Goal: Transaction & Acquisition: Download file/media

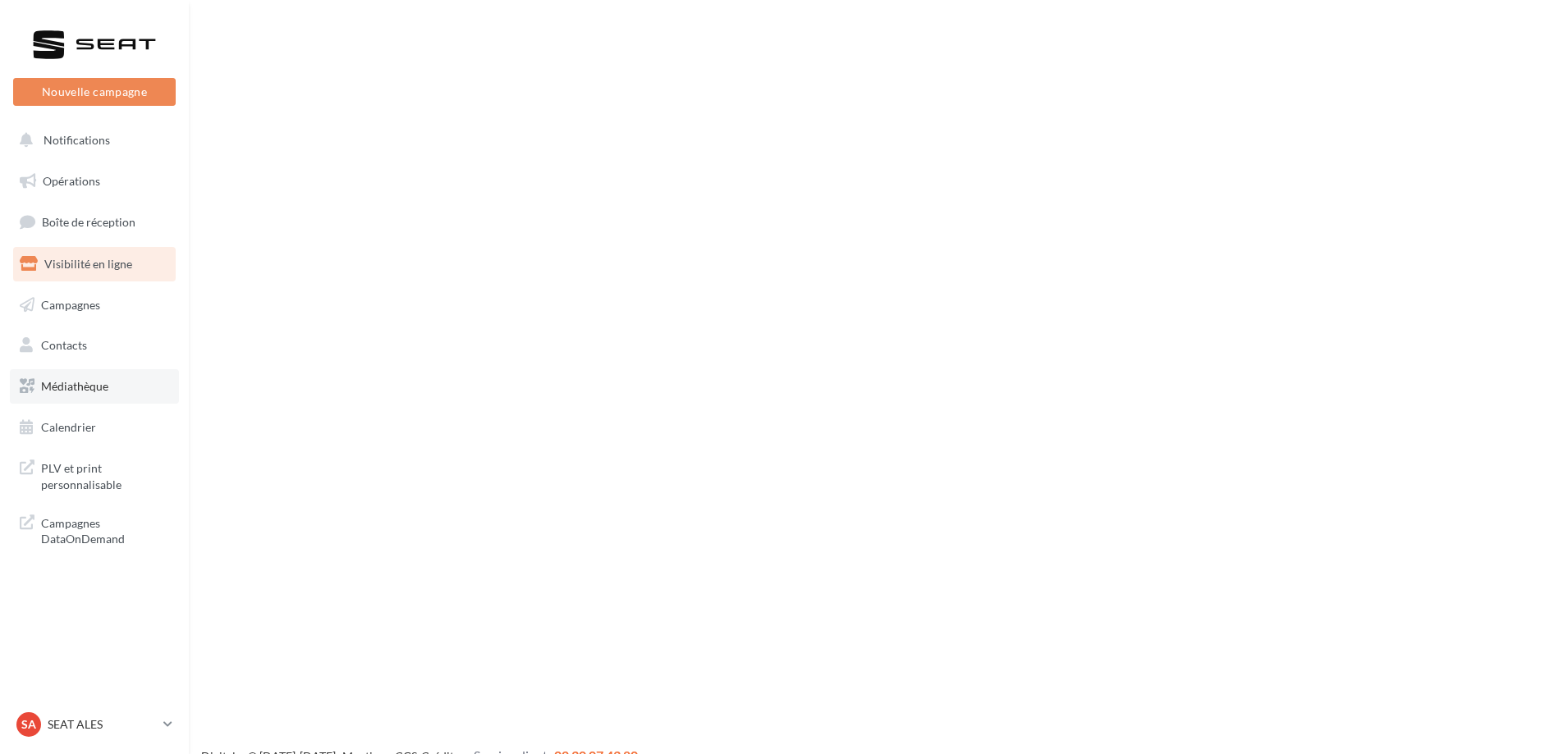
click at [96, 380] on span "Médiathèque" at bounding box center [74, 386] width 67 height 14
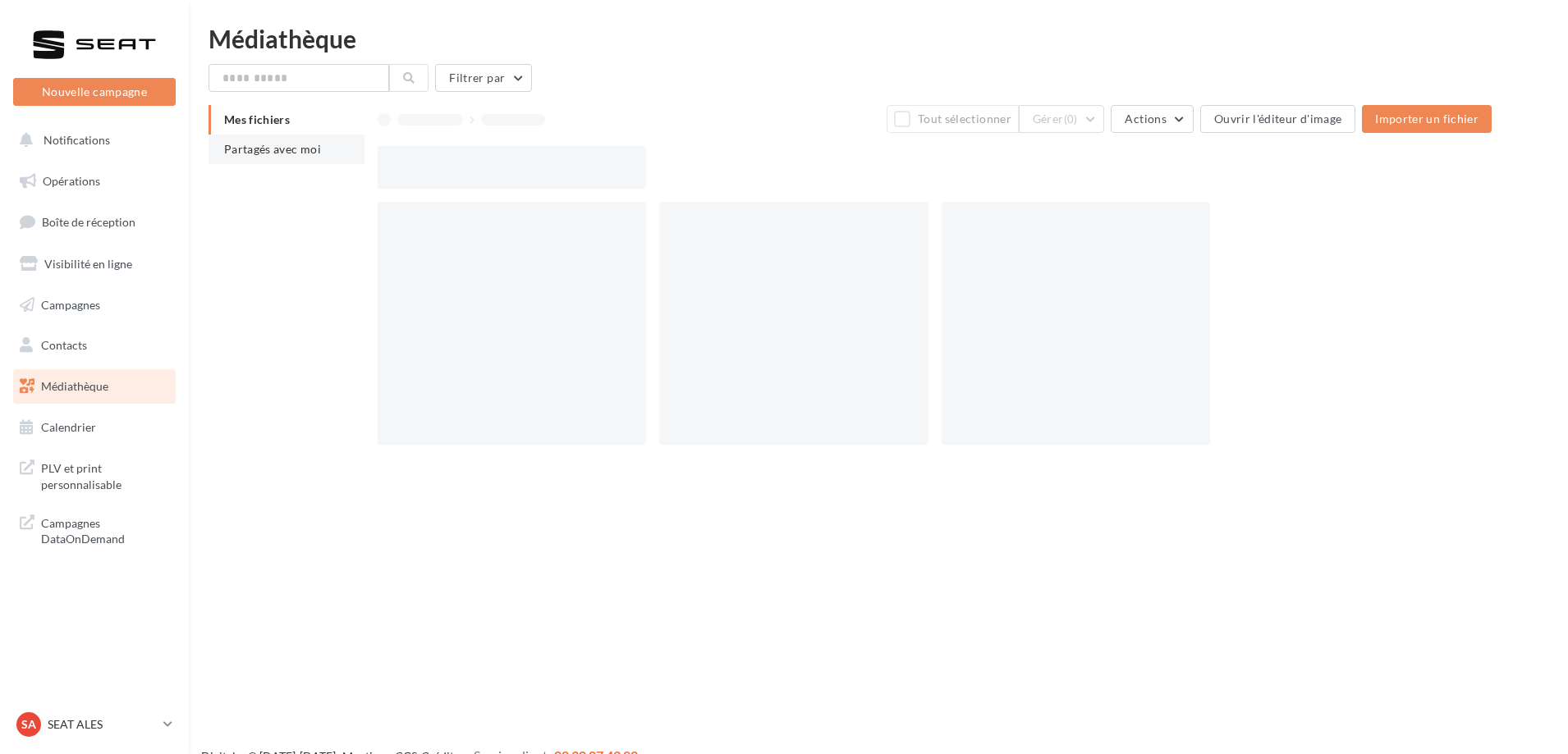
click at [238, 147] on span "Partagés avec moi" at bounding box center [272, 149] width 97 height 14
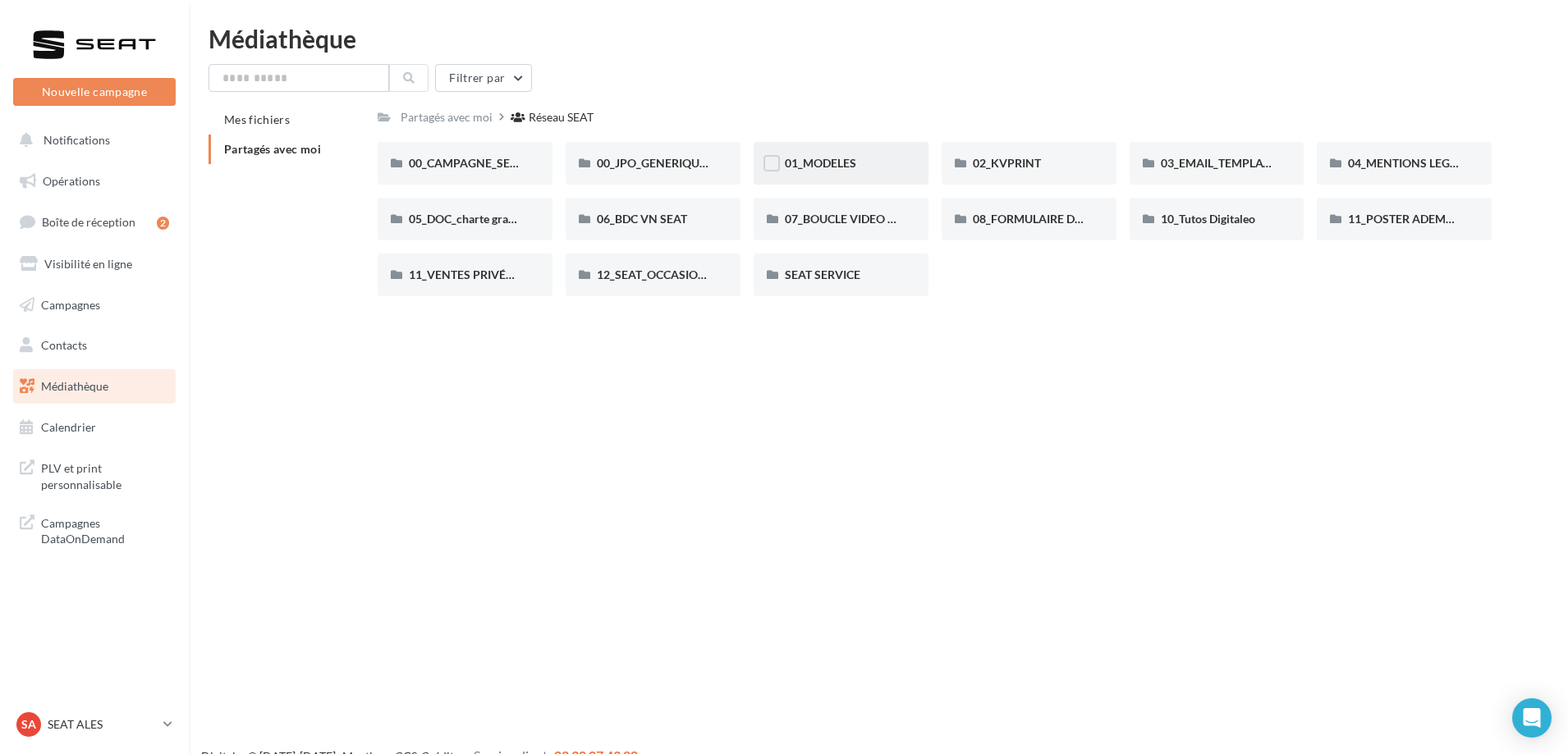
click at [860, 172] on div "01_MODELES" at bounding box center [841, 163] width 112 height 17
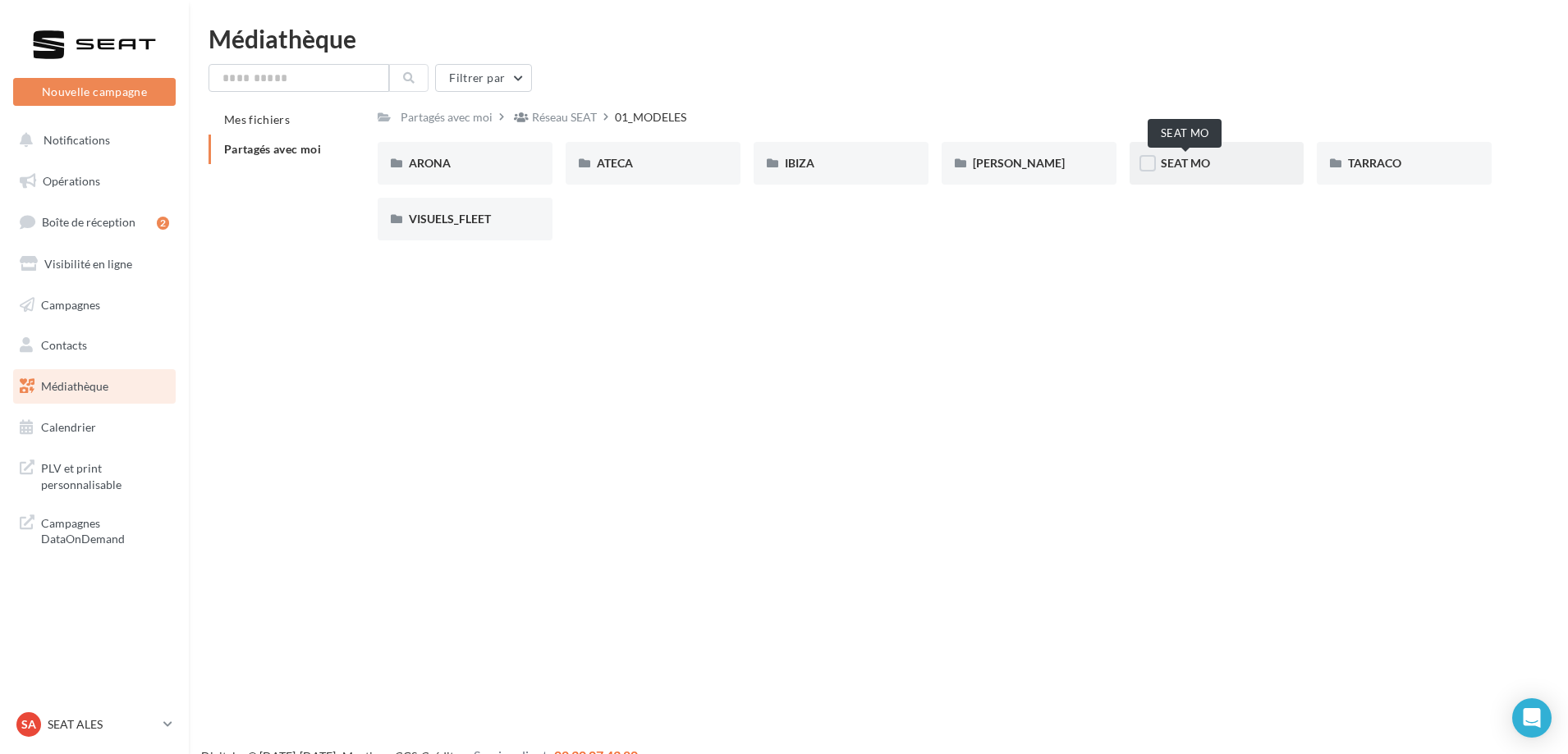
click at [1179, 158] on span "SEAT MO" at bounding box center [1185, 163] width 50 height 14
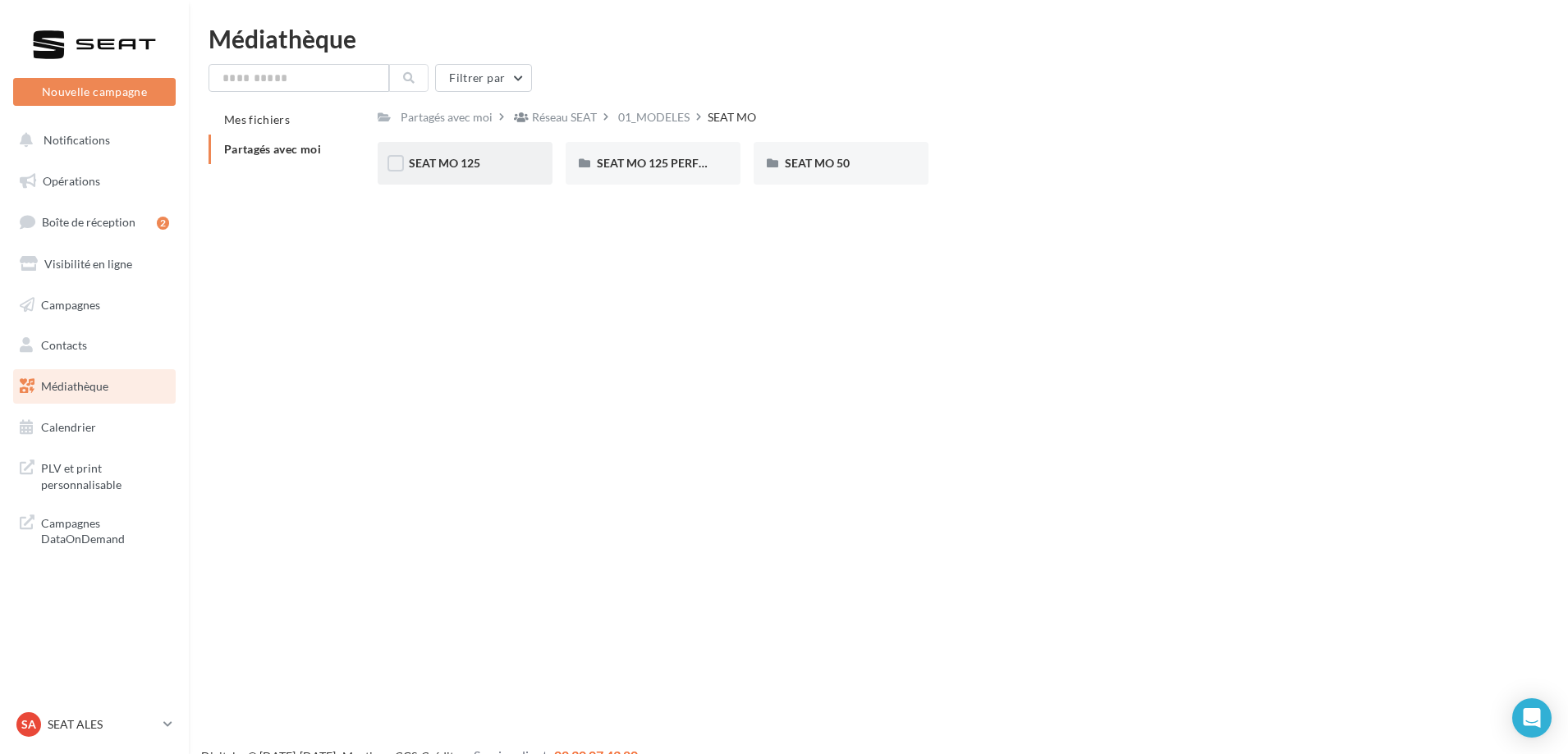
click at [452, 175] on div "SEAT MO 125" at bounding box center [464, 163] width 175 height 43
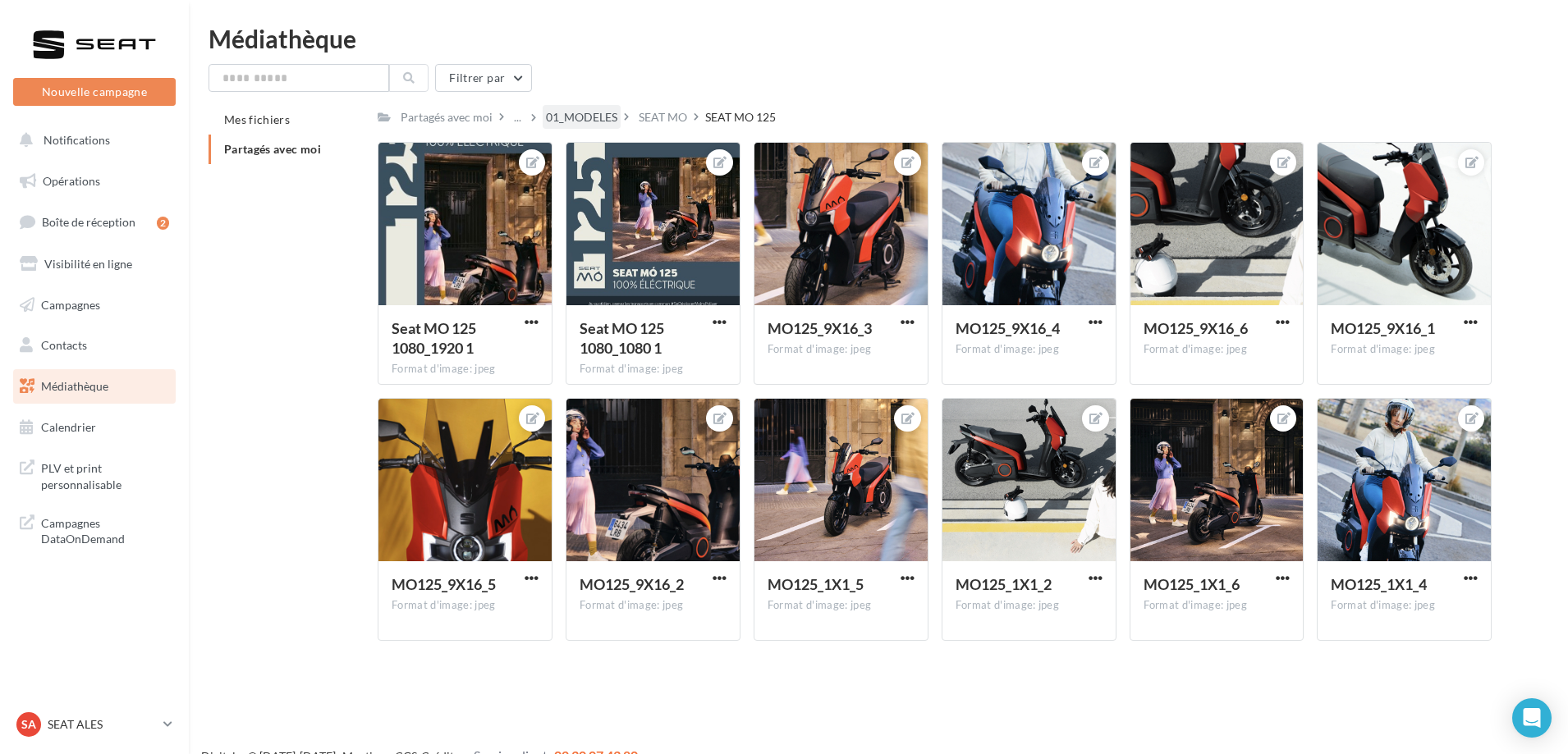
click at [605, 116] on div "01_MODELES" at bounding box center [582, 117] width 71 height 17
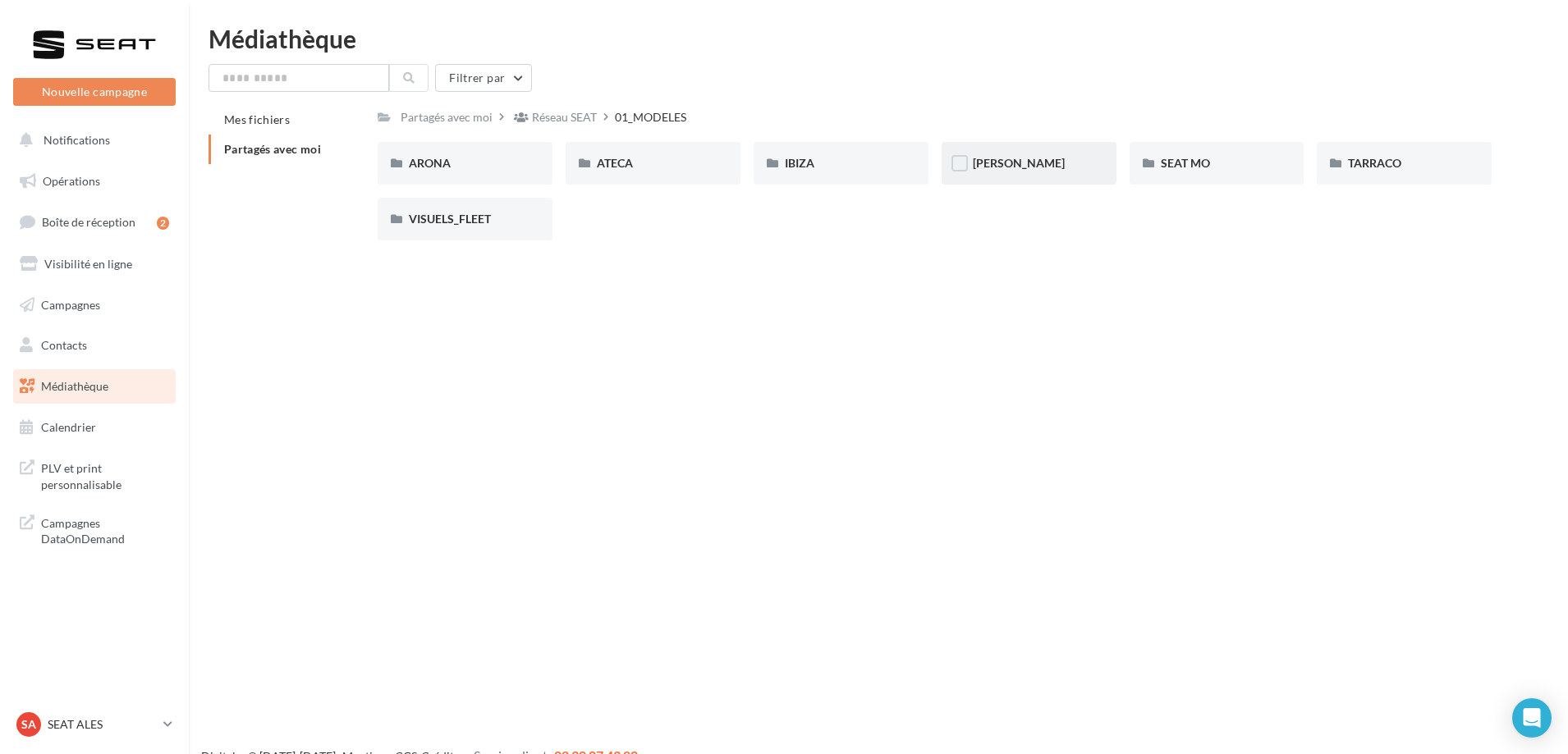
click at [971, 155] on div "[PERSON_NAME]" at bounding box center [1029, 163] width 175 height 43
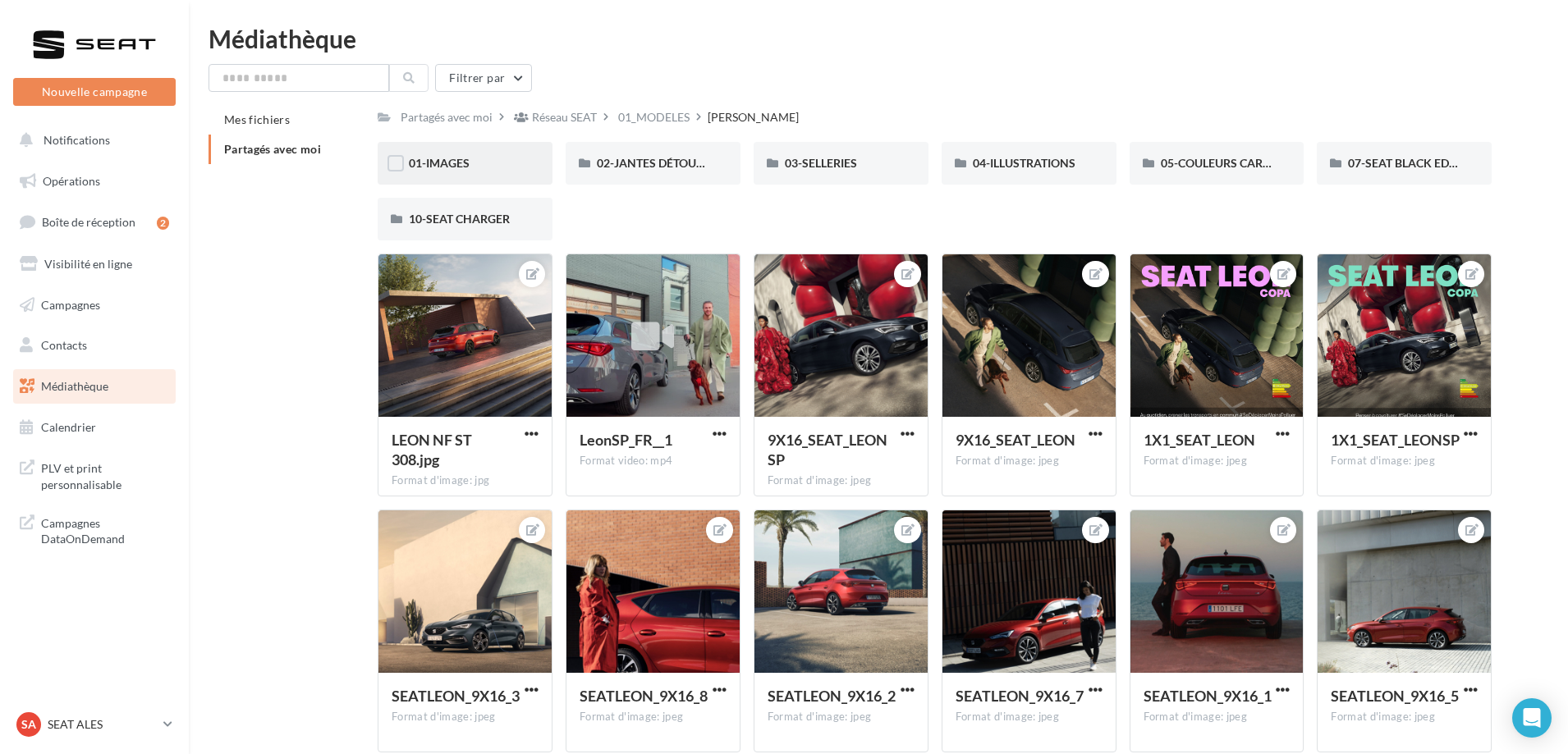
click at [498, 165] on div "01-IMAGES" at bounding box center [464, 163] width 112 height 17
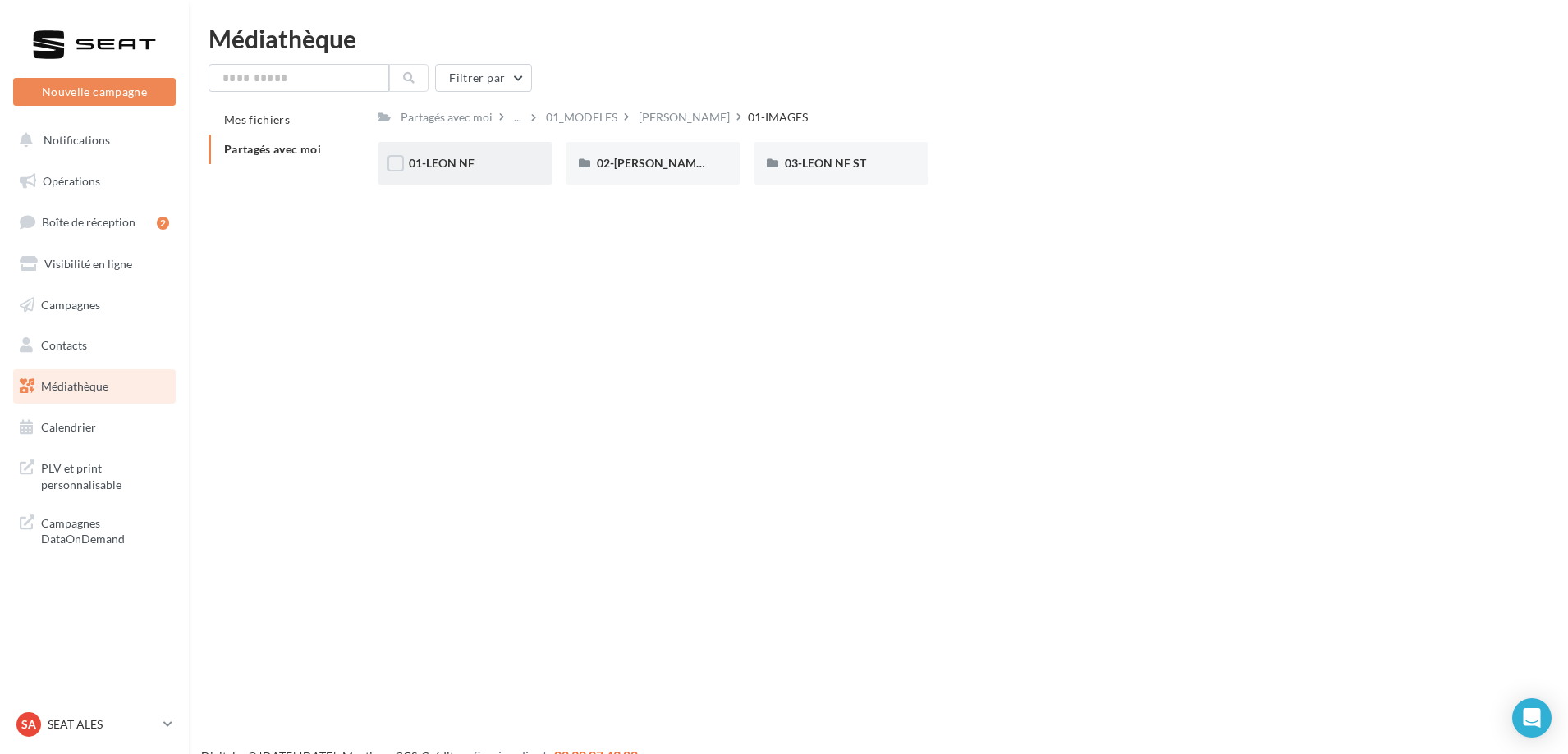
click at [517, 177] on div "01-LEON NF" at bounding box center [464, 163] width 175 height 43
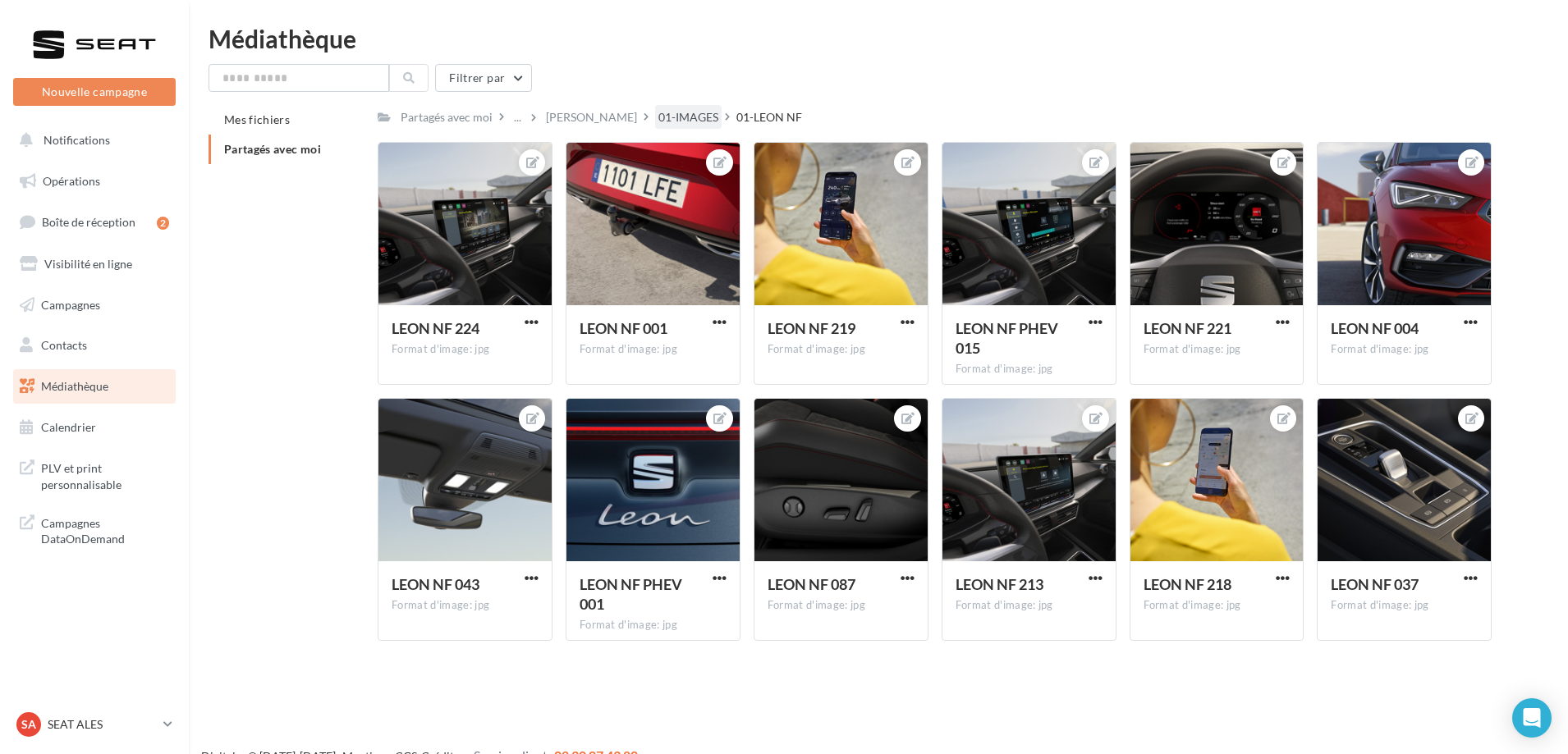
click at [659, 119] on div "01-IMAGES" at bounding box center [688, 117] width 60 height 17
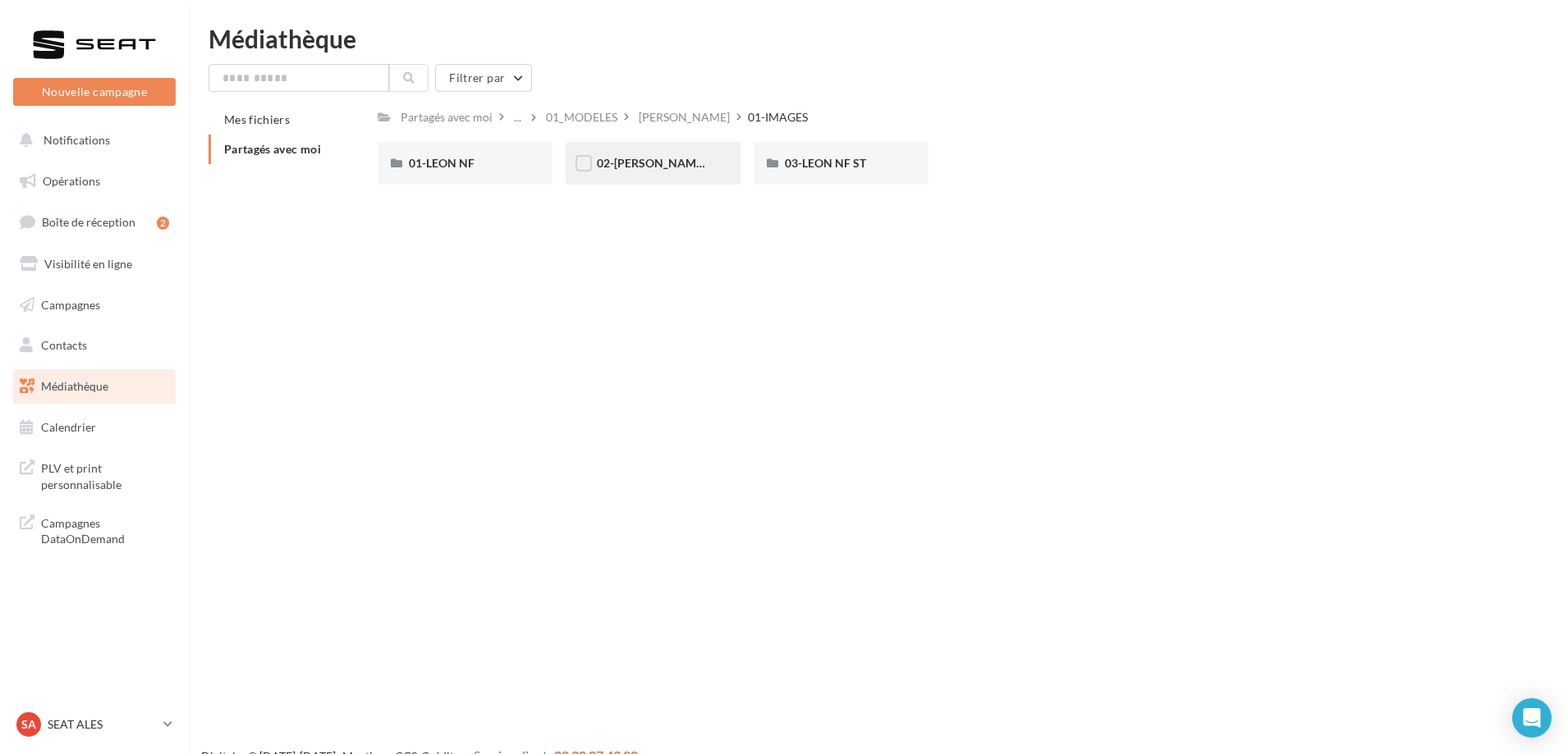
click at [632, 149] on div "02-[PERSON_NAME] NF 5D" at bounding box center [652, 163] width 175 height 43
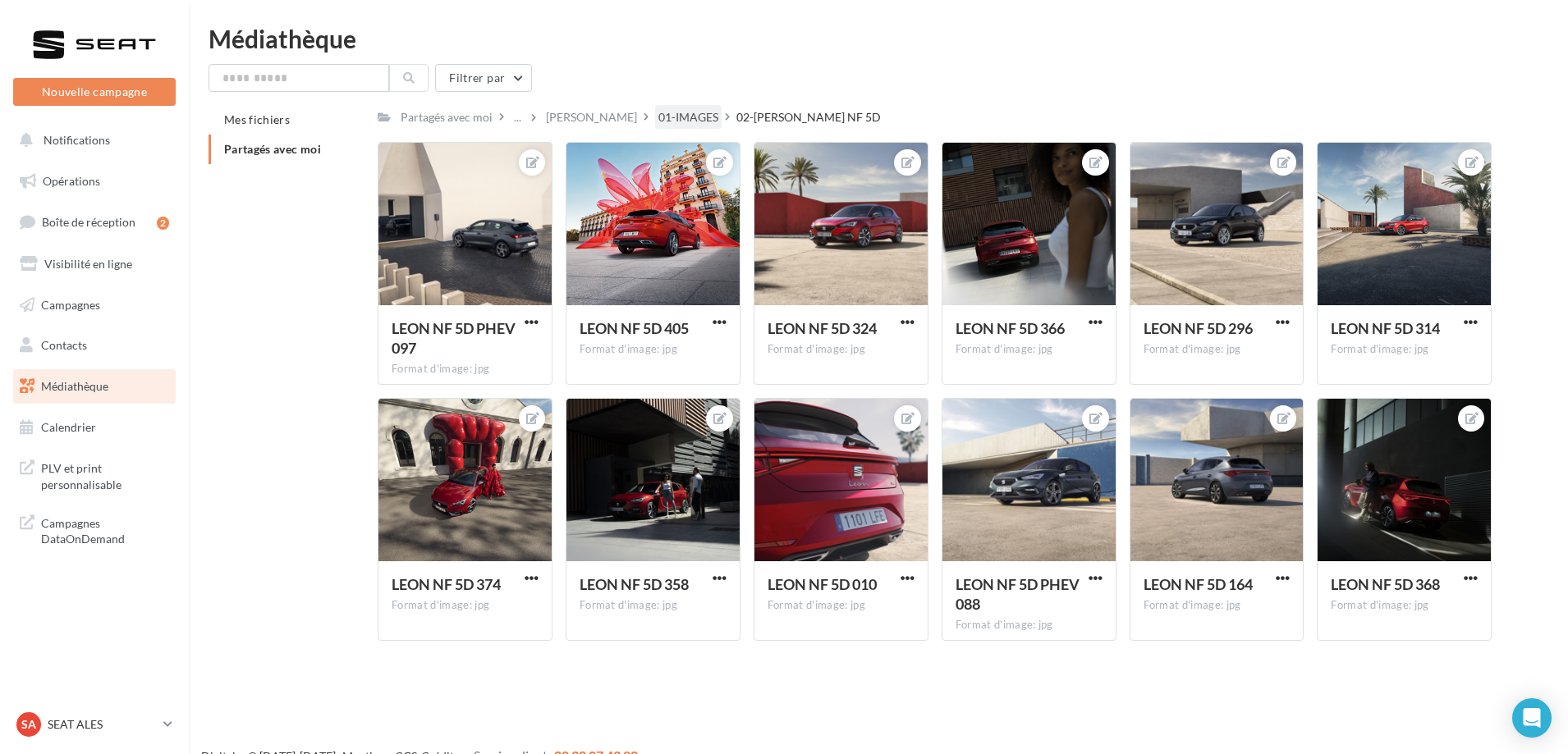
click at [659, 115] on div "01-IMAGES" at bounding box center [688, 117] width 60 height 17
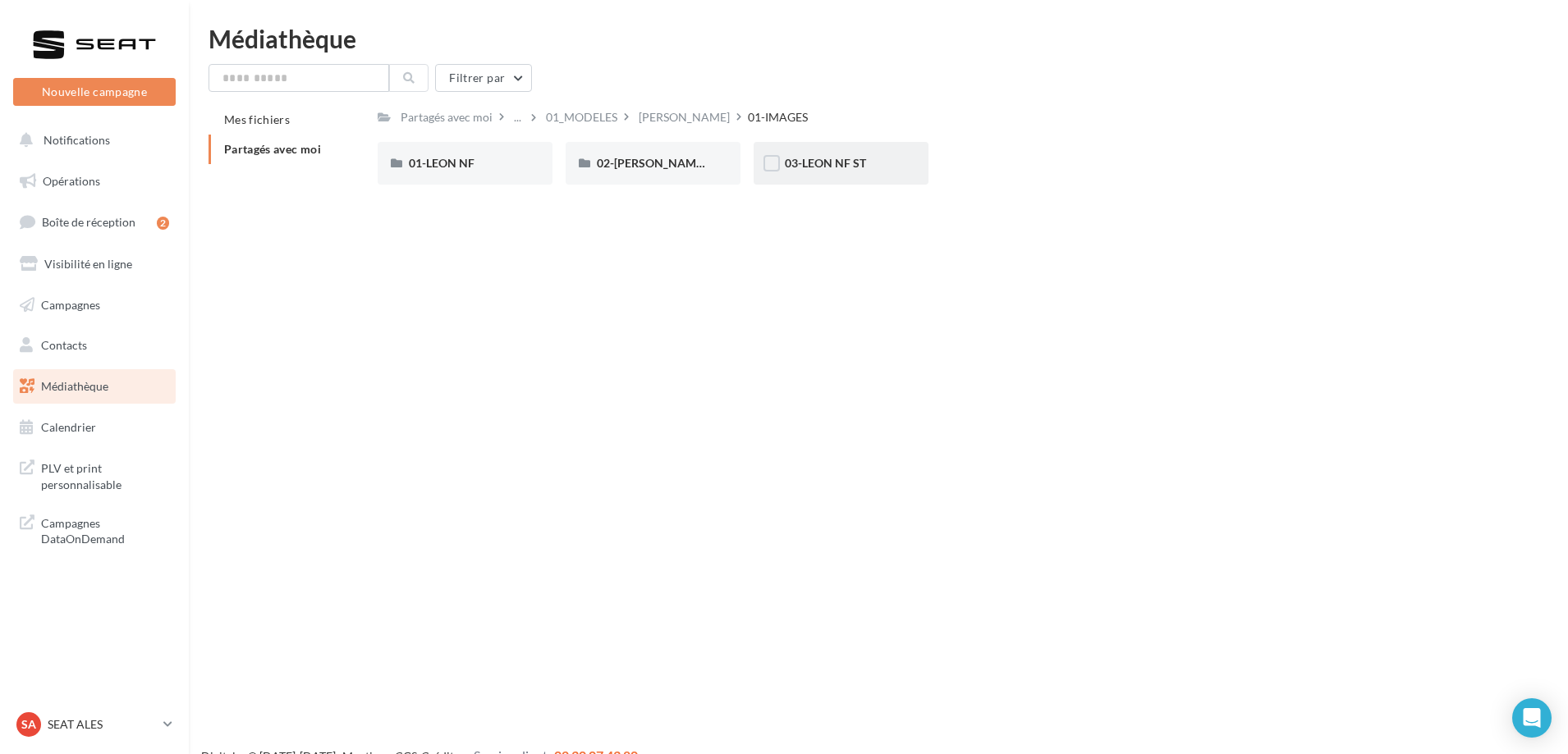
click at [819, 171] on div "03-LEON NF ST" at bounding box center [841, 163] width 112 height 17
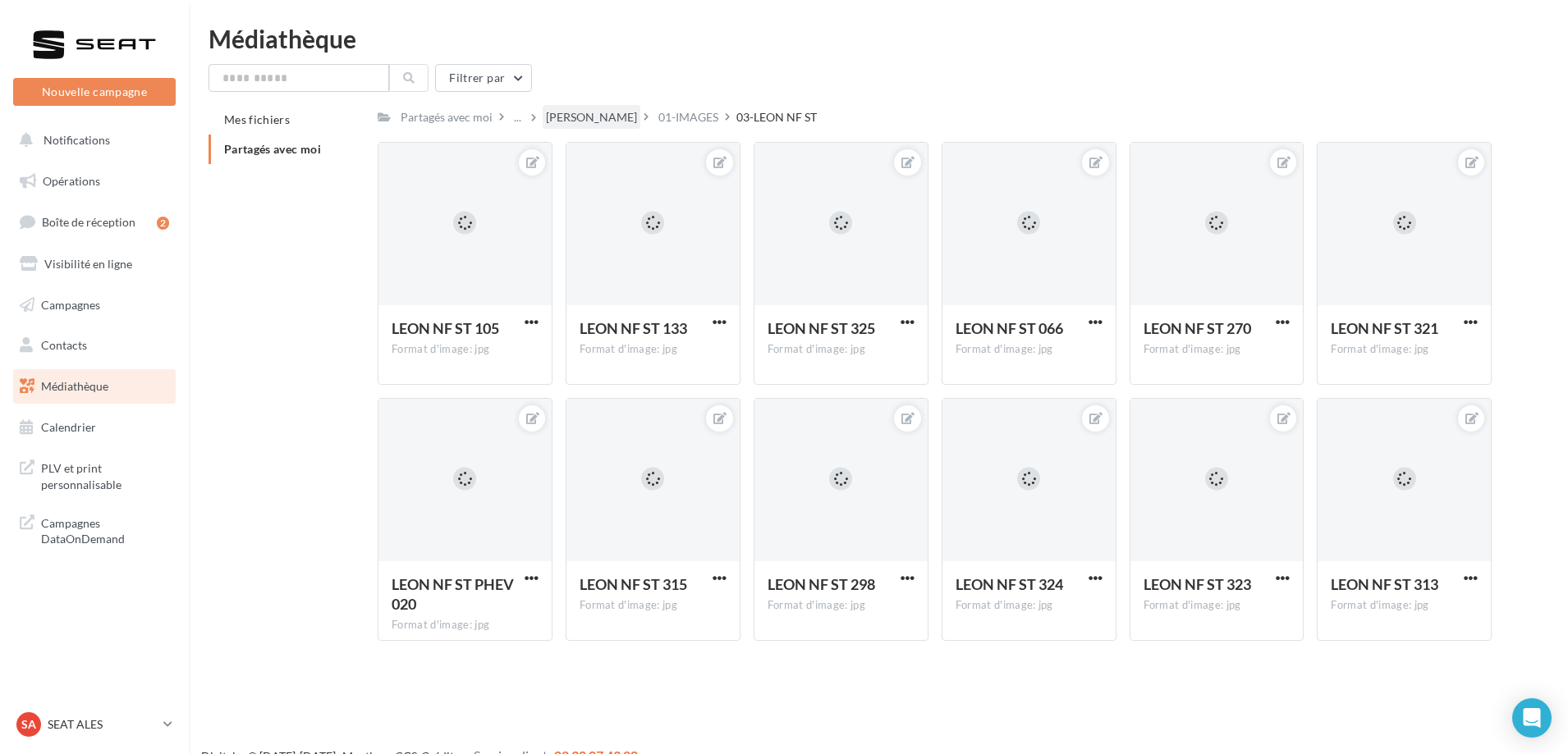
click at [556, 121] on div "[PERSON_NAME]" at bounding box center [591, 117] width 91 height 17
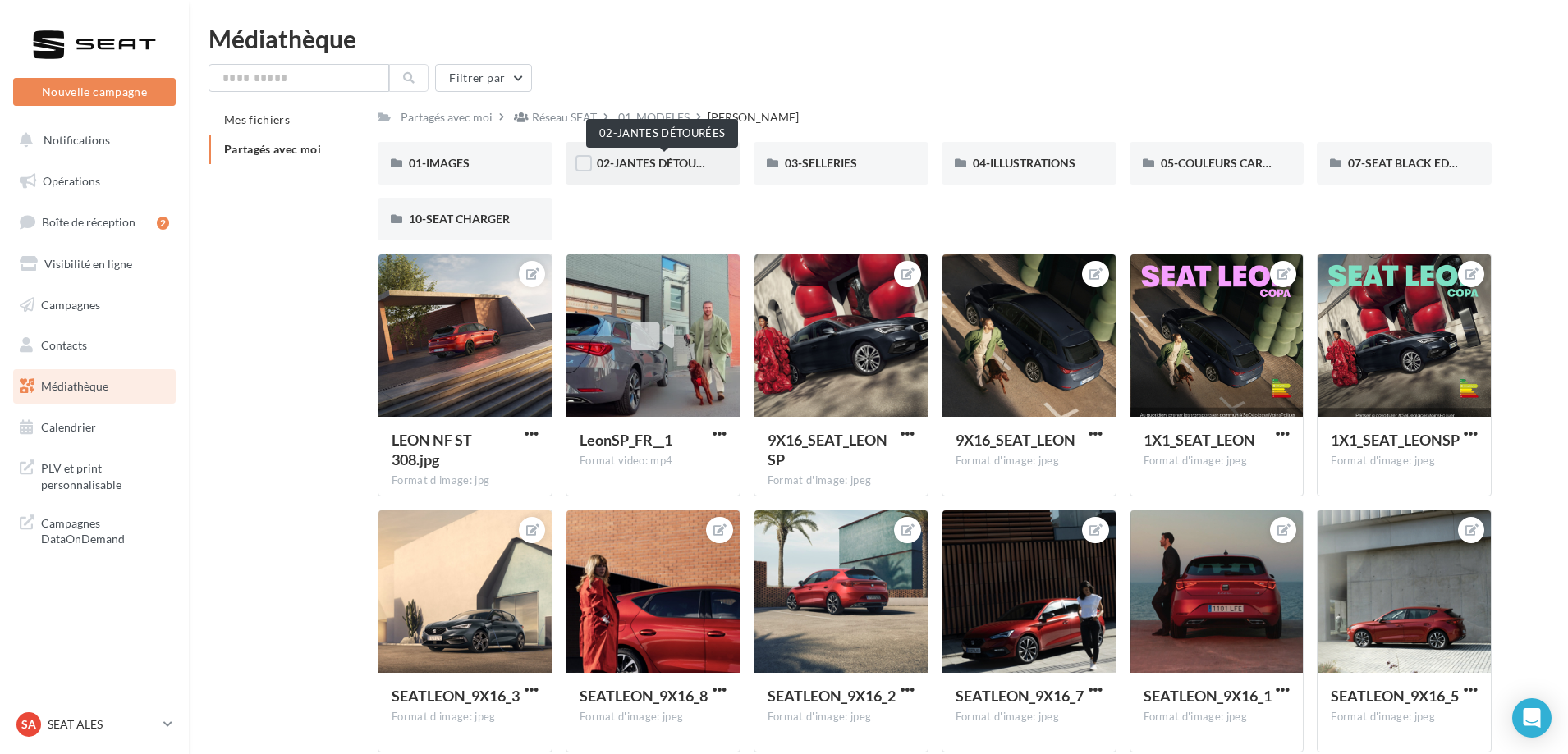
click at [672, 158] on span "02-JANTES DÉTOURÉES" at bounding box center [659, 163] width 126 height 14
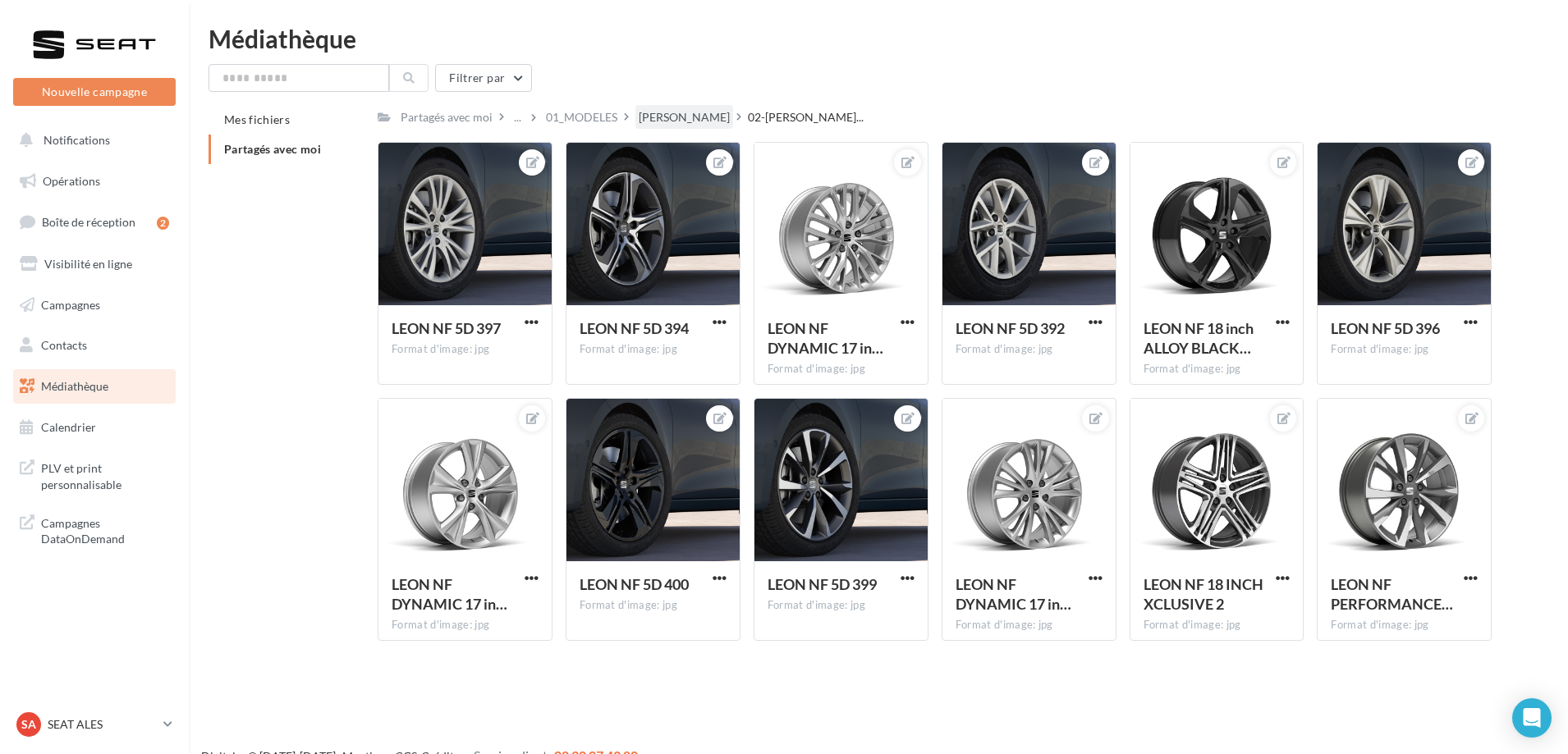
click at [656, 114] on div "[PERSON_NAME]" at bounding box center [684, 117] width 91 height 17
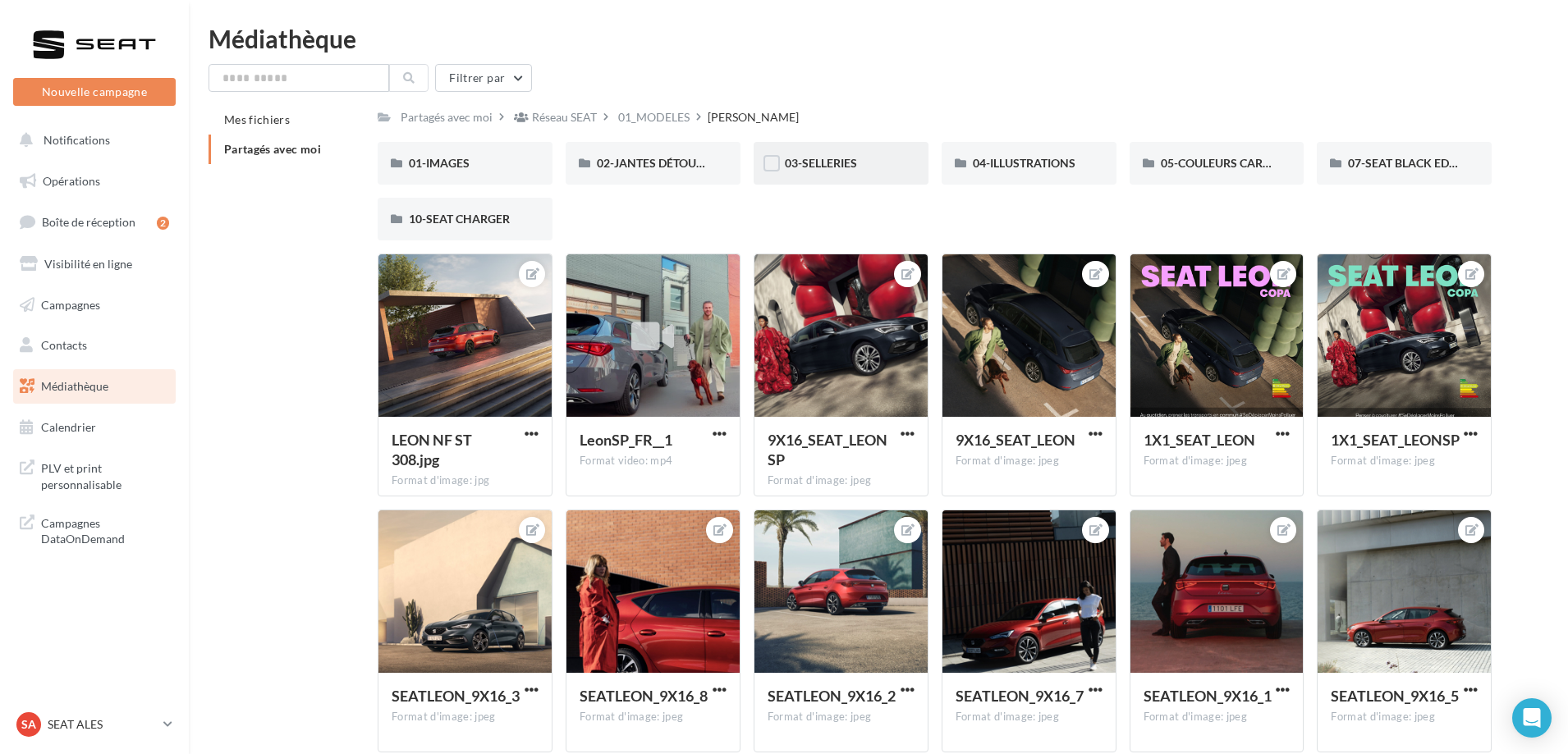
click at [783, 164] on div "03-SELLERIES" at bounding box center [841, 163] width 175 height 43
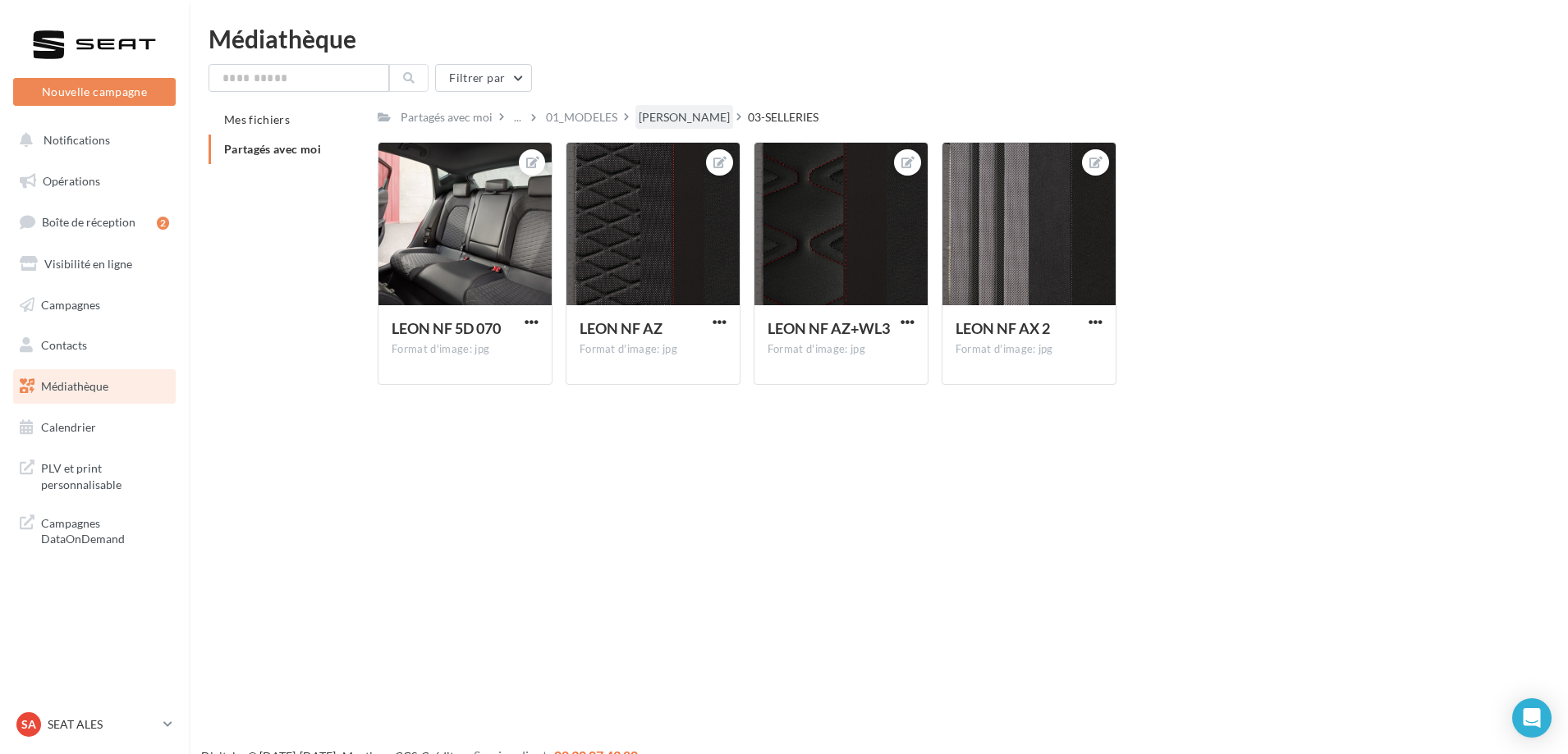
click at [663, 120] on div "[PERSON_NAME]" at bounding box center [684, 117] width 91 height 17
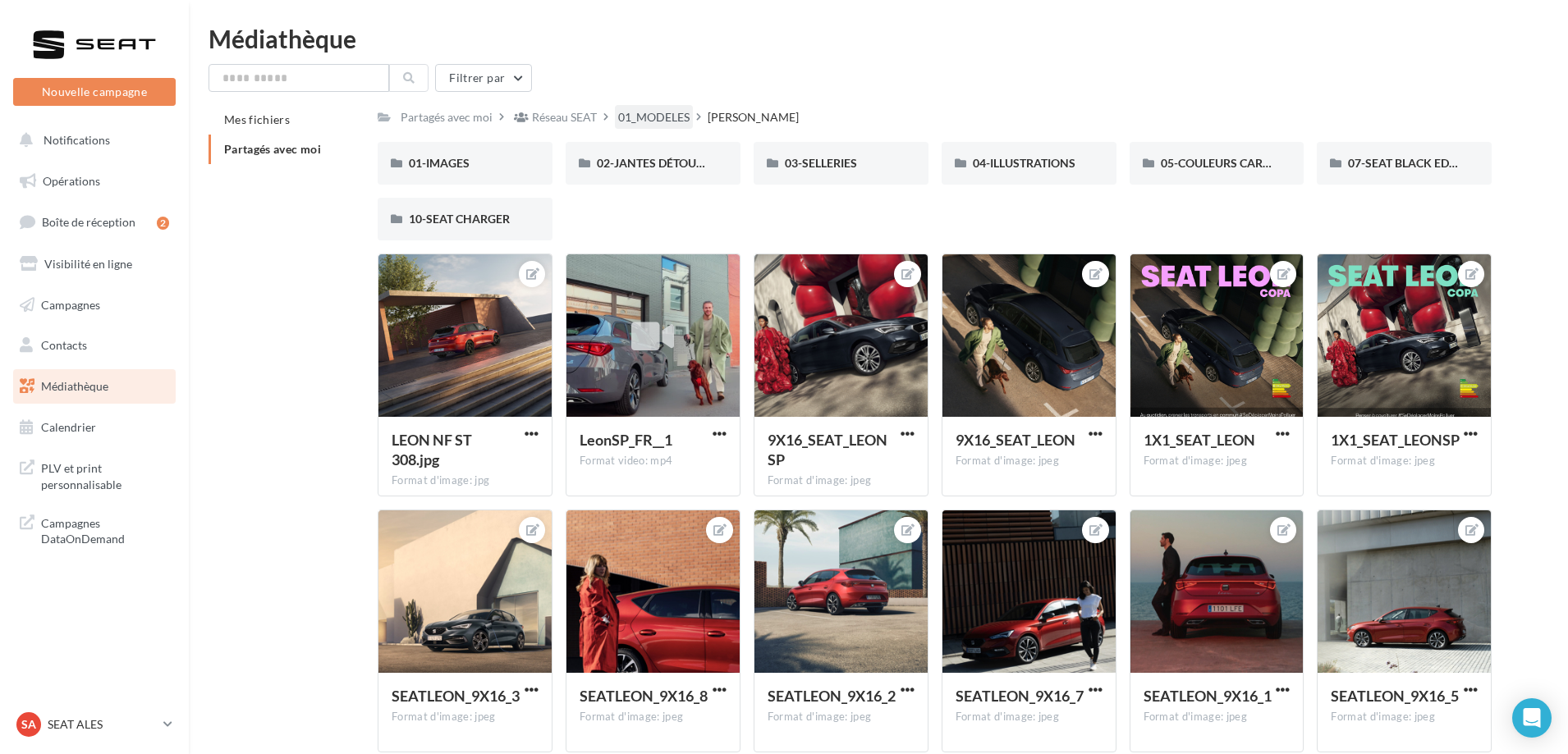
click at [674, 119] on div "01_MODELES" at bounding box center [653, 117] width 71 height 17
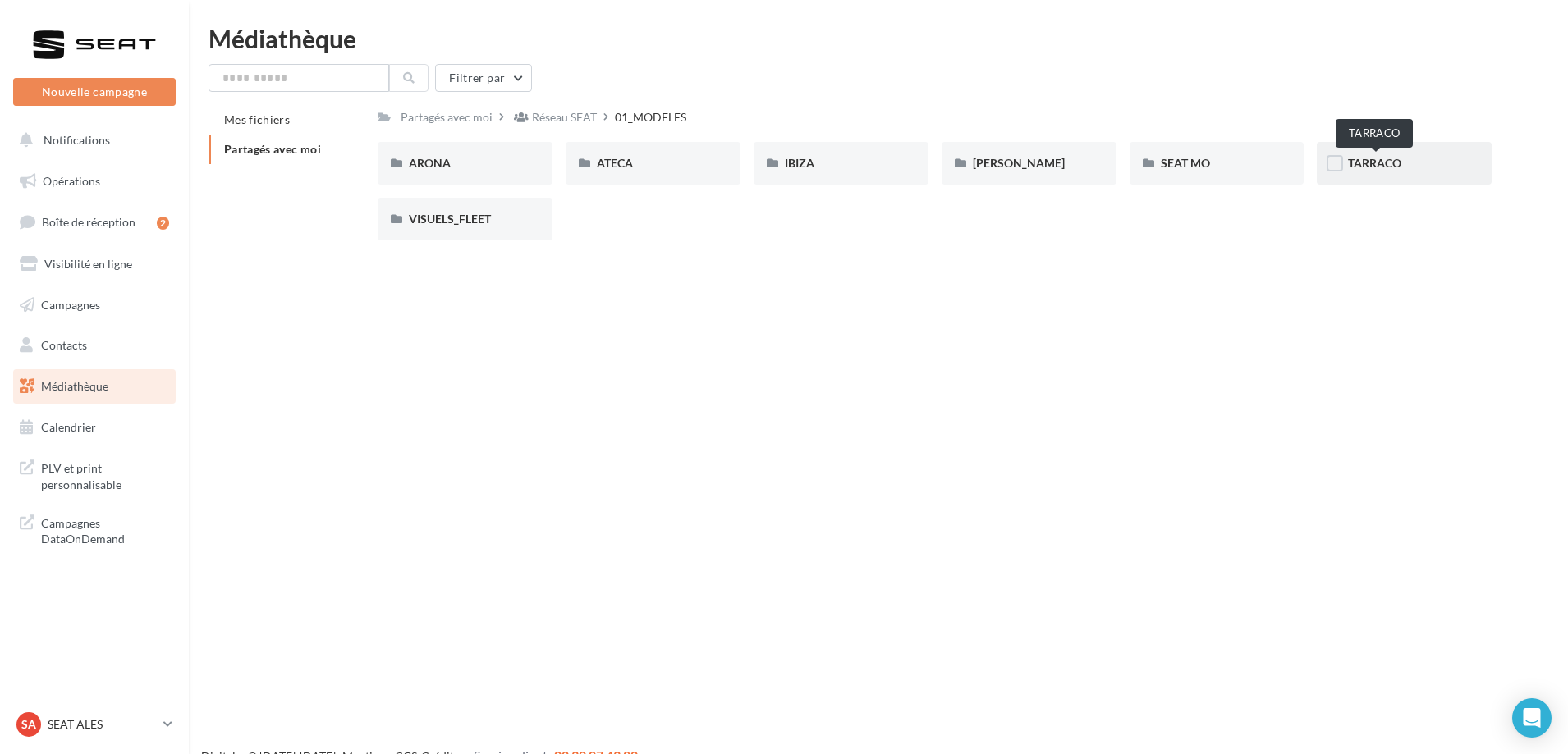
click at [1388, 168] on span "TARRACO" at bounding box center [1374, 163] width 53 height 14
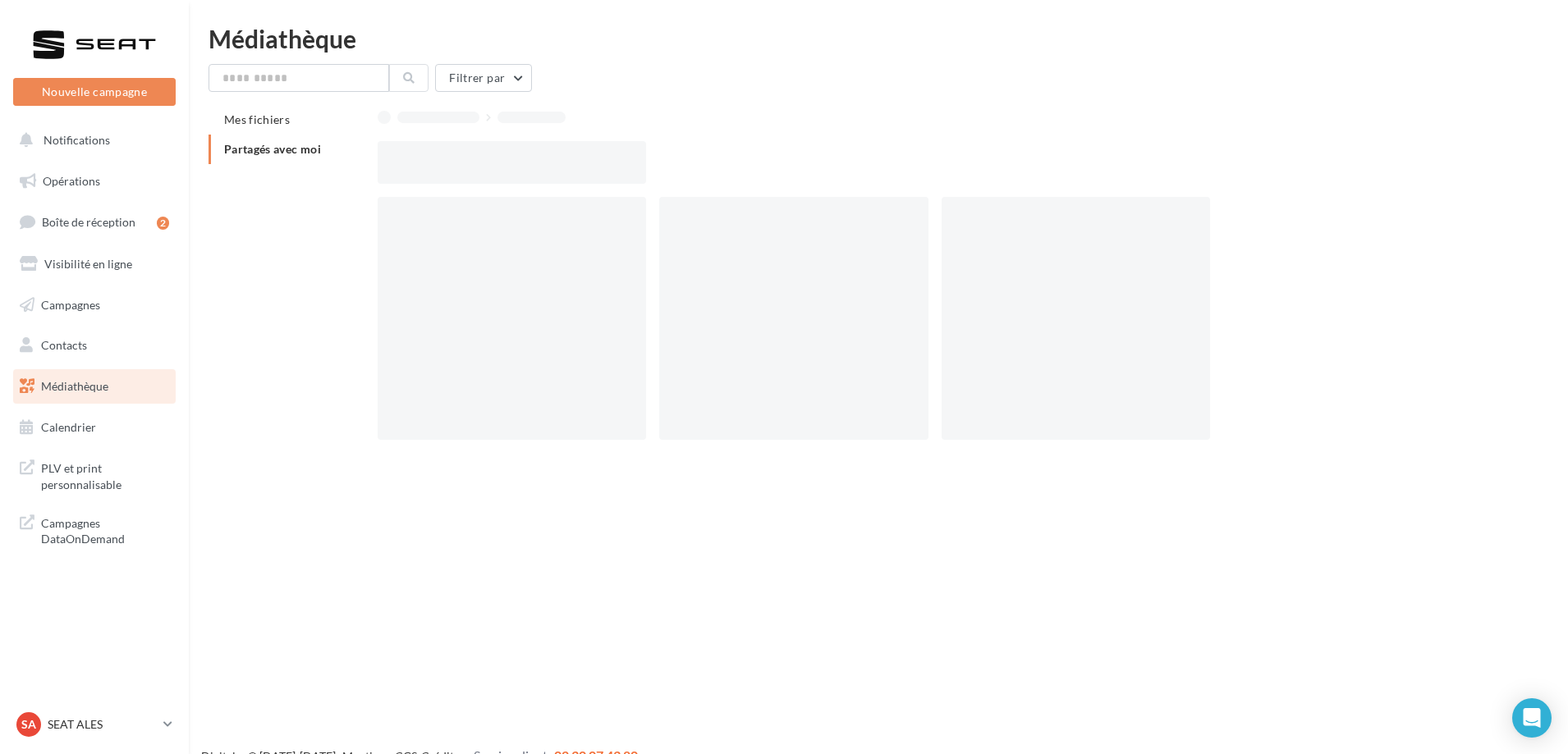
click at [1388, 168] on div at bounding box center [941, 162] width 1127 height 43
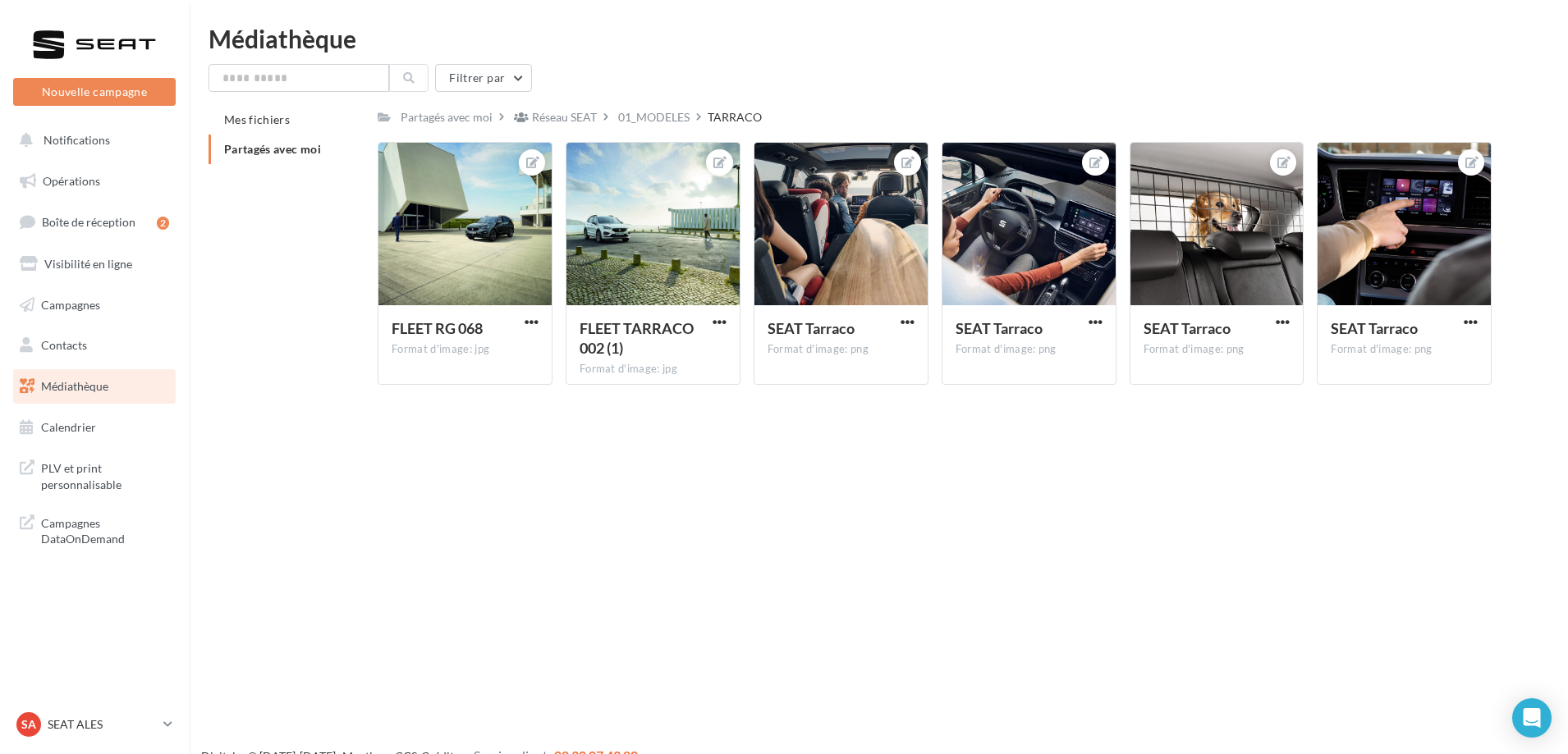
click at [681, 508] on div "Nouvelle campagne Nouvelle campagne Notifications Opérations Boîte de réception…" at bounding box center [784, 403] width 1568 height 754
click at [667, 115] on div "01_MODELES" at bounding box center [653, 117] width 71 height 17
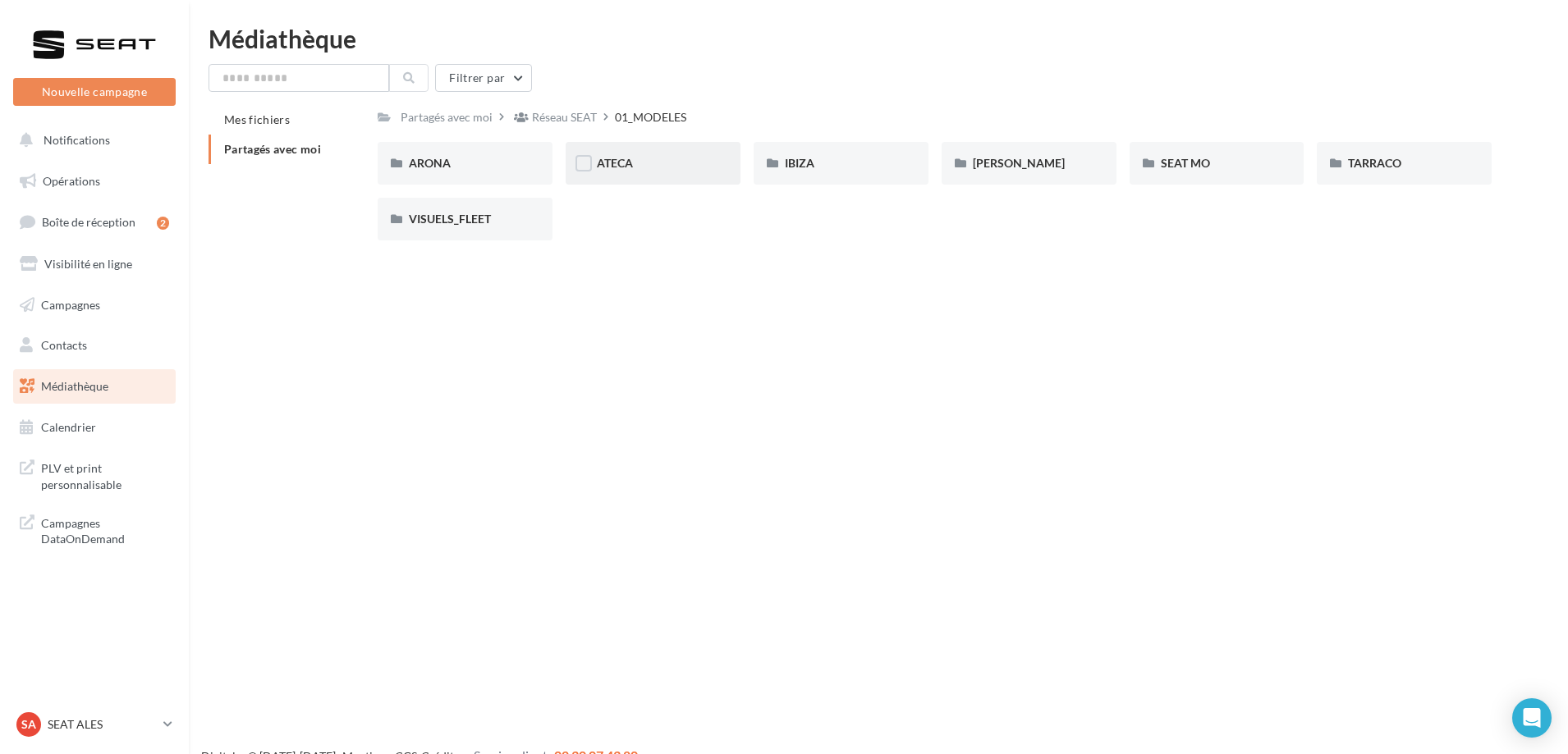
click at [630, 157] on span "ATECA" at bounding box center [614, 163] width 36 height 14
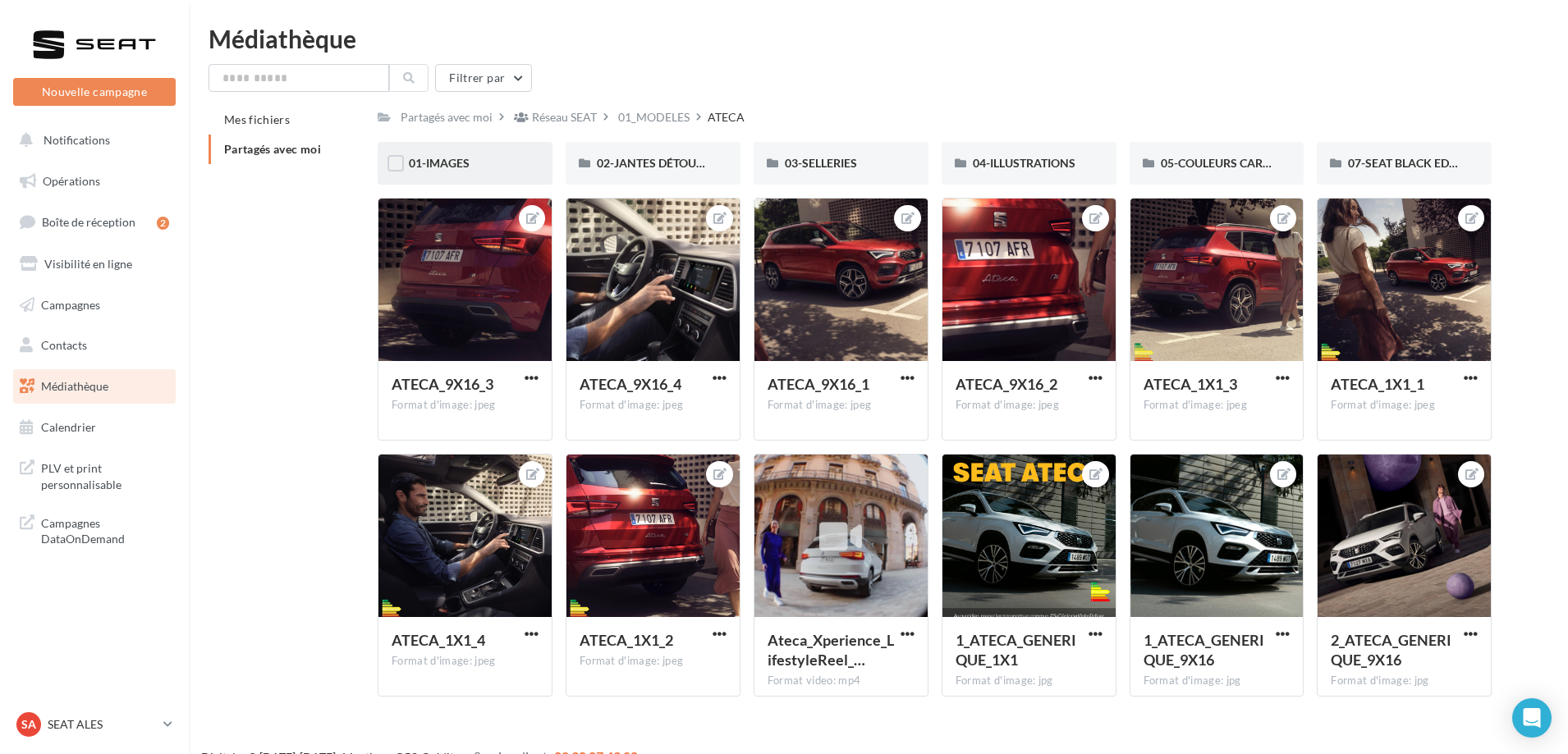
click at [517, 165] on div "01-IMAGES" at bounding box center [464, 163] width 112 height 17
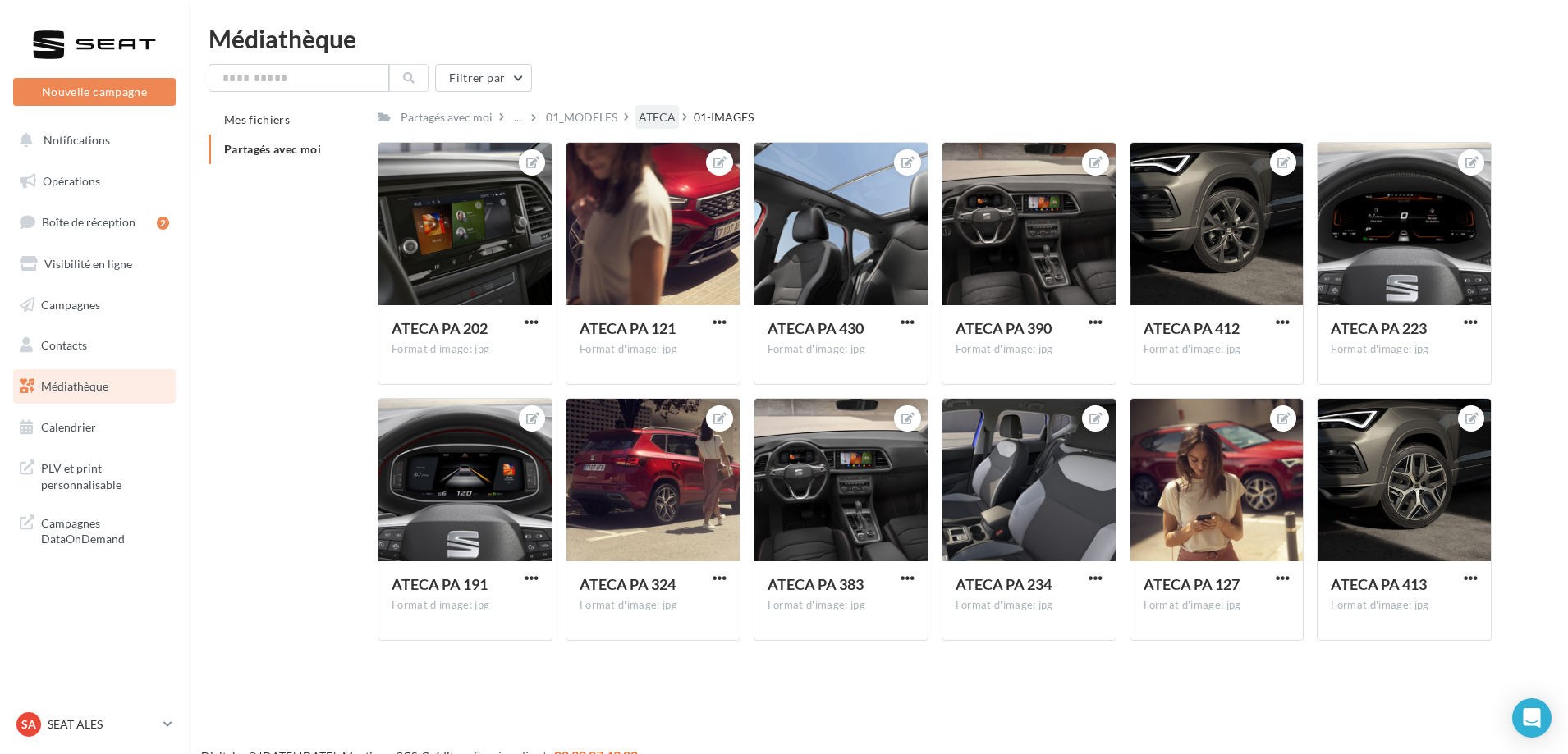
click at [662, 112] on div "ATECA" at bounding box center [657, 117] width 37 height 17
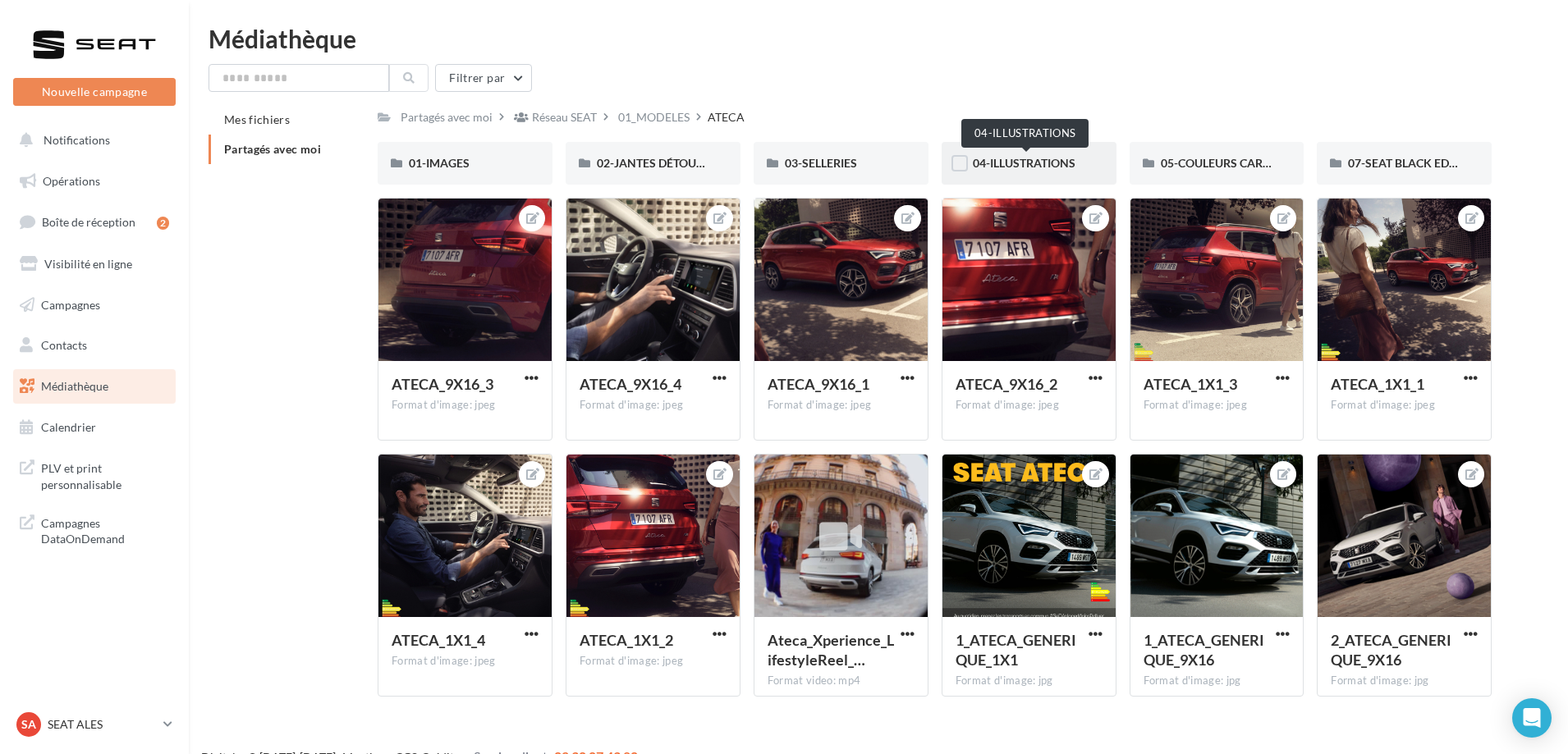
click at [1027, 168] on span "04-ILLUSTRATIONS" at bounding box center [1024, 163] width 103 height 14
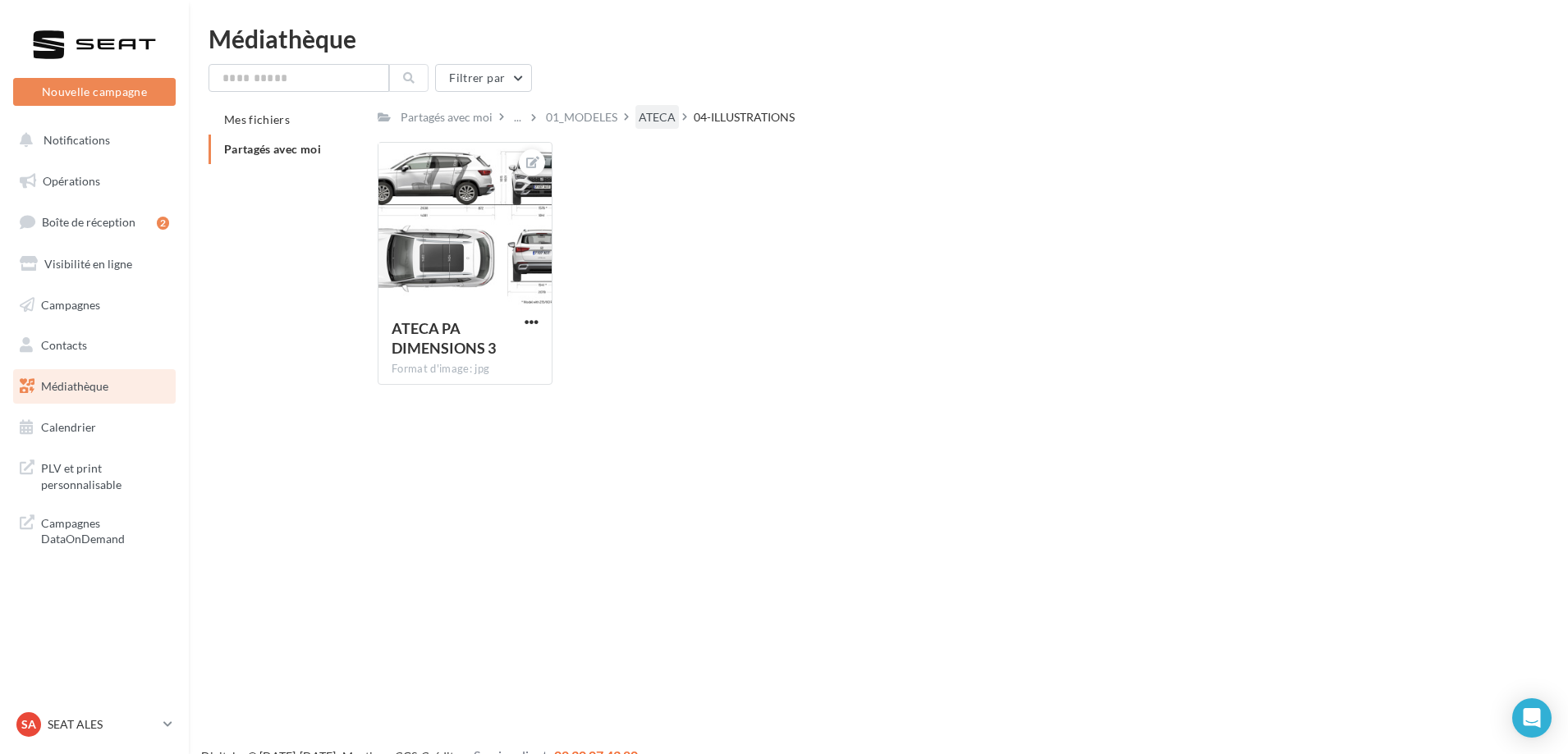
click at [656, 119] on div "ATECA" at bounding box center [657, 117] width 37 height 17
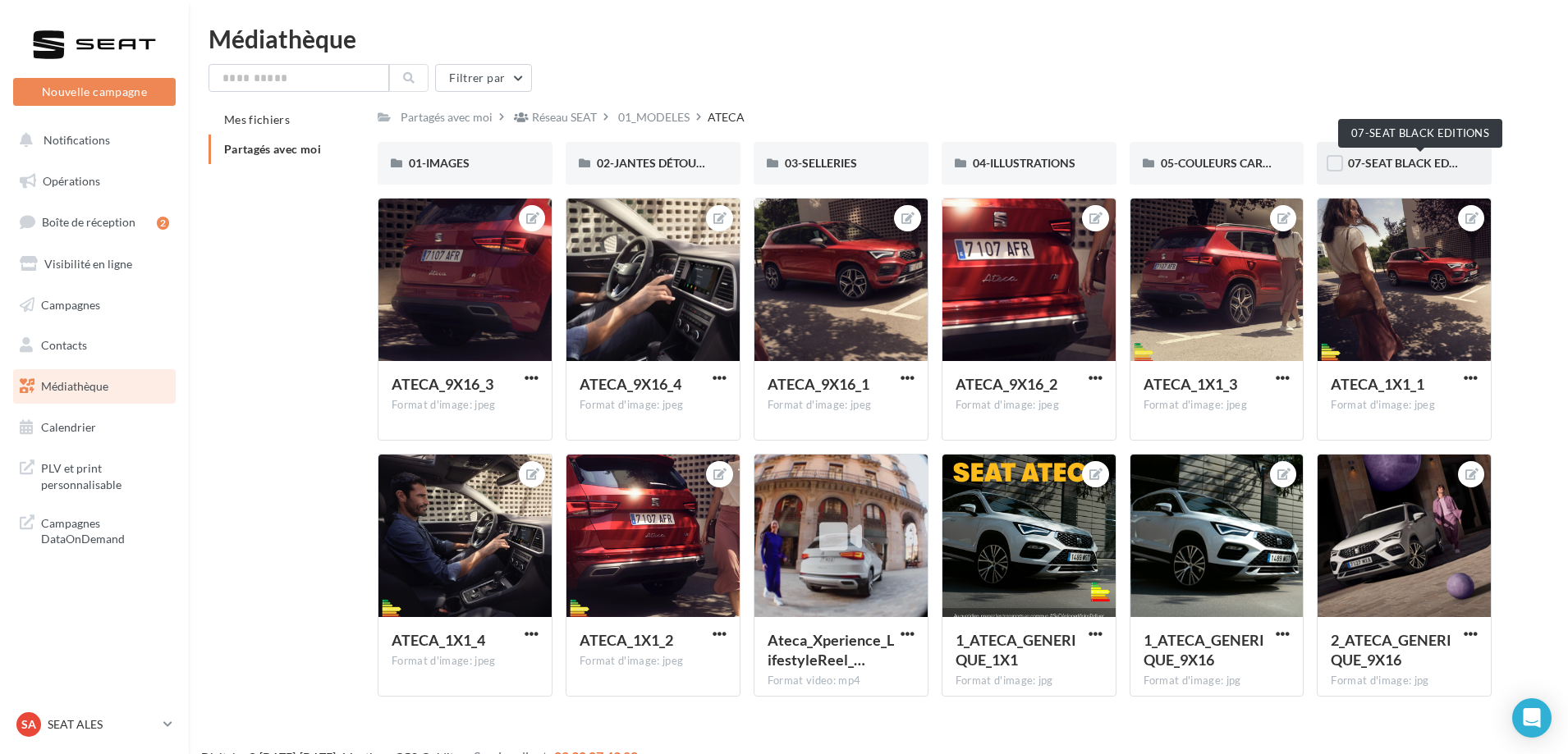
click at [1387, 164] on span "07-SEAT BLACK EDITIONS" at bounding box center [1416, 163] width 139 height 14
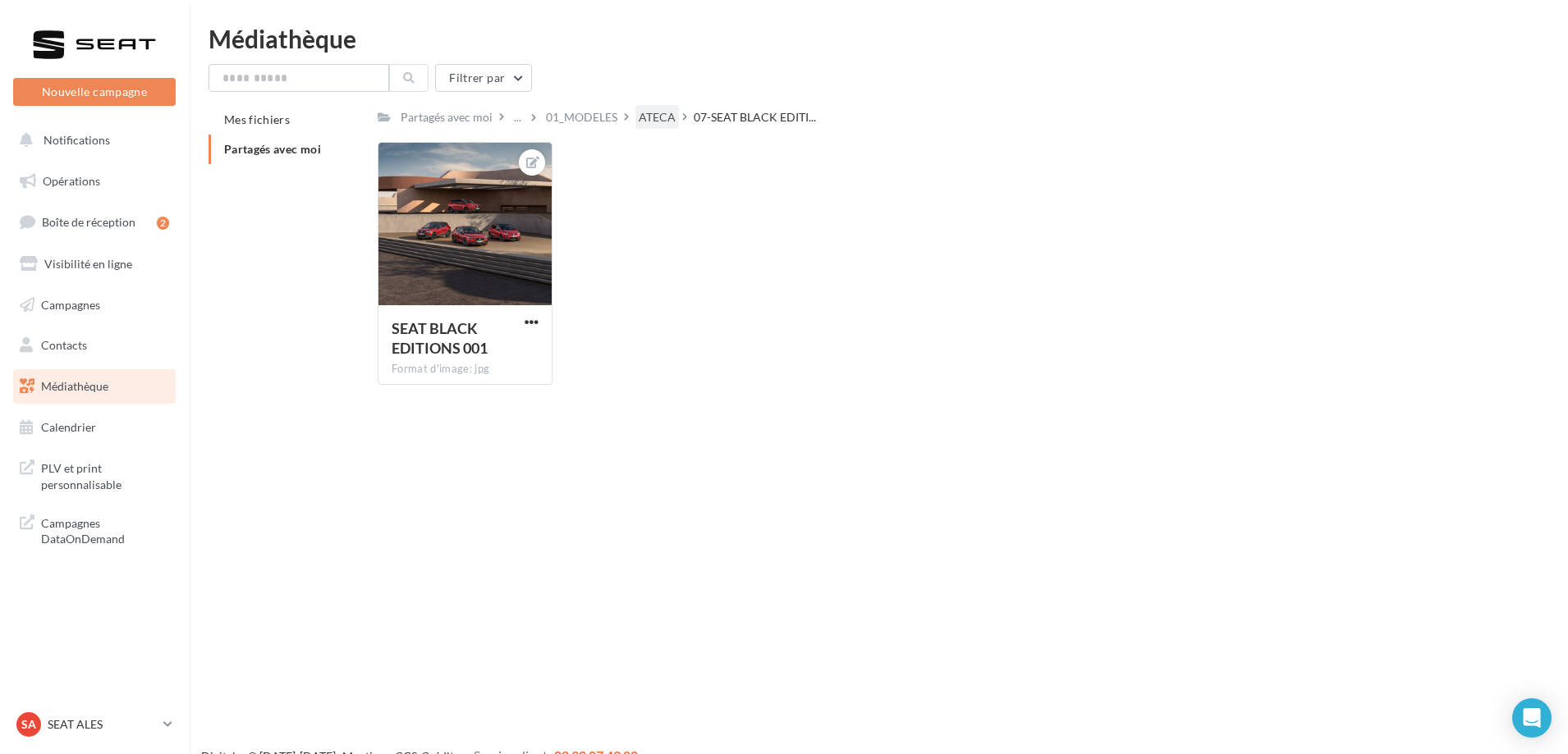
click at [660, 112] on div "ATECA" at bounding box center [657, 117] width 37 height 17
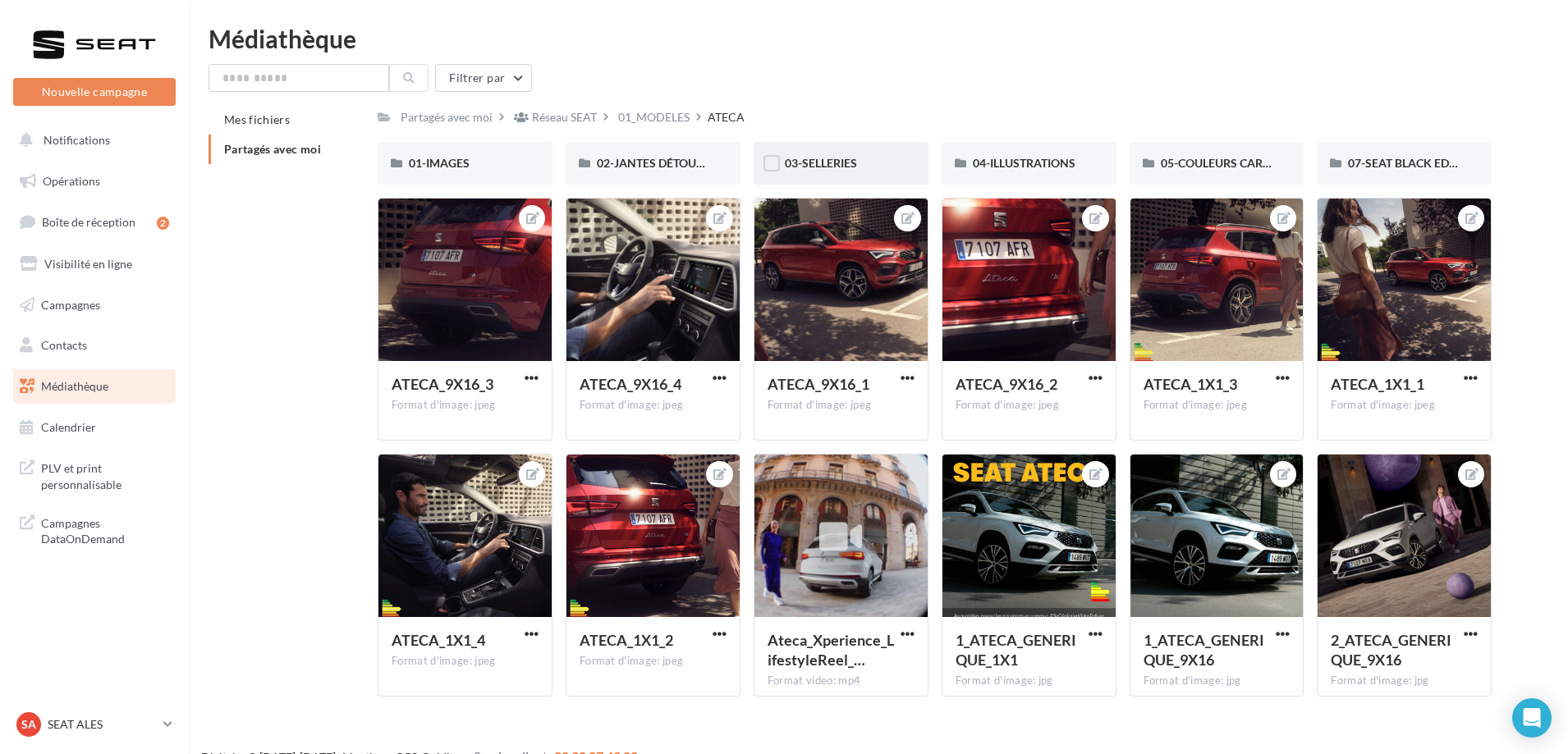
click at [872, 178] on div "03-SELLERIES" at bounding box center [841, 163] width 175 height 43
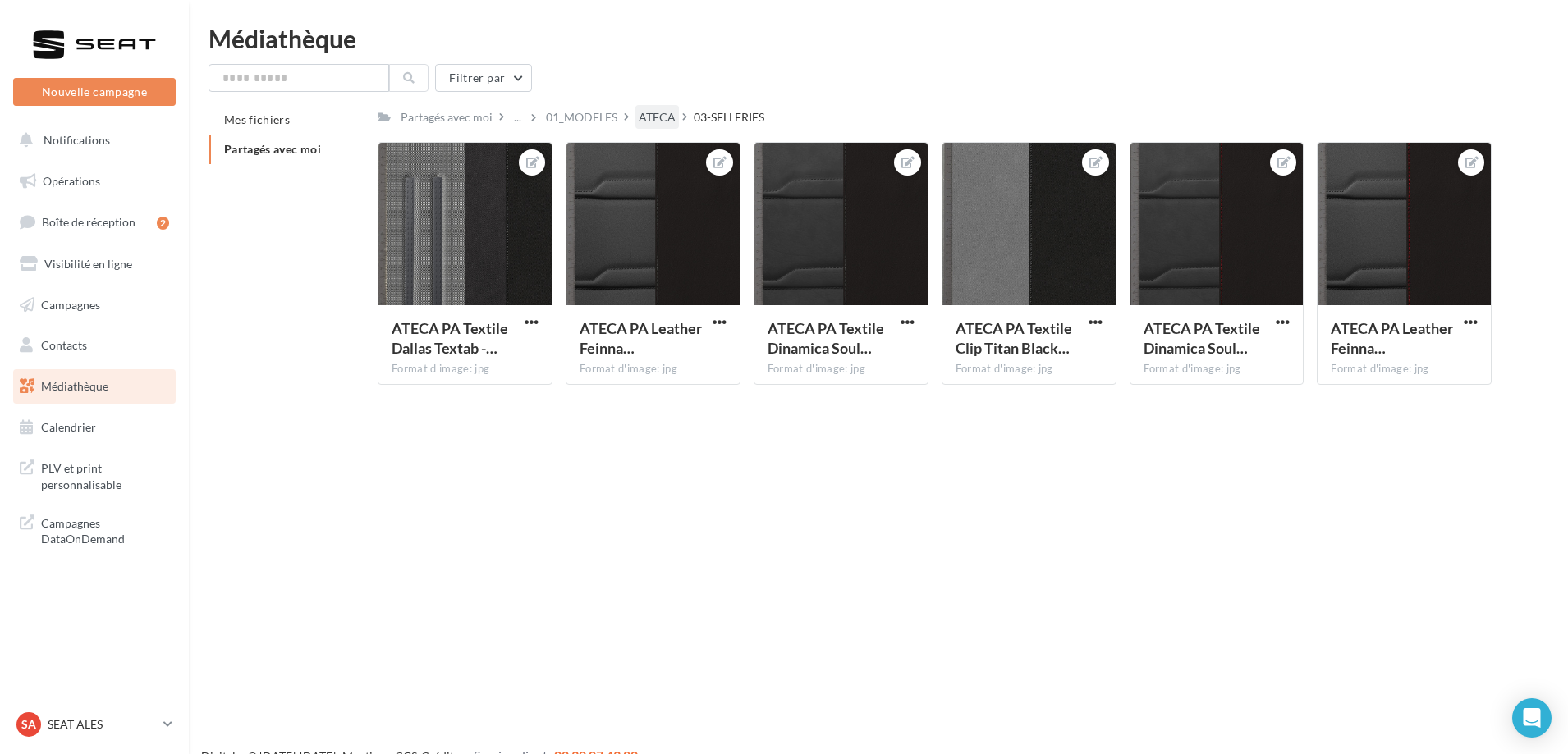
click at [663, 118] on div "ATECA" at bounding box center [657, 117] width 37 height 17
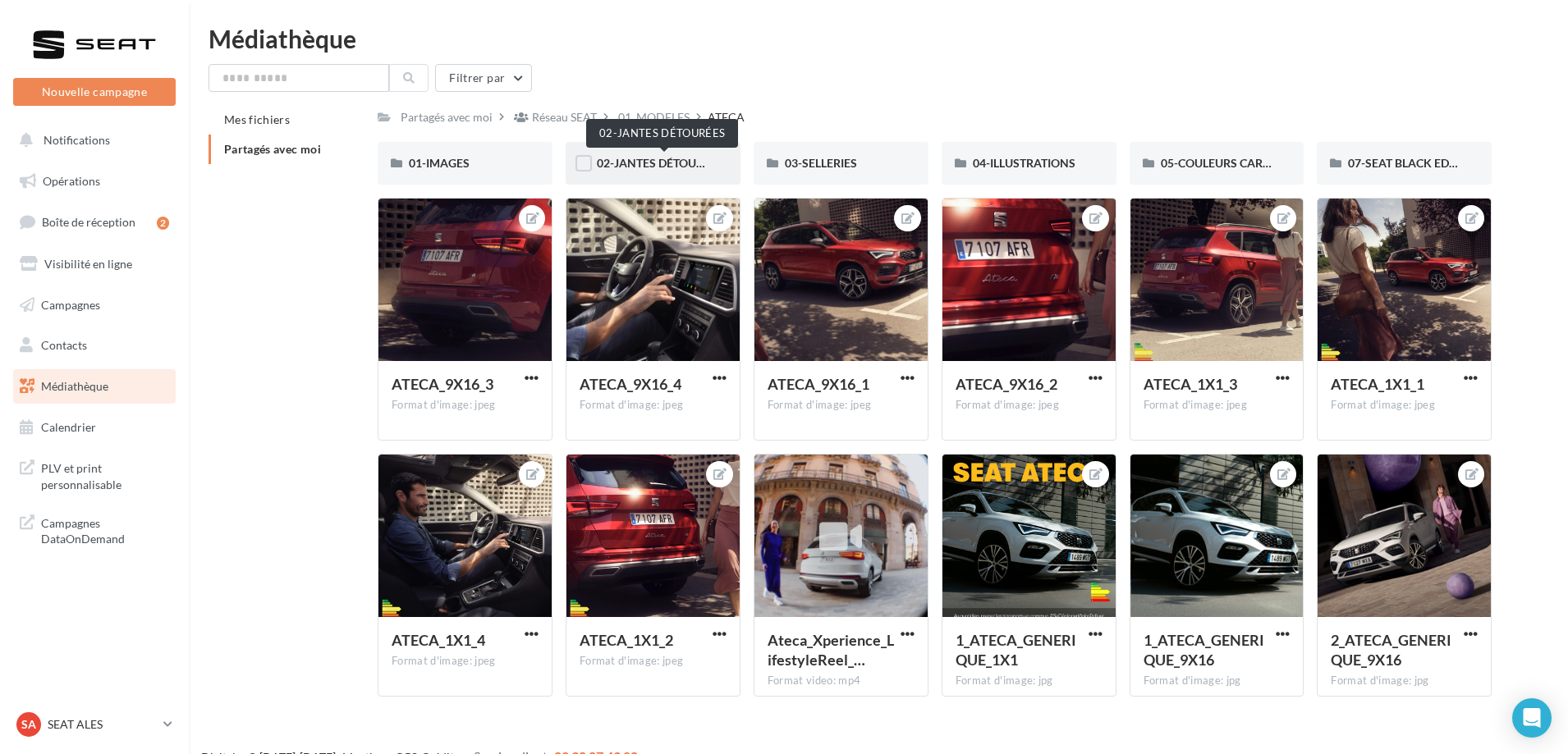
click at [652, 166] on span "02-JANTES DÉTOURÉES" at bounding box center [659, 163] width 126 height 14
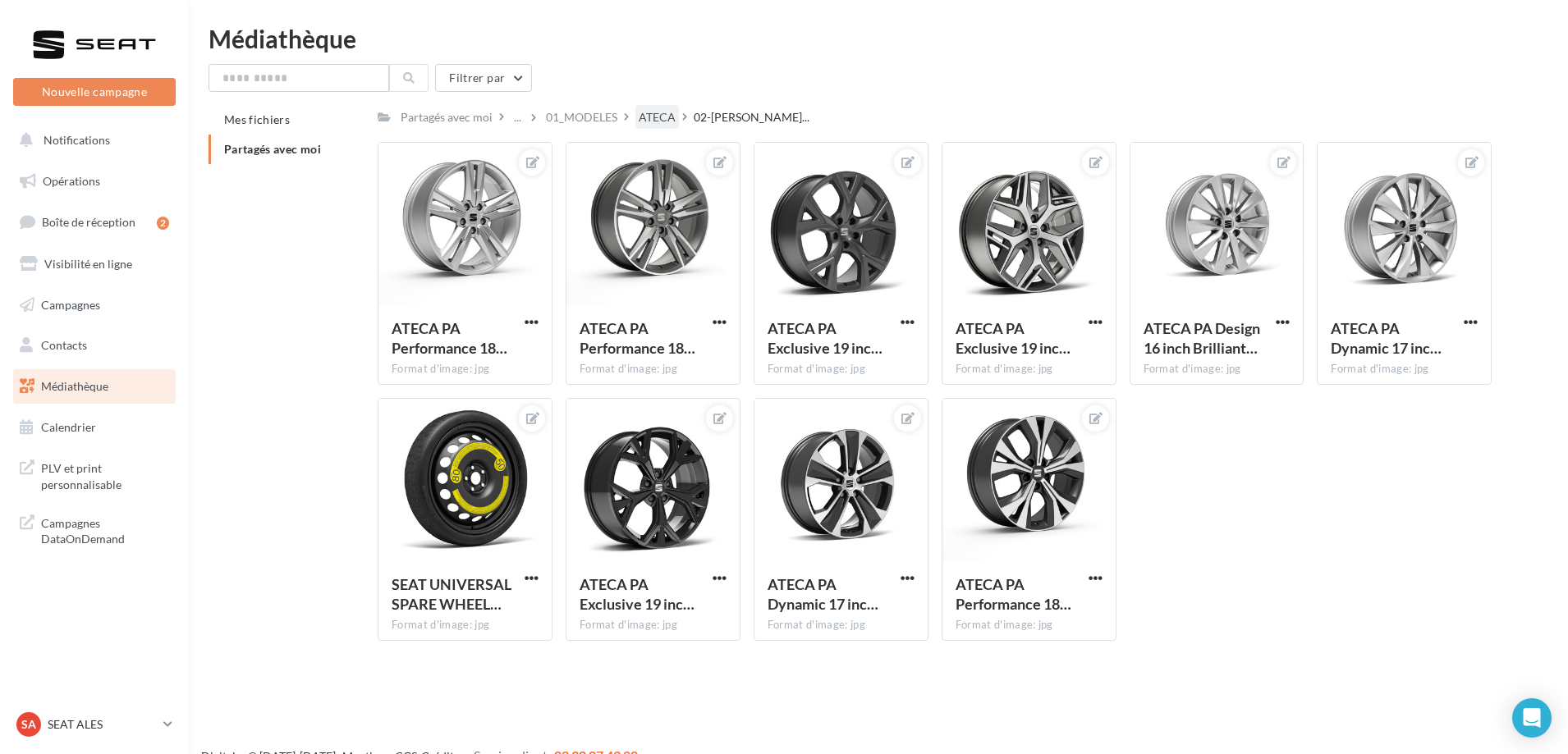
click at [659, 123] on div "ATECA" at bounding box center [657, 117] width 37 height 17
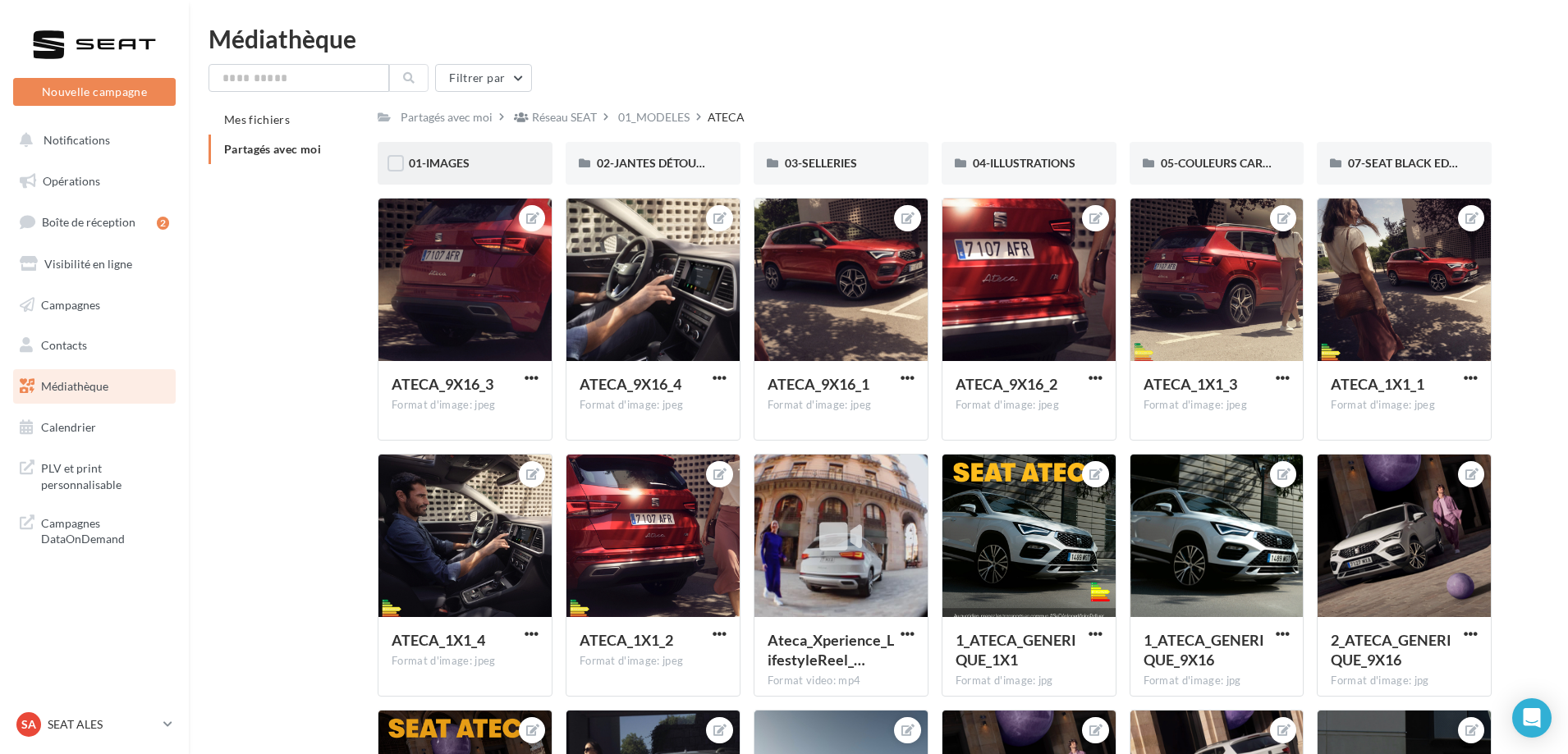
click at [494, 152] on div "01-IMAGES" at bounding box center [464, 163] width 175 height 43
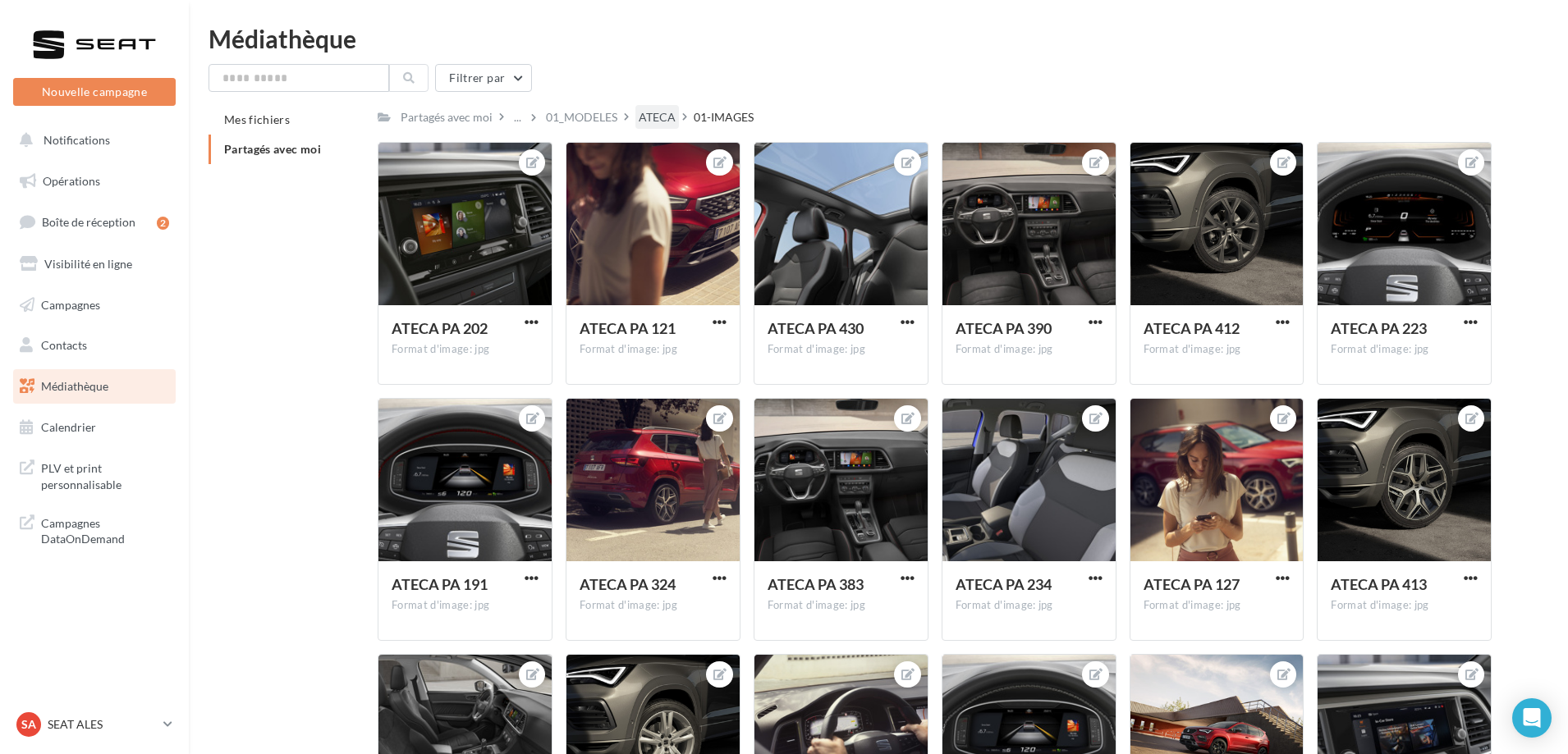
click at [675, 118] on div "ATECA" at bounding box center [657, 117] width 37 height 17
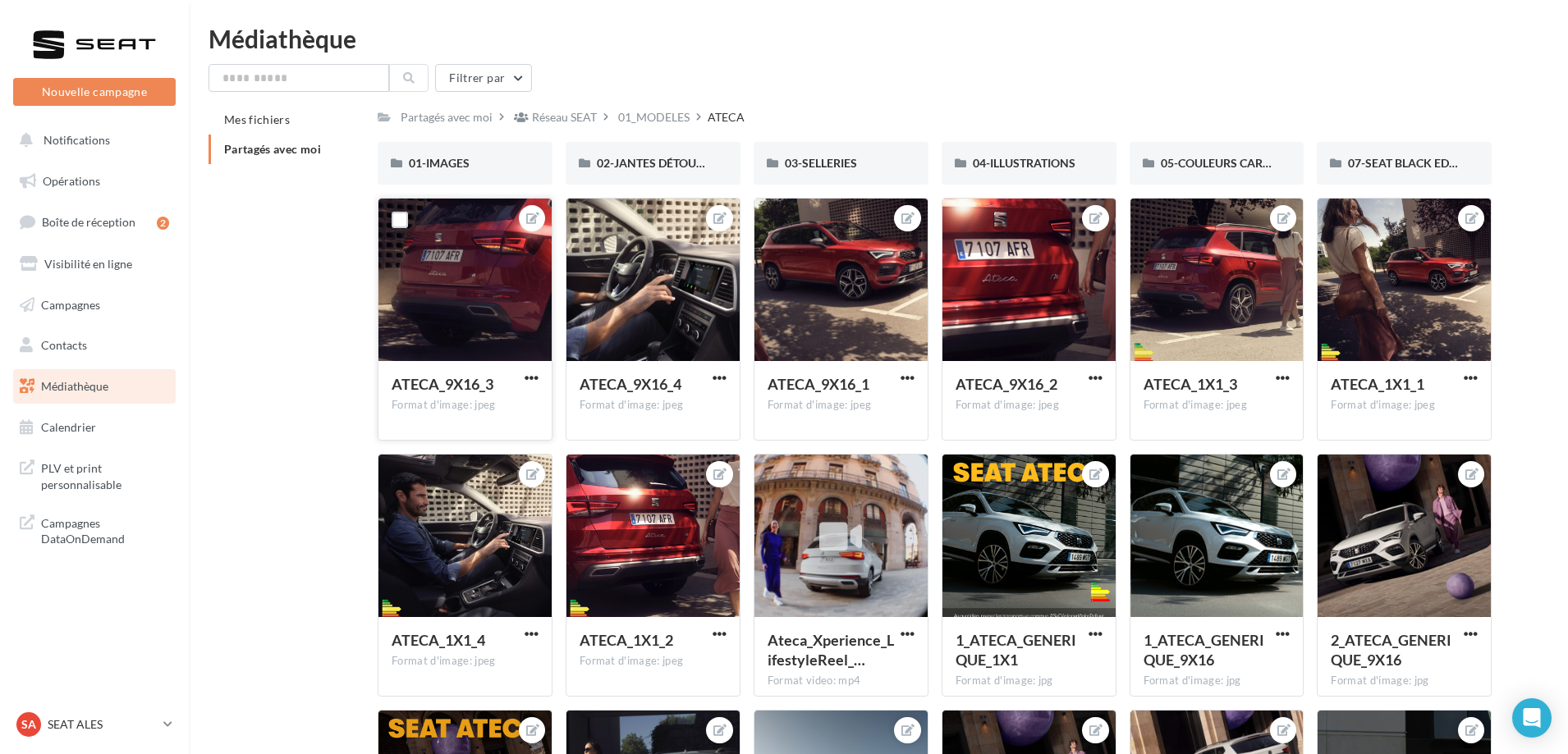
click at [510, 303] on div at bounding box center [464, 280] width 173 height 164
click at [397, 220] on label at bounding box center [399, 219] width 17 height 17
click at [585, 216] on label at bounding box center [587, 219] width 17 height 17
click at [527, 376] on span "button" at bounding box center [531, 378] width 14 height 14
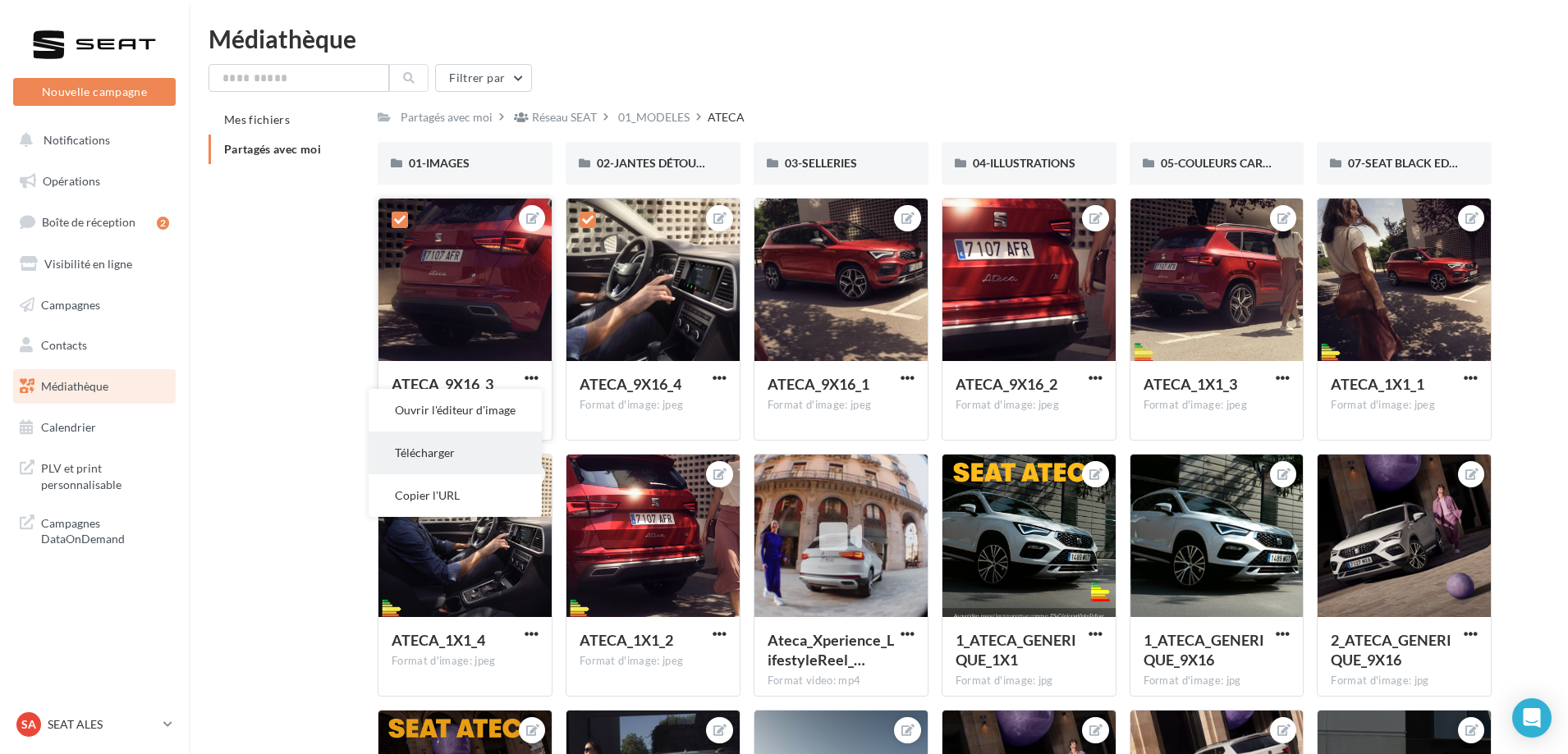
click at [493, 453] on button "Télécharger" at bounding box center [455, 453] width 173 height 43
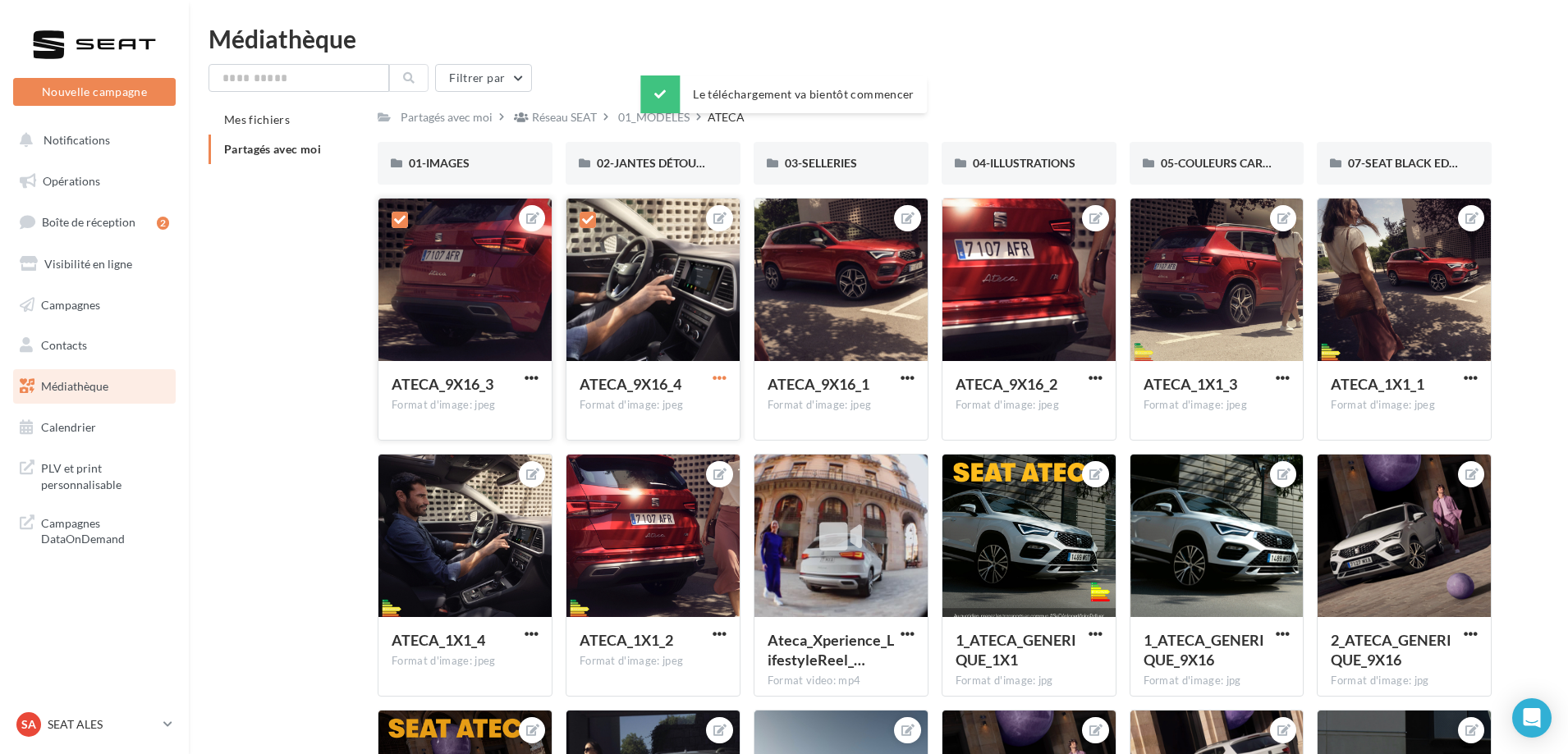
click at [713, 375] on span "button" at bounding box center [720, 378] width 14 height 14
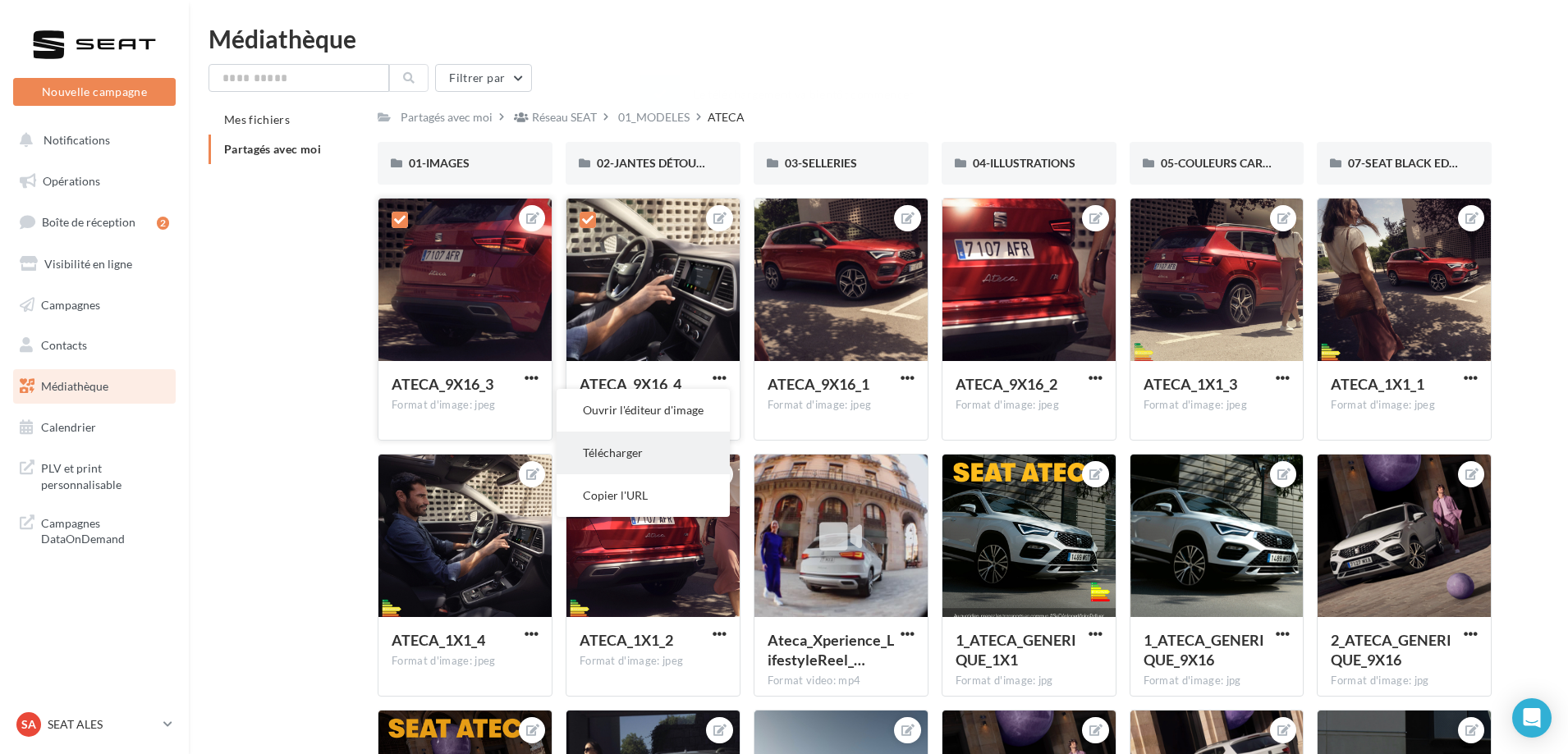
click at [660, 461] on button "Télécharger" at bounding box center [643, 453] width 173 height 43
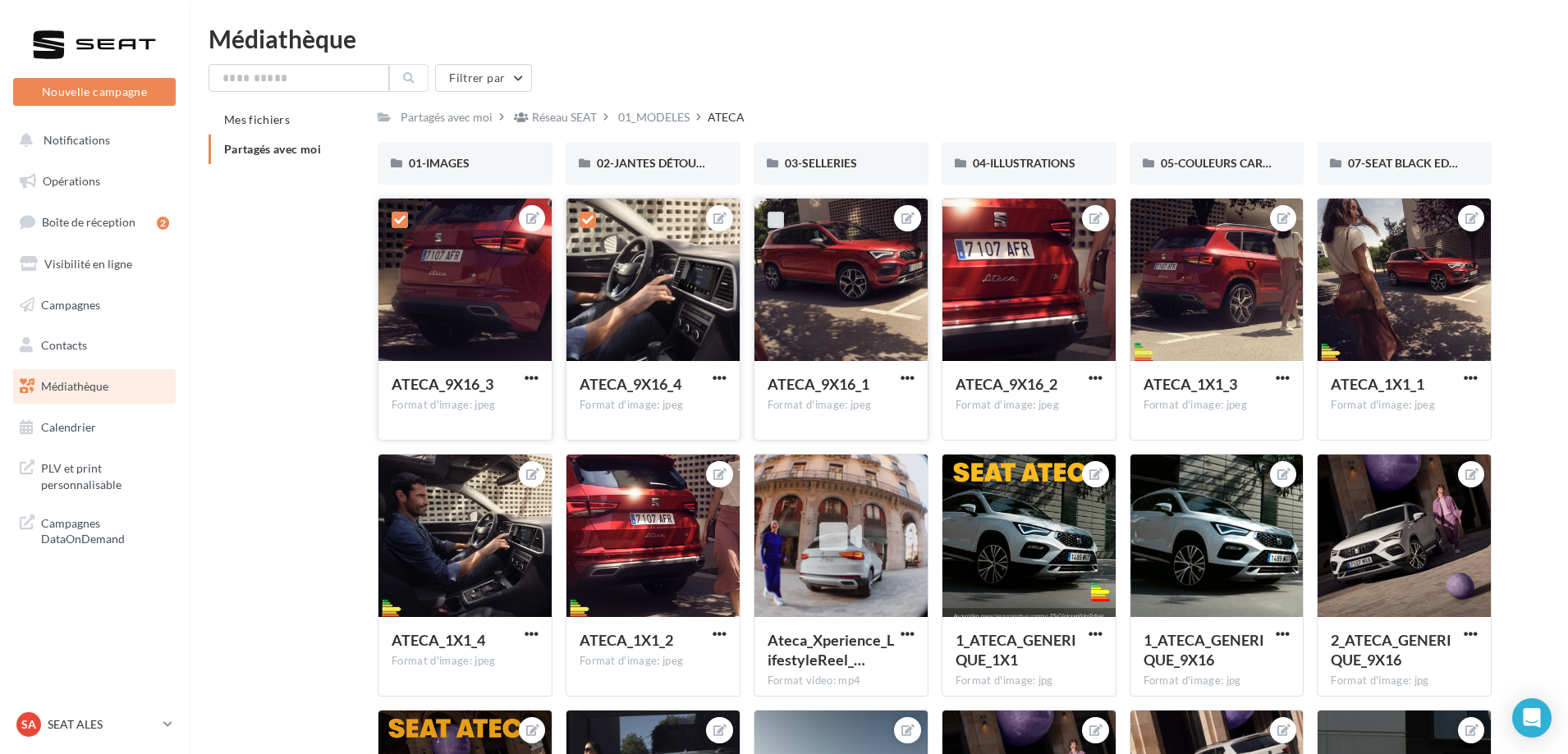
click at [779, 223] on label at bounding box center [775, 219] width 17 height 17
click at [906, 373] on span "button" at bounding box center [908, 378] width 14 height 14
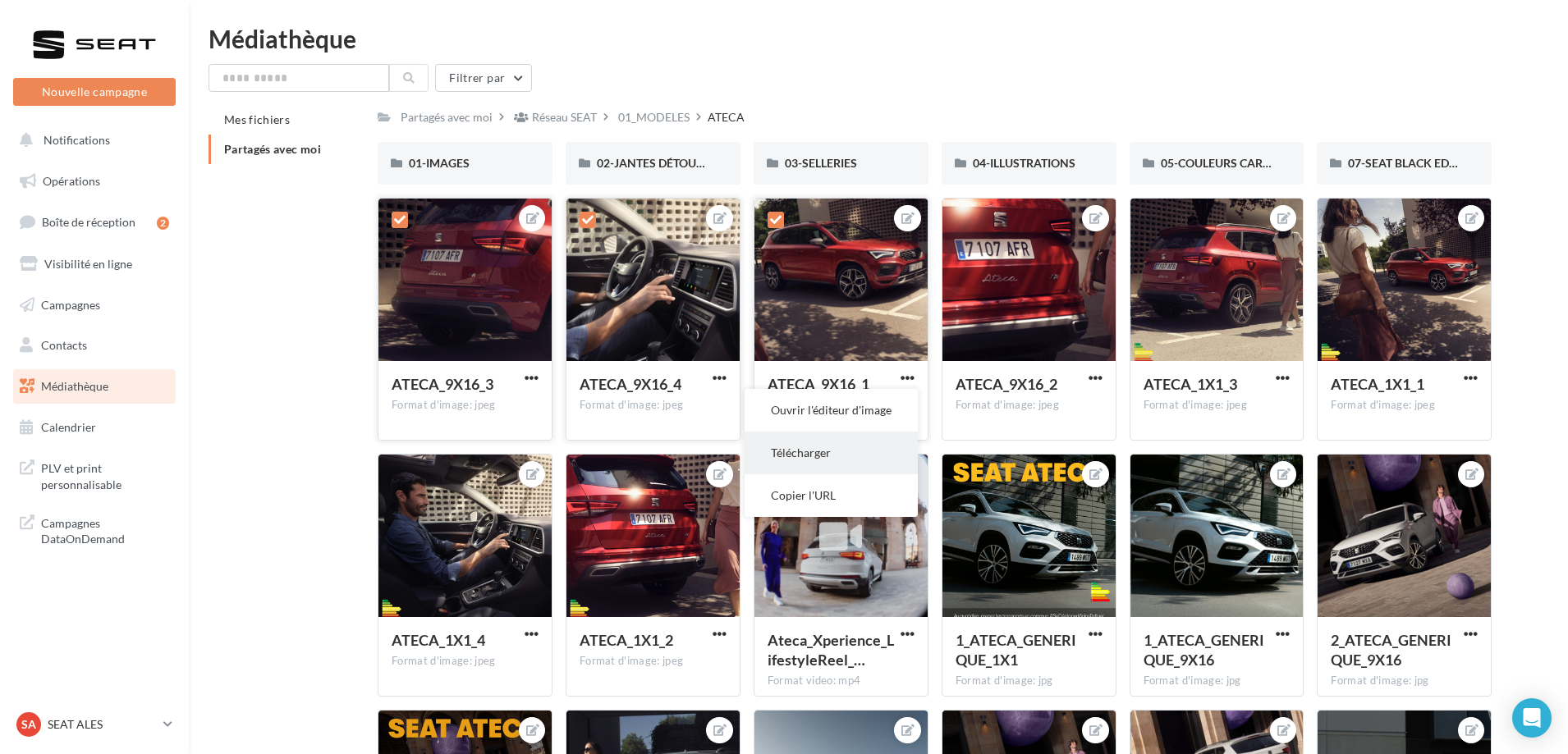
click at [839, 447] on button "Télécharger" at bounding box center [831, 453] width 173 height 43
click at [447, 174] on div "01-IMAGES" at bounding box center [464, 163] width 175 height 43
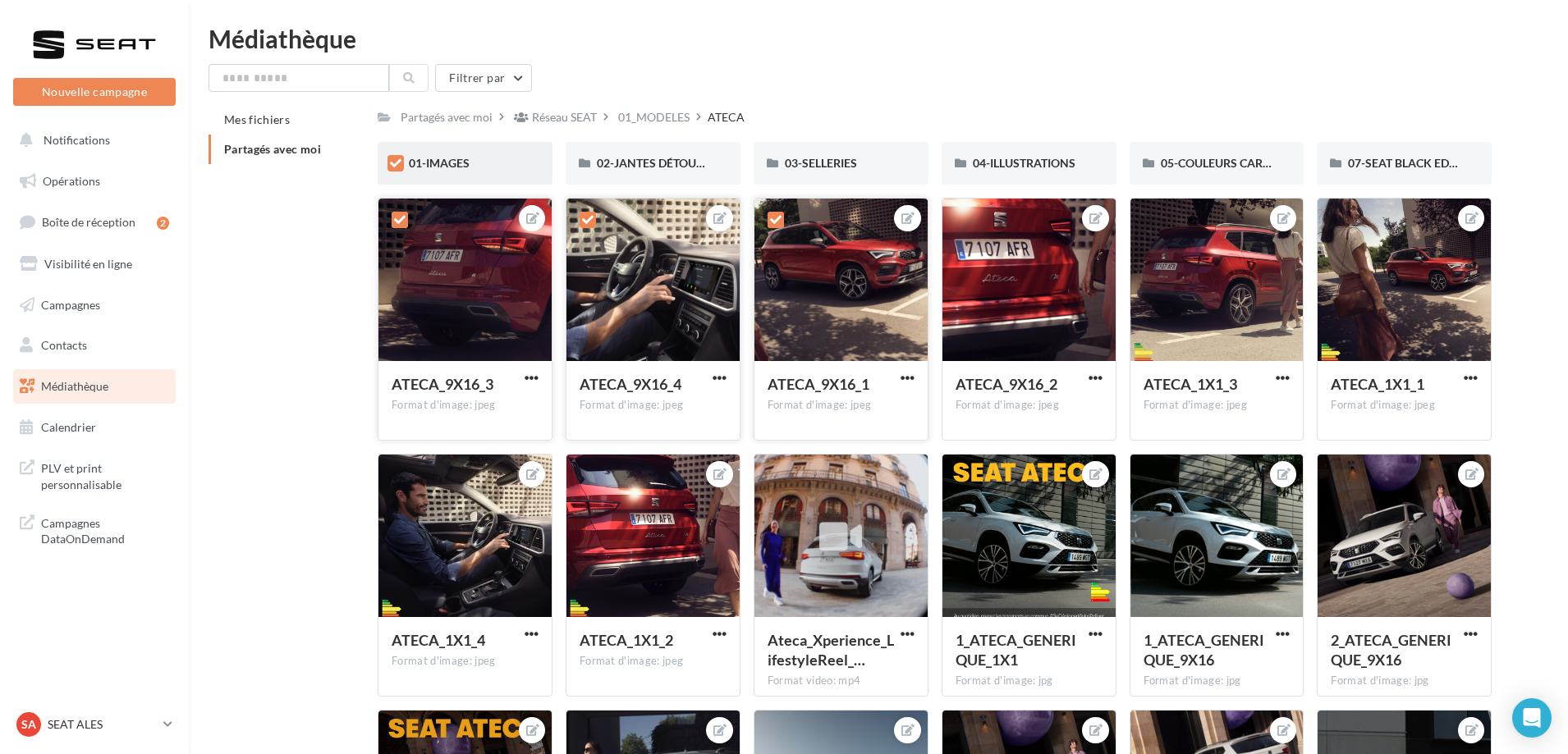
click at [399, 168] on icon at bounding box center [395, 163] width 11 height 11
click at [456, 165] on span "01-IMAGES" at bounding box center [439, 163] width 61 height 14
click at [391, 163] on icon at bounding box center [395, 163] width 11 height 11
click at [429, 162] on span "01-IMAGES" at bounding box center [439, 163] width 61 height 14
click at [393, 163] on icon at bounding box center [395, 163] width 11 height 11
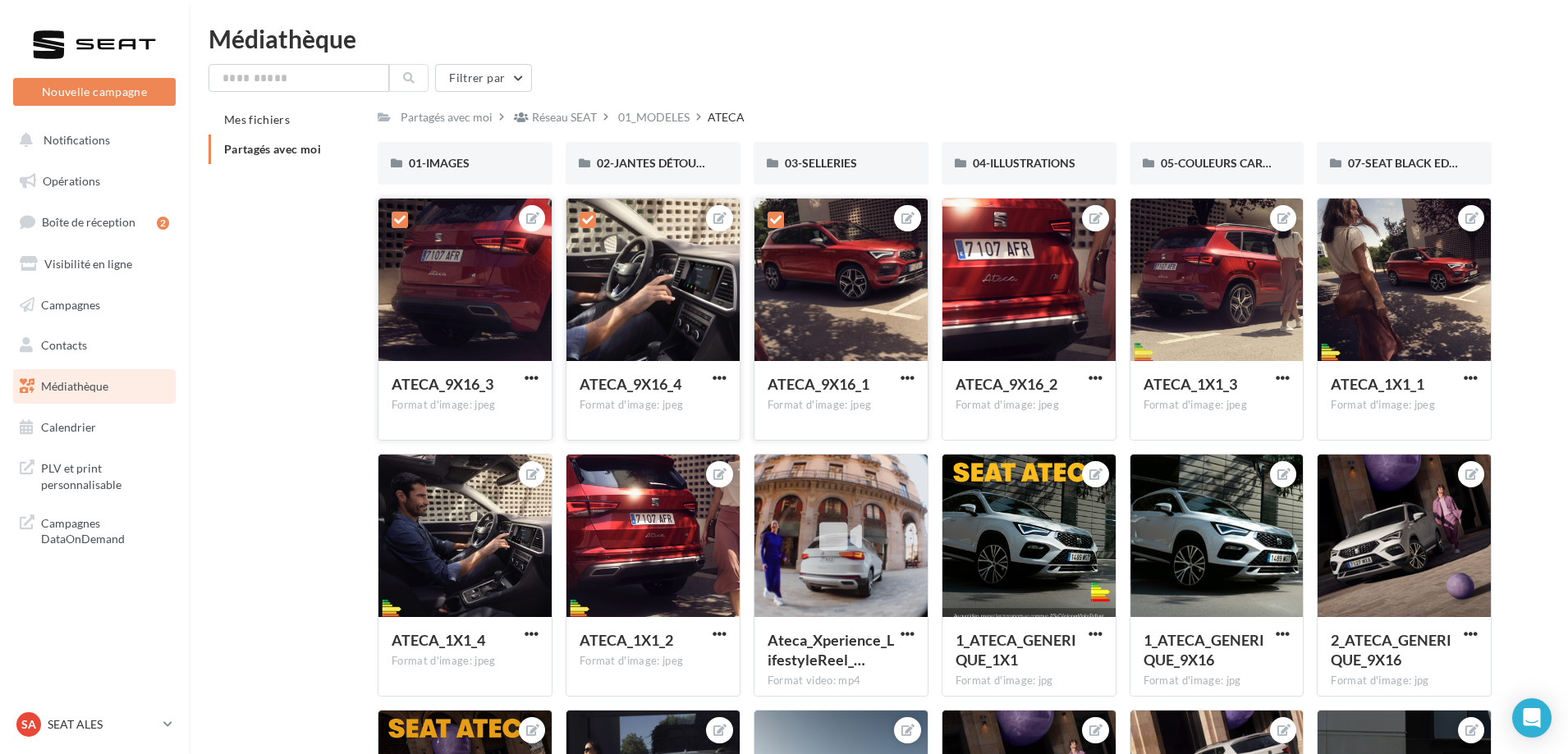
click at [392, 220] on label at bounding box center [399, 219] width 17 height 17
click at [582, 219] on icon at bounding box center [587, 219] width 11 height 11
click at [774, 213] on label at bounding box center [775, 219] width 17 height 17
click at [476, 170] on div "01-IMAGES" at bounding box center [464, 163] width 112 height 17
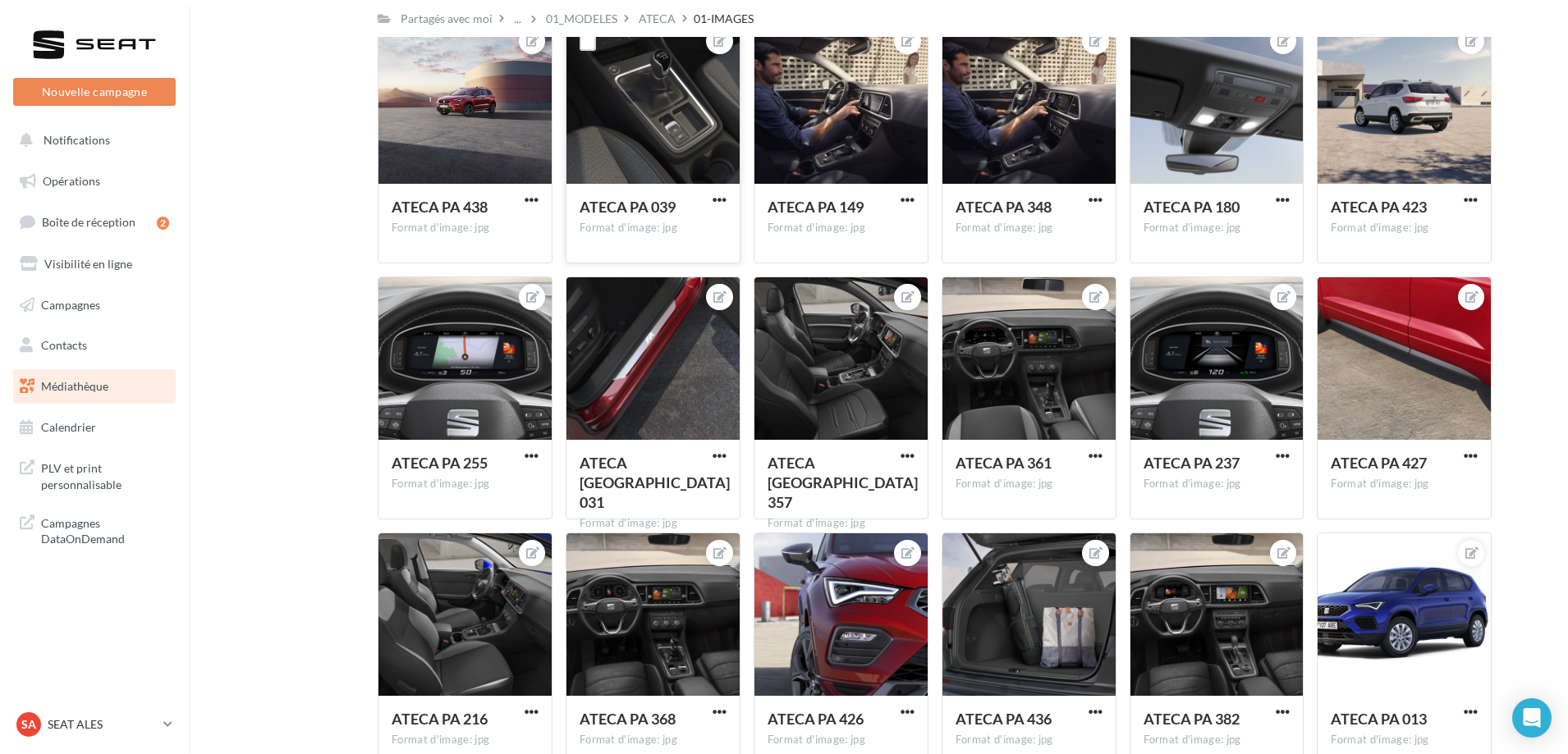
scroll to position [1994, 0]
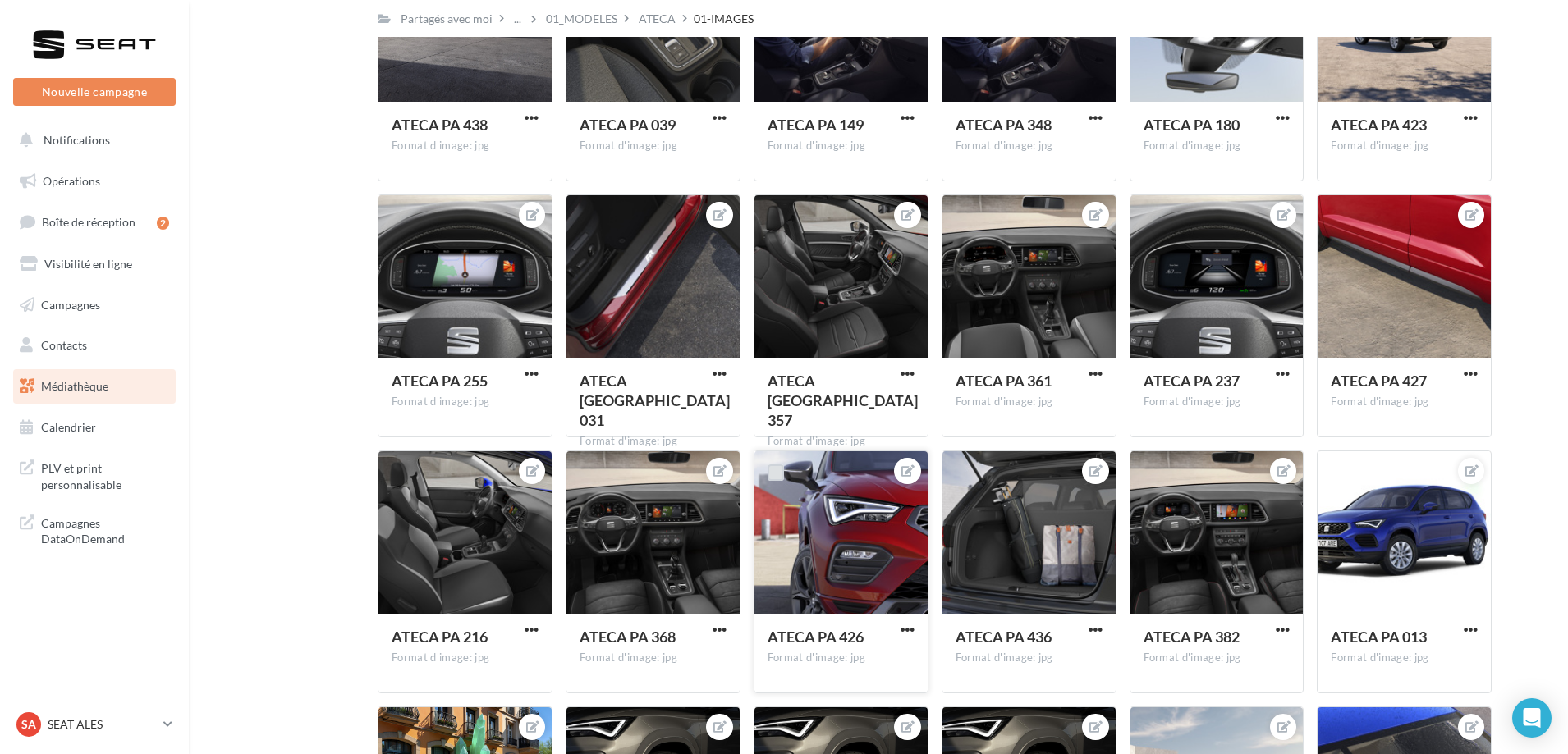
click at [774, 468] on label at bounding box center [775, 472] width 17 height 17
click at [902, 627] on span "button" at bounding box center [908, 629] width 14 height 14
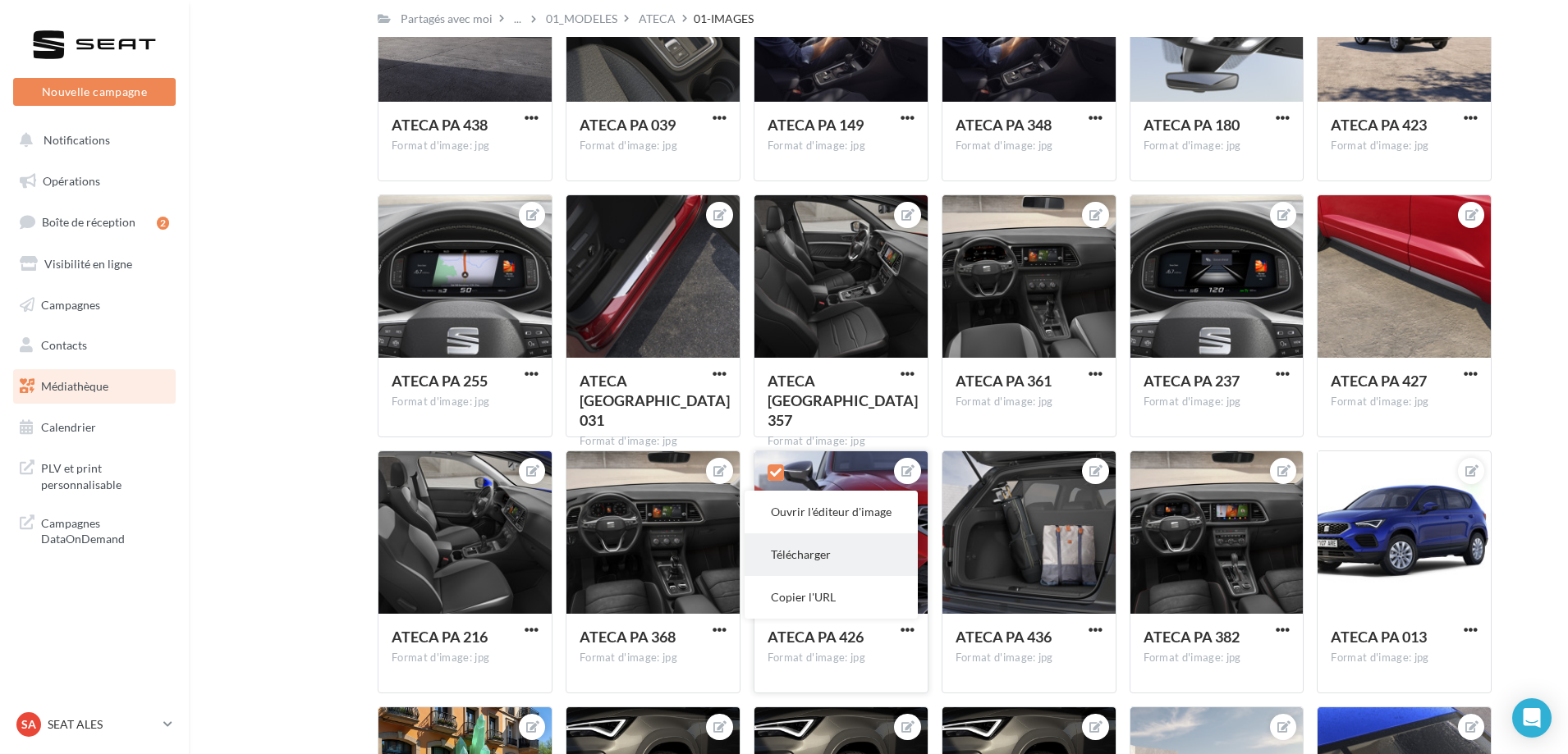
click at [808, 557] on button "Télécharger" at bounding box center [831, 554] width 173 height 43
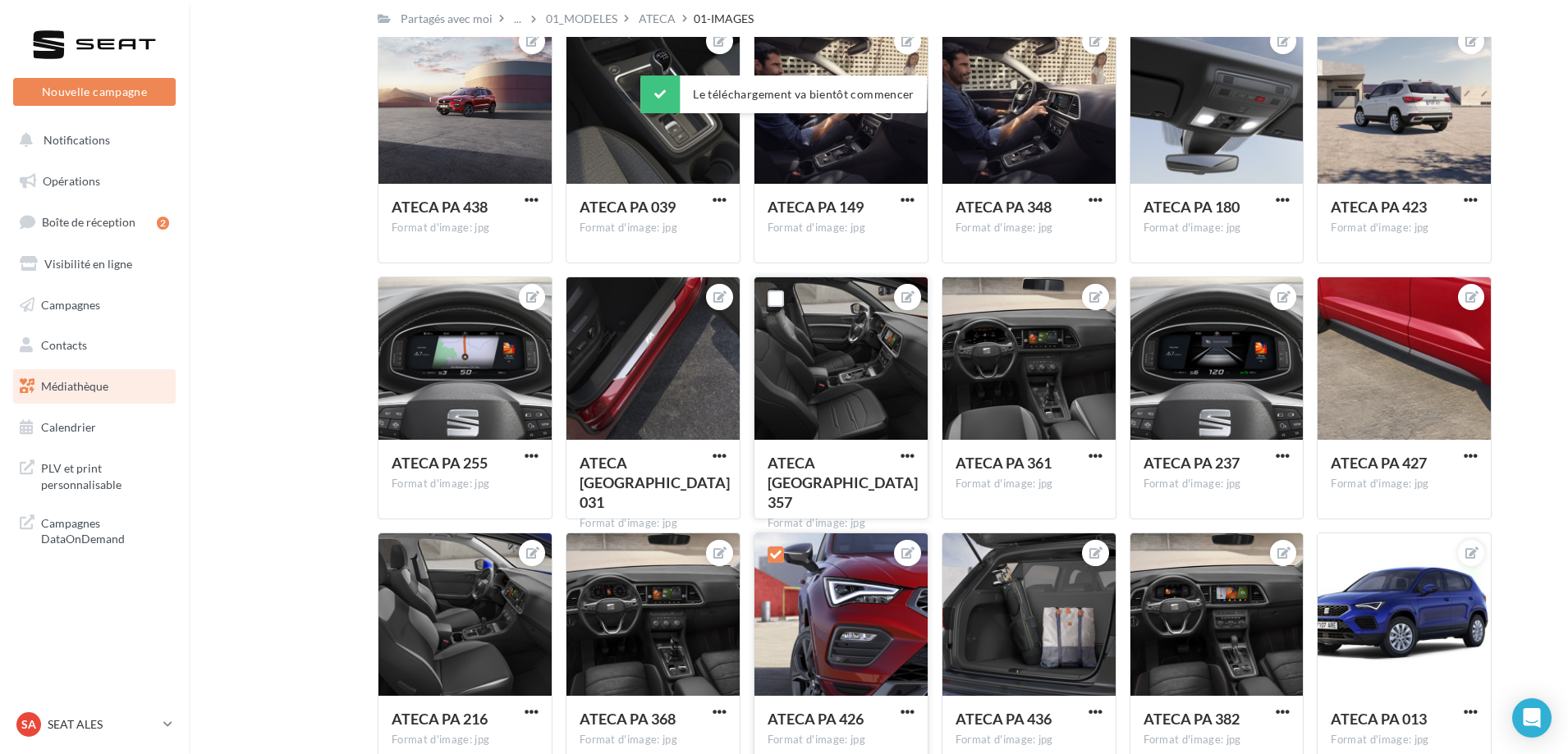
scroll to position [1830, 0]
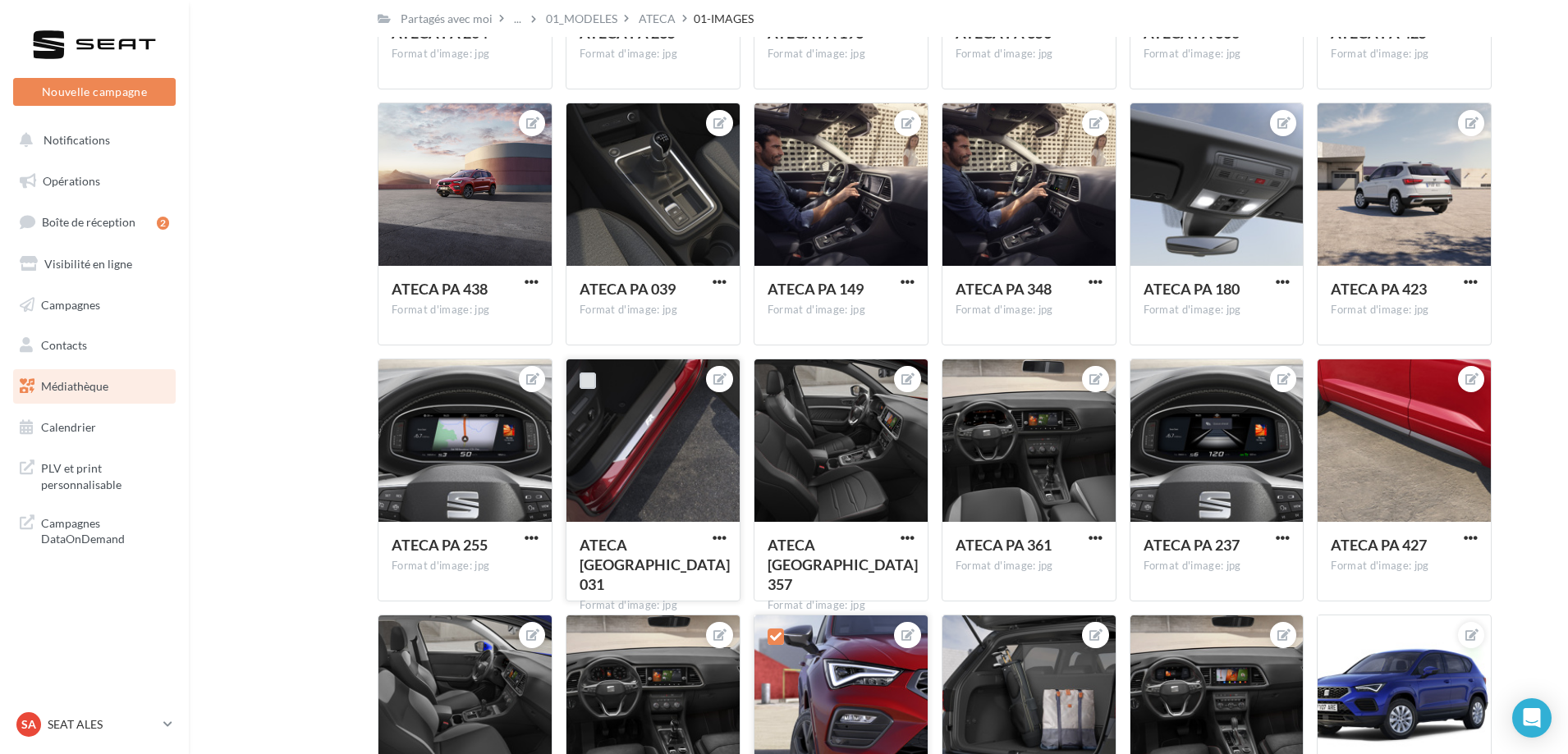
click at [584, 380] on label at bounding box center [587, 380] width 17 height 17
click at [718, 540] on span "button" at bounding box center [720, 538] width 14 height 14
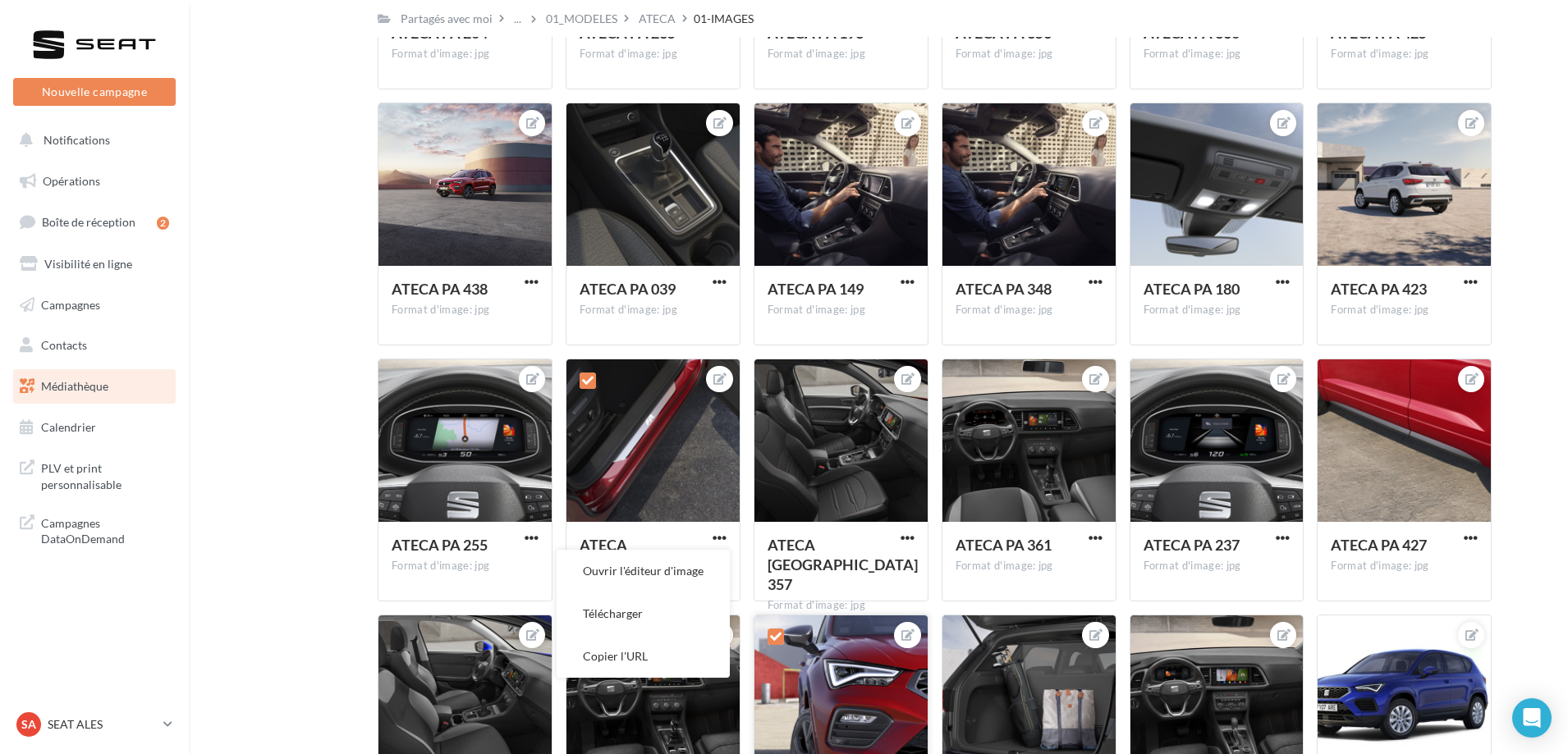
click at [645, 615] on button "Télécharger" at bounding box center [643, 613] width 173 height 43
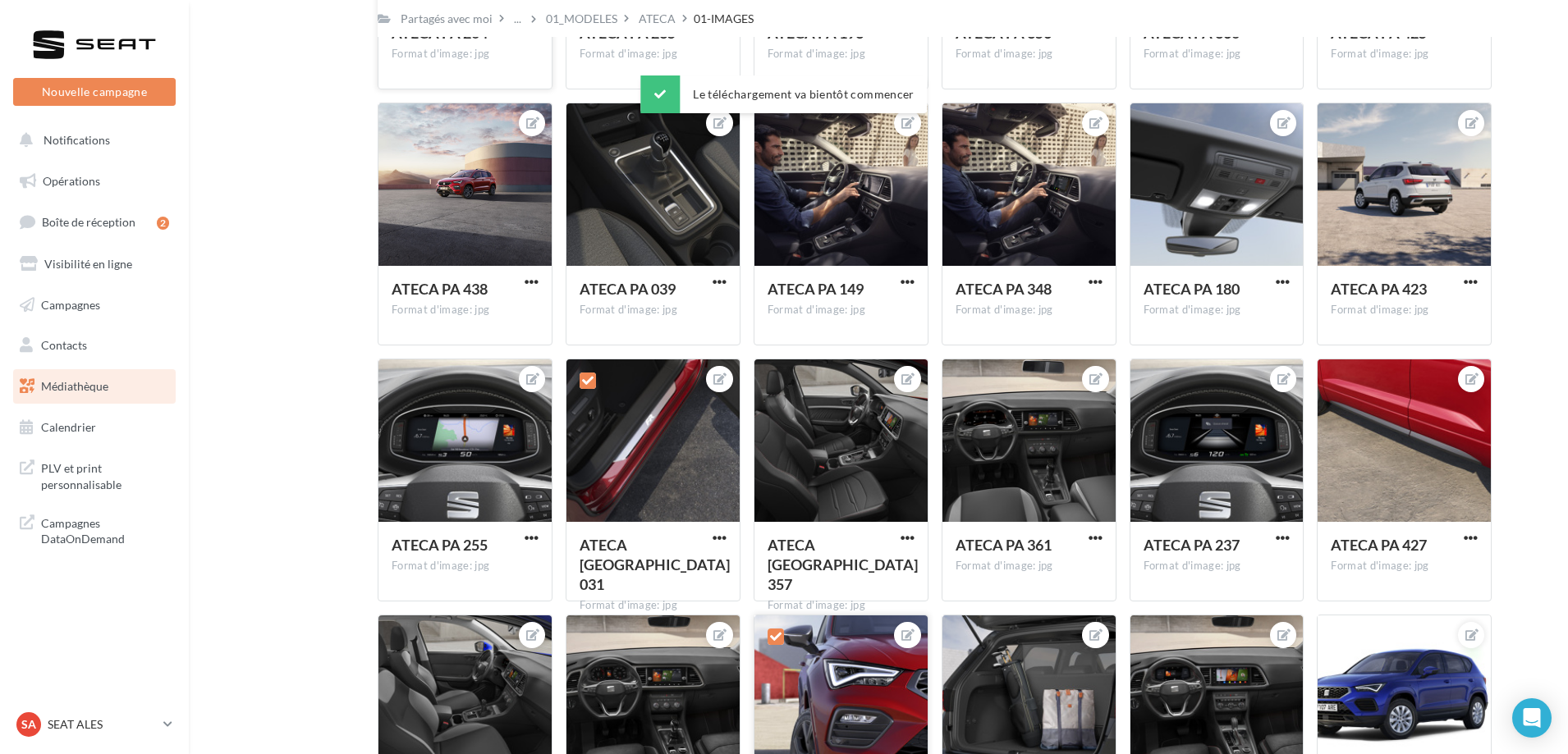
scroll to position [1502, 0]
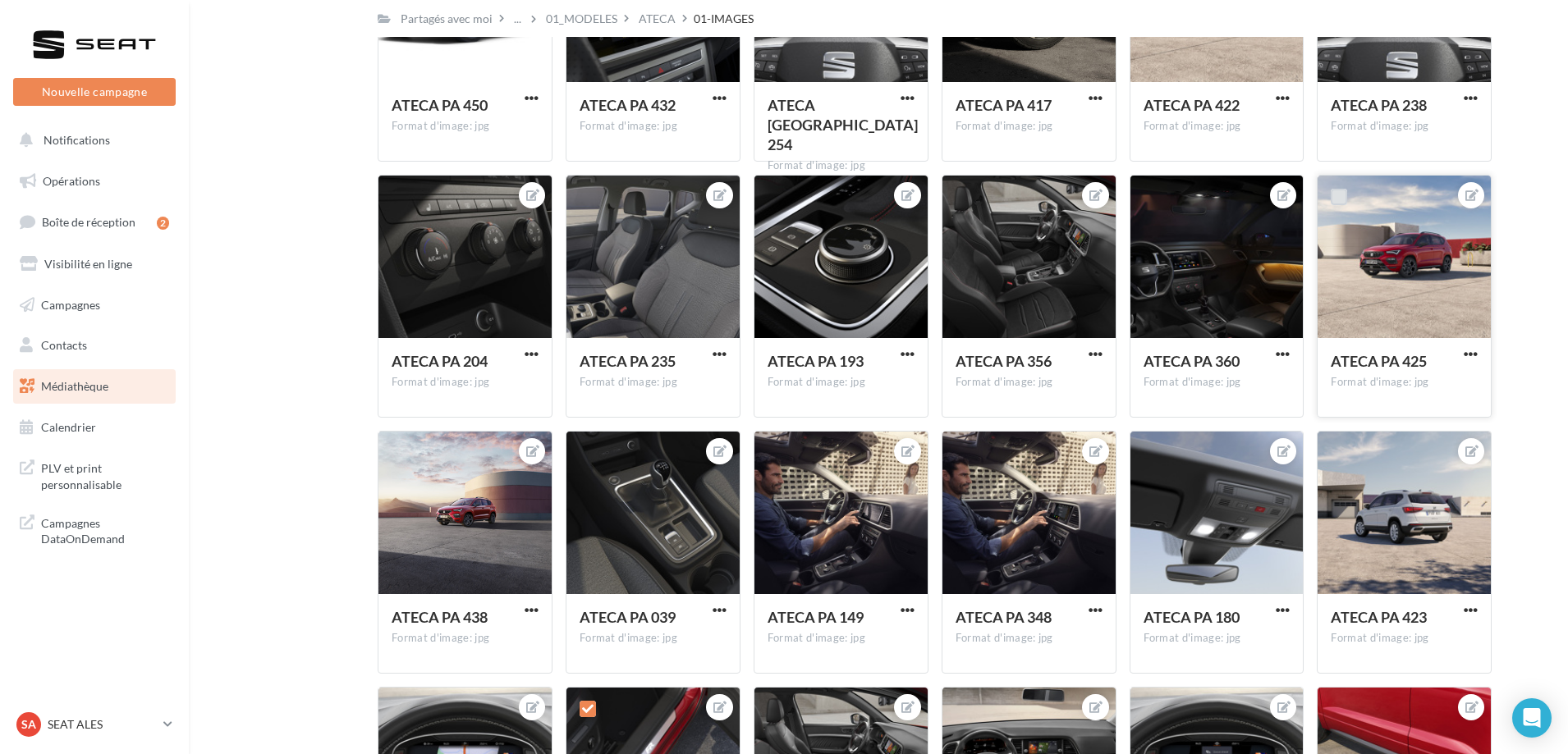
click at [1340, 190] on label at bounding box center [1338, 197] width 17 height 17
click at [1470, 353] on span "button" at bounding box center [1470, 354] width 14 height 14
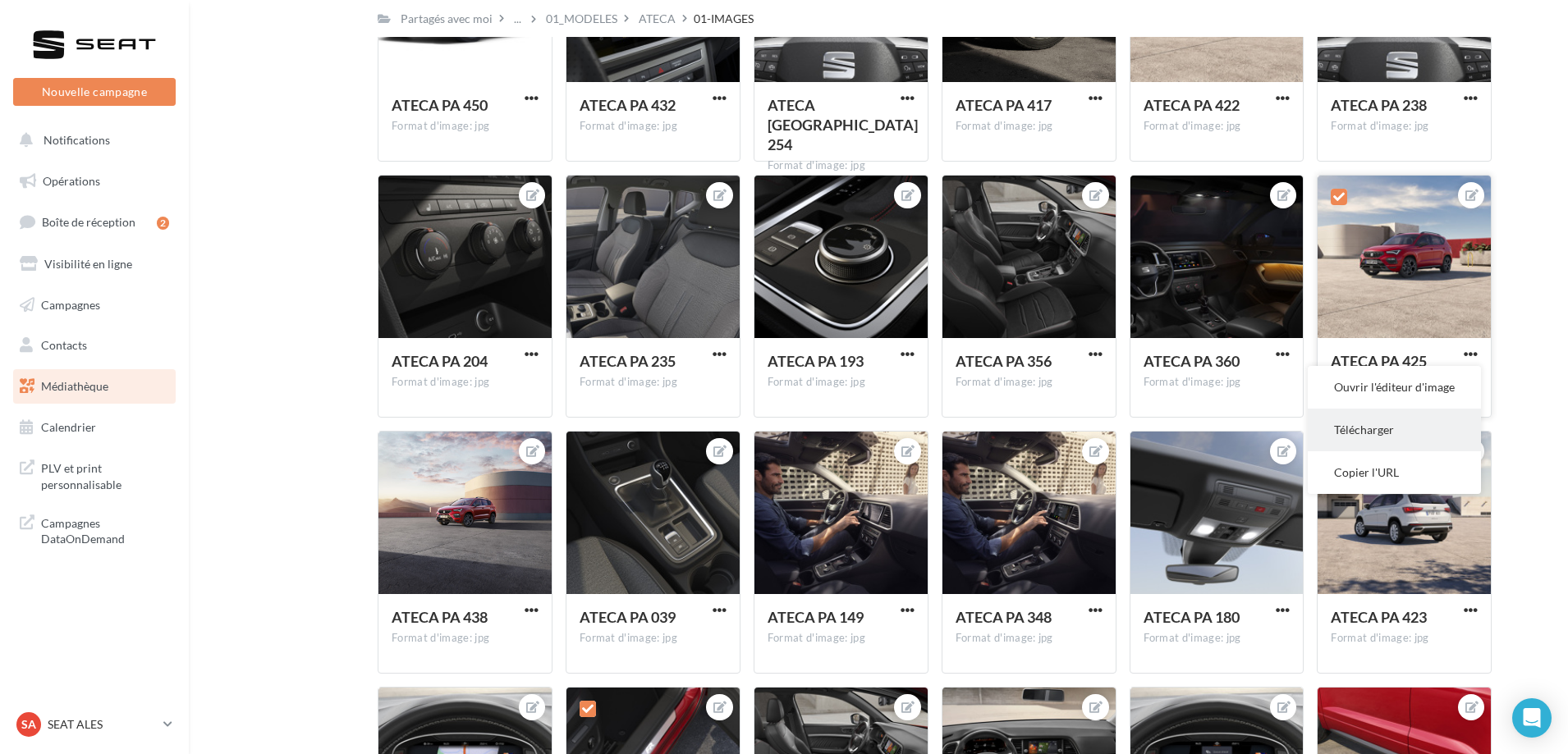
click at [1407, 422] on button "Télécharger" at bounding box center [1394, 429] width 173 height 43
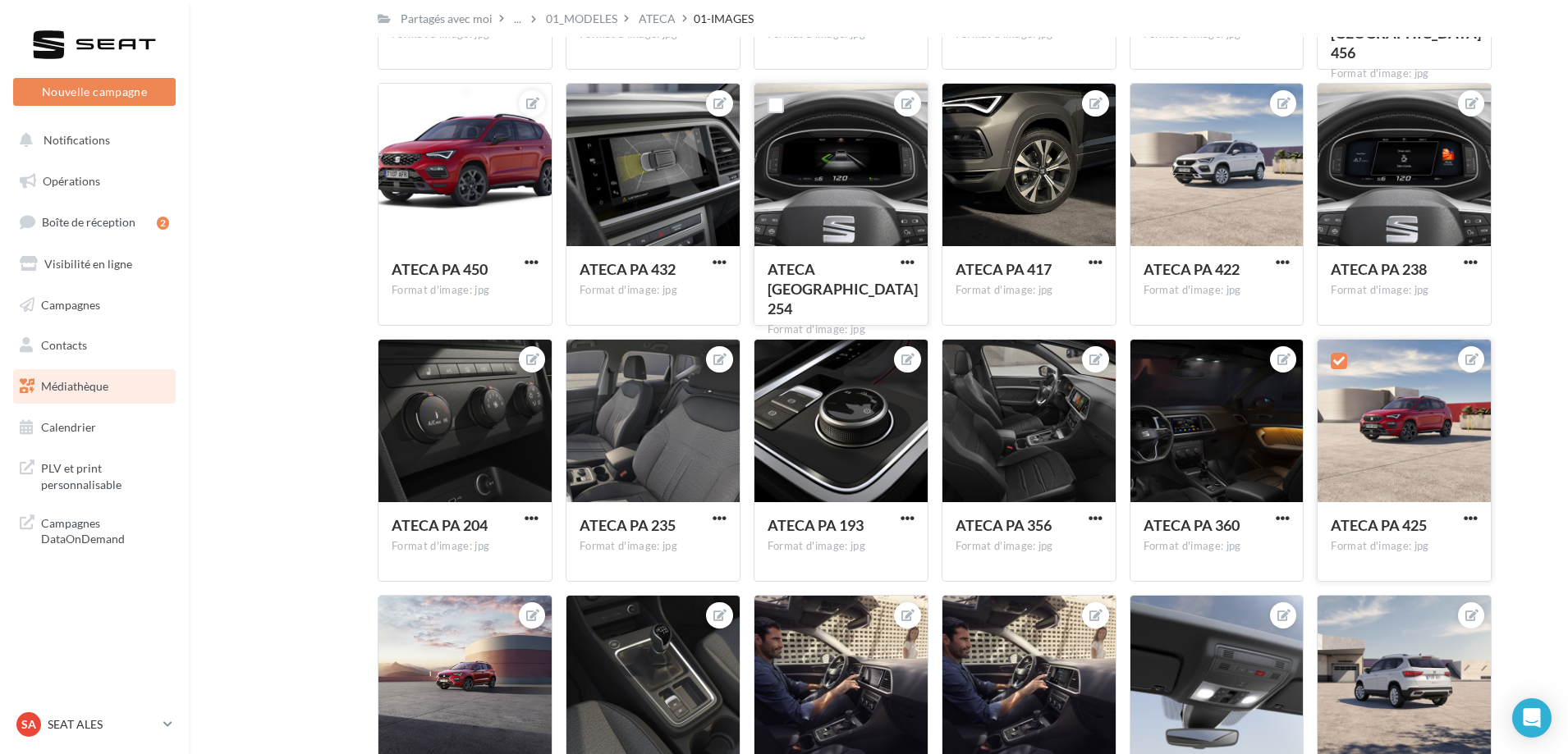
scroll to position [1420, 0]
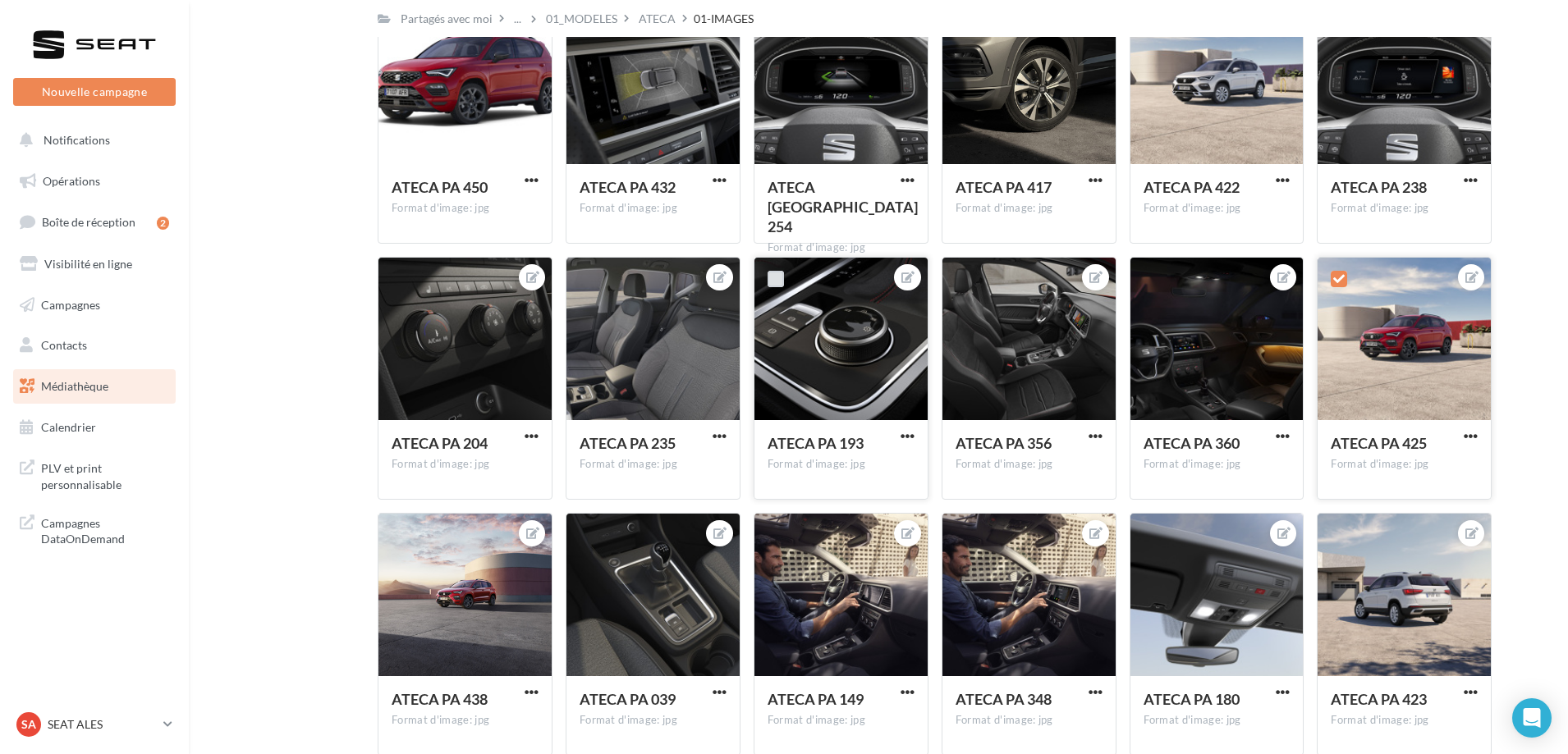
click at [767, 274] on label at bounding box center [775, 279] width 17 height 17
click at [905, 431] on span "button" at bounding box center [908, 436] width 14 height 14
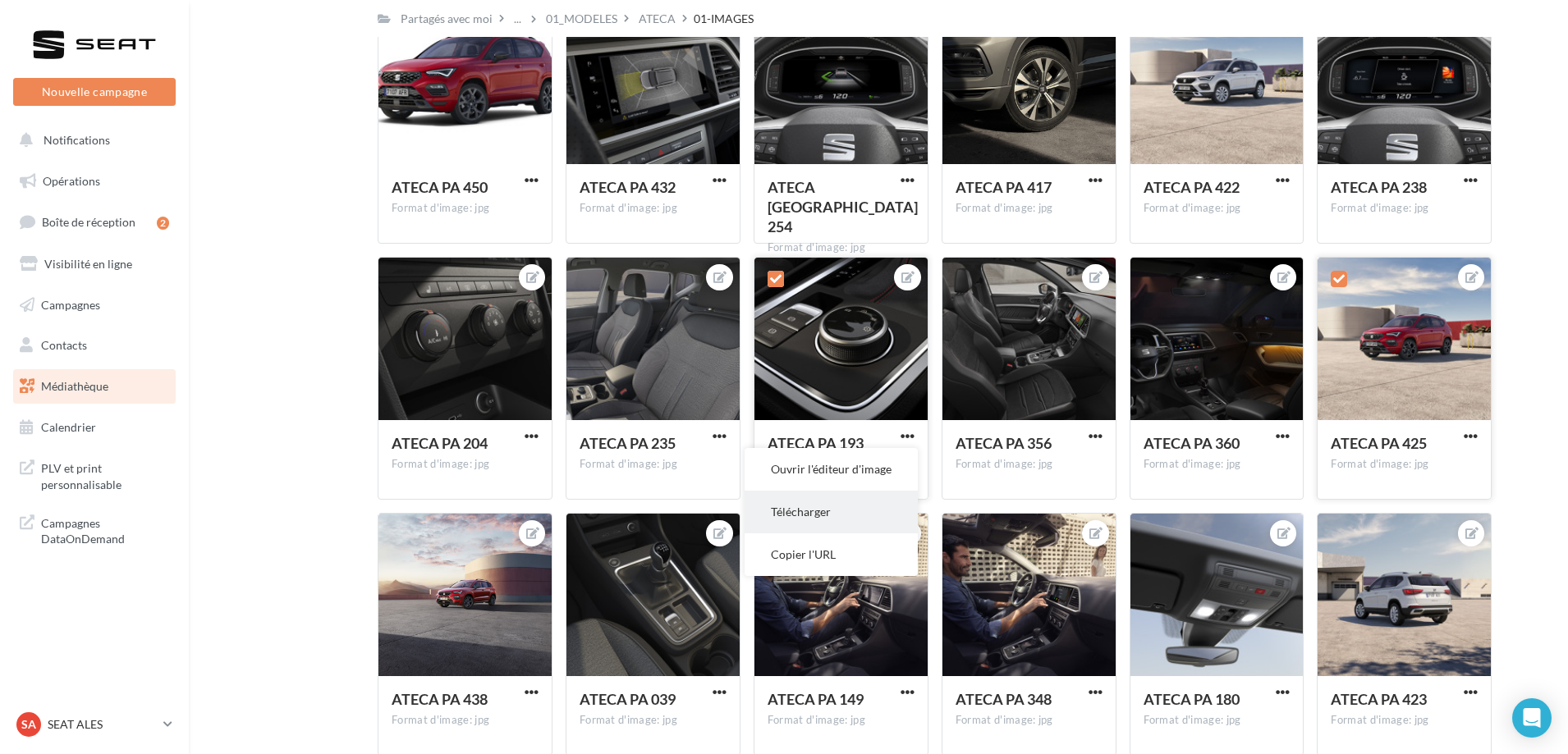
click at [834, 508] on button "Télécharger" at bounding box center [831, 511] width 173 height 43
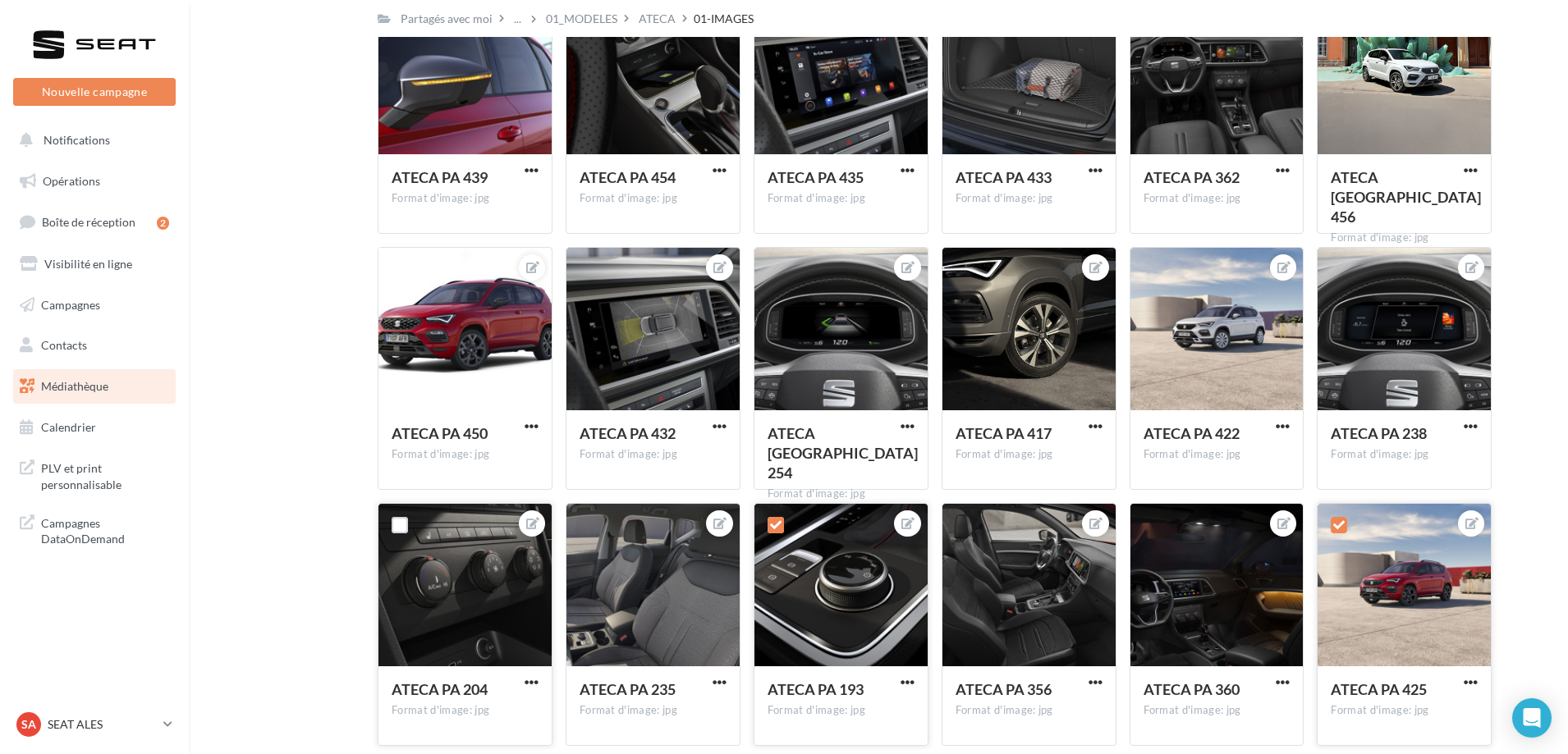
scroll to position [1092, 0]
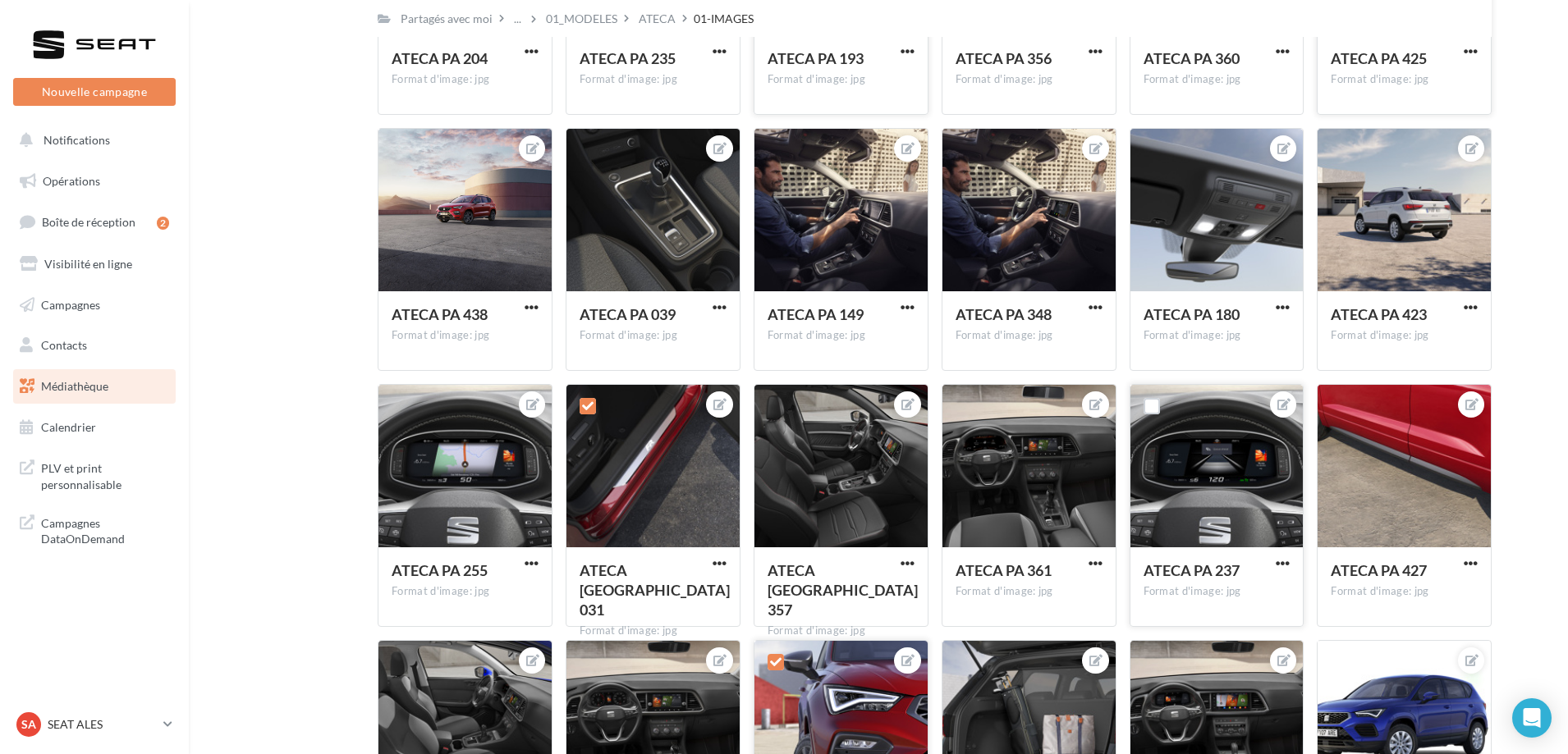
scroll to position [1723, 0]
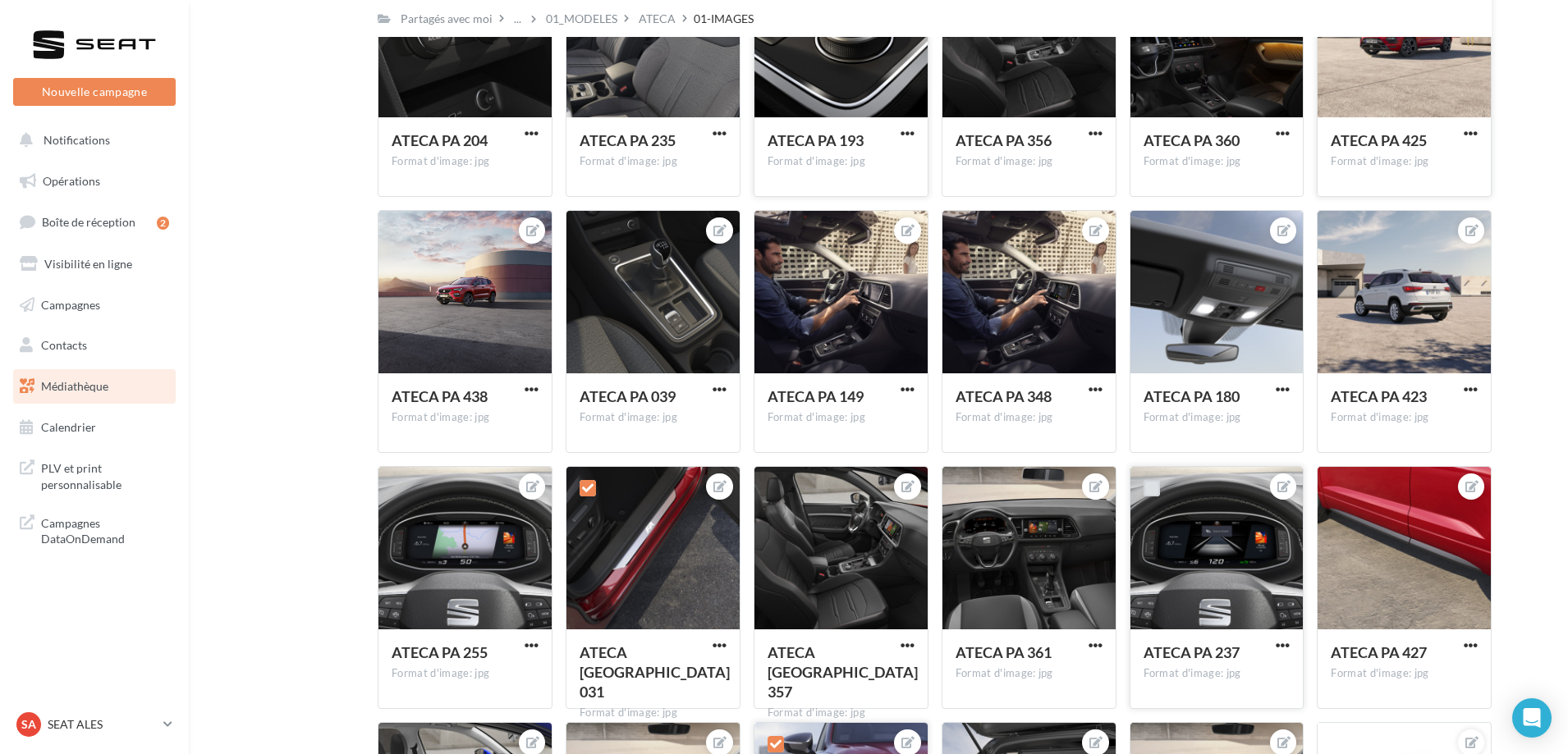
click at [1151, 495] on label at bounding box center [1151, 488] width 17 height 17
click at [1285, 643] on span "button" at bounding box center [1282, 645] width 14 height 14
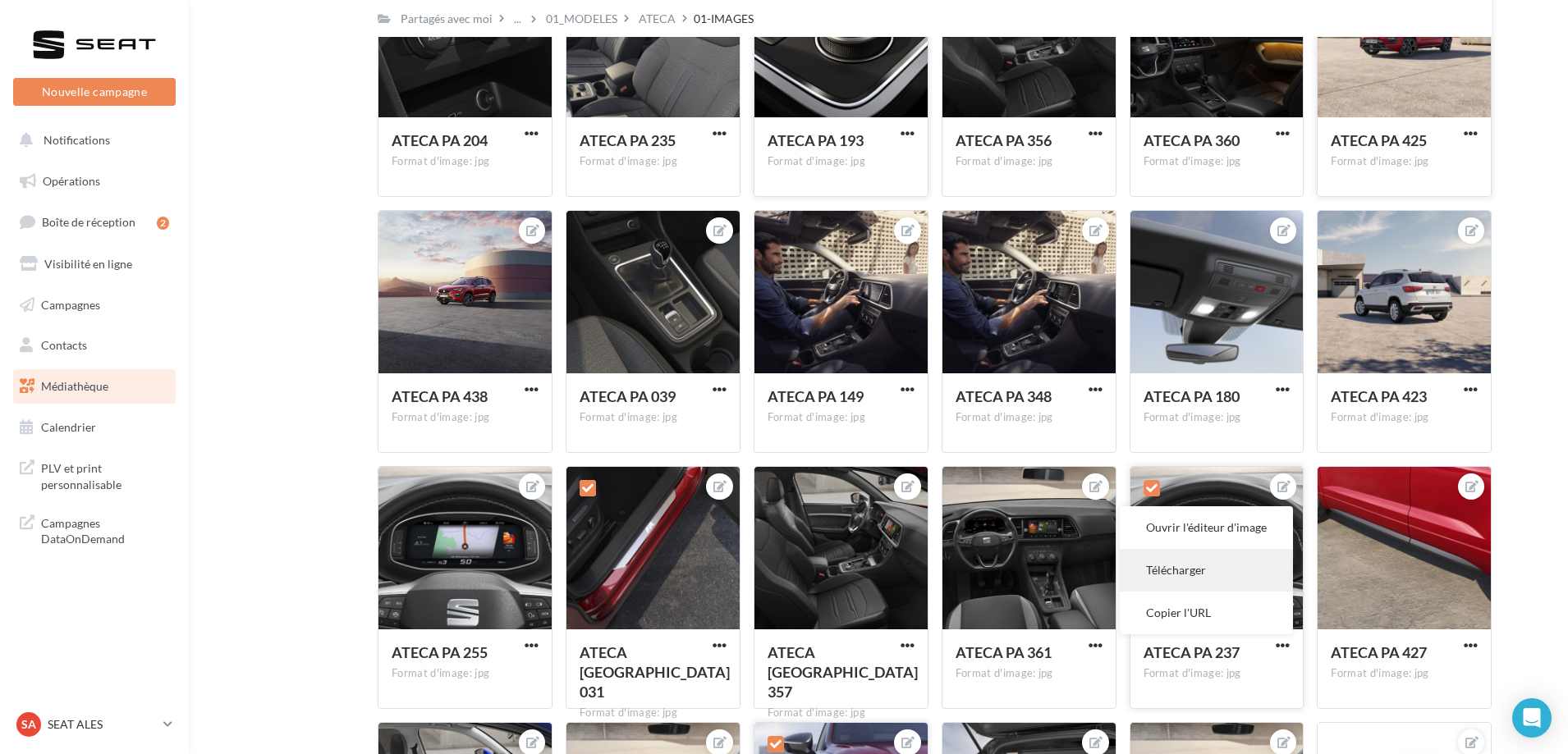
click at [1195, 574] on button "Télécharger" at bounding box center [1206, 569] width 173 height 43
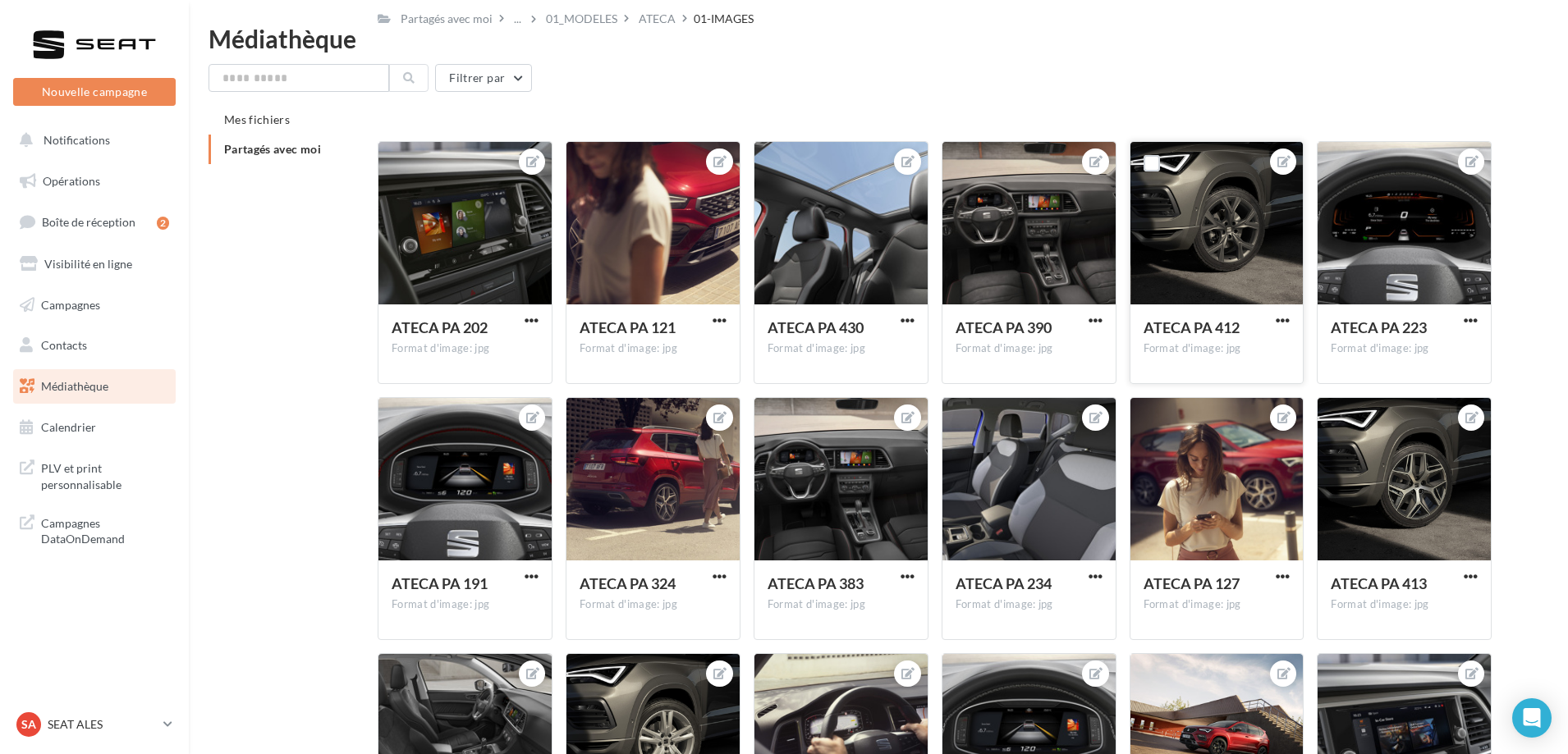
scroll to position [246, 0]
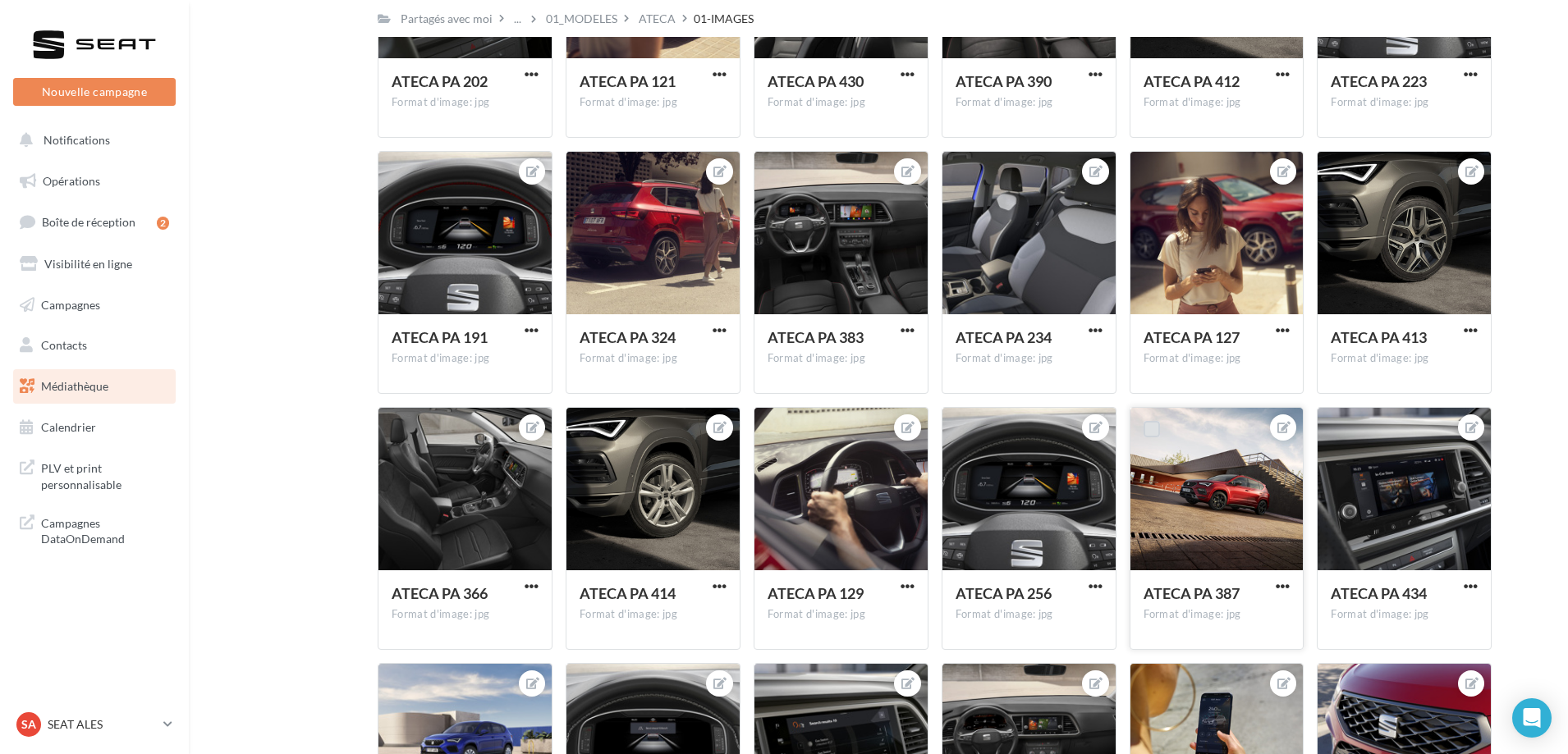
click at [1146, 429] on label at bounding box center [1151, 428] width 17 height 17
click at [1281, 585] on span "button" at bounding box center [1282, 586] width 14 height 14
click at [1210, 655] on button "Télécharger" at bounding box center [1206, 662] width 173 height 43
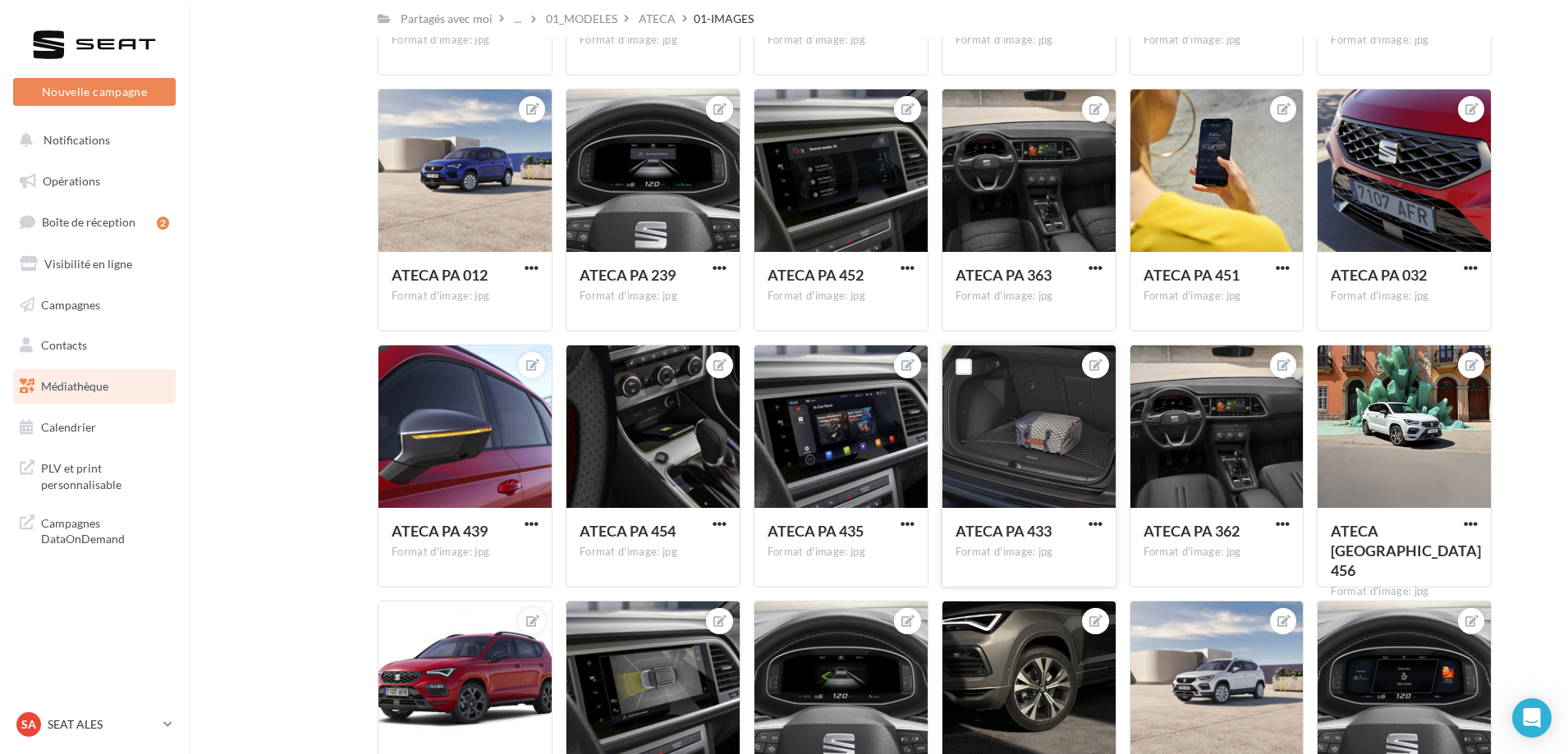
scroll to position [575, 0]
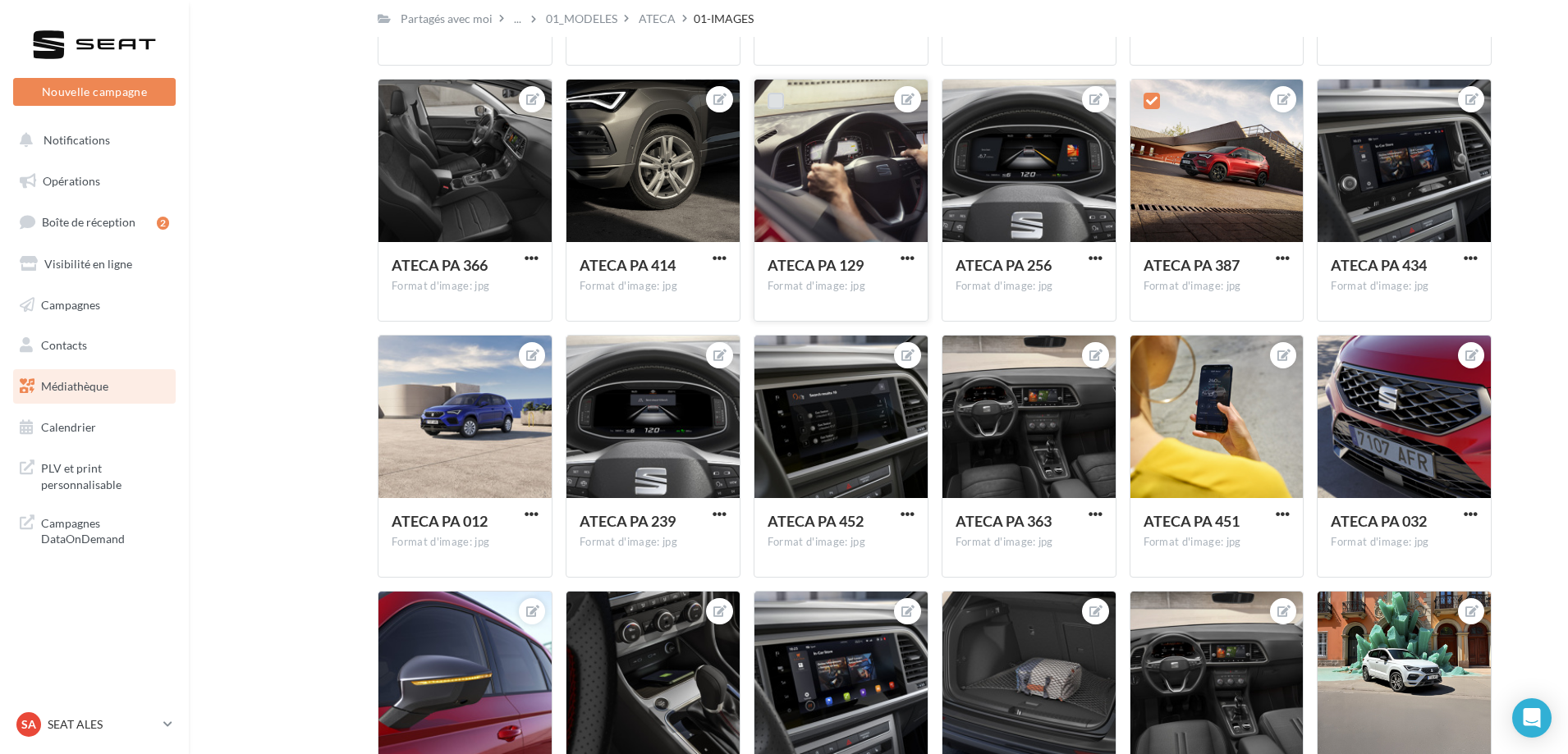
click at [774, 99] on label at bounding box center [775, 100] width 17 height 17
click at [904, 260] on span "button" at bounding box center [908, 258] width 14 height 14
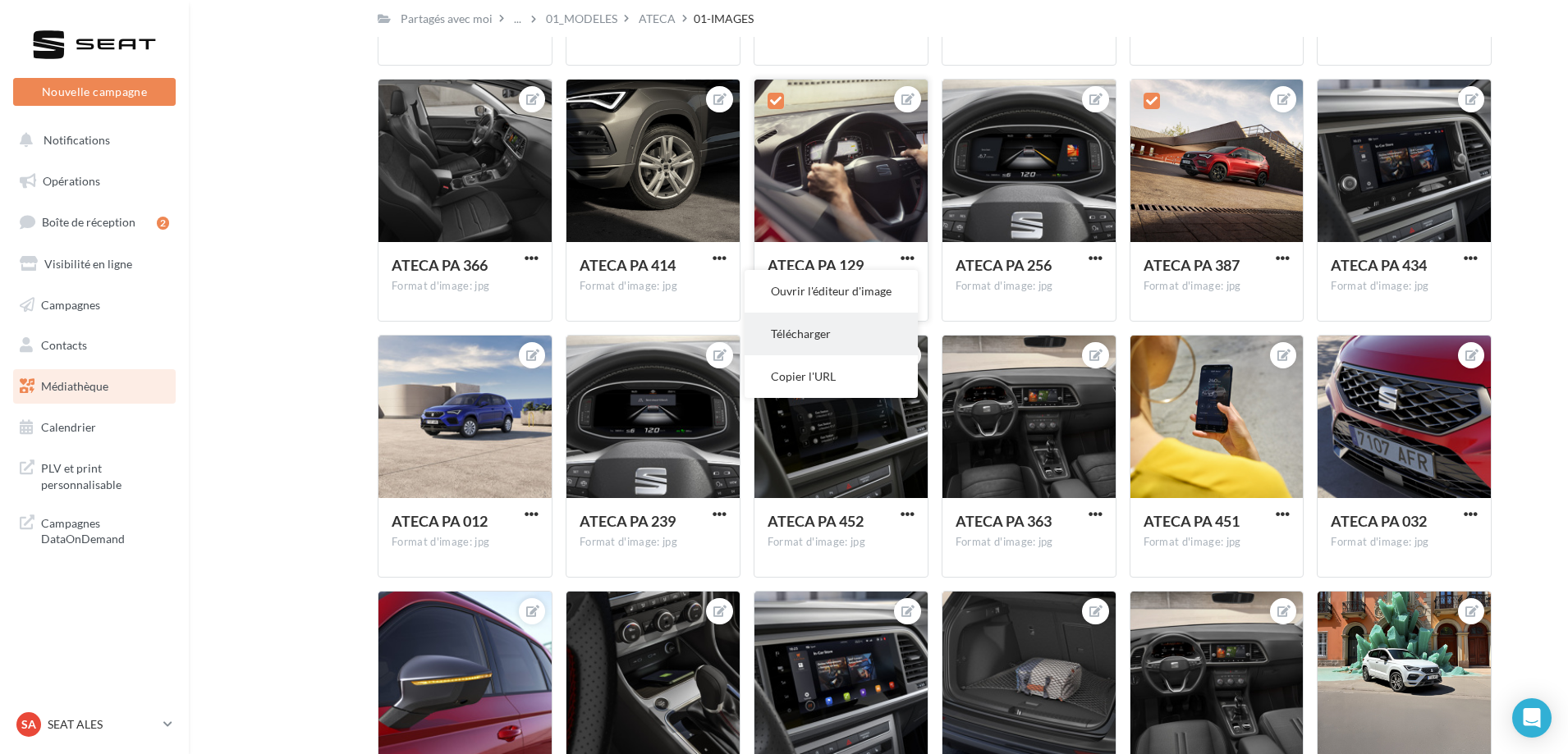
click at [839, 342] on button "Télécharger" at bounding box center [831, 333] width 173 height 43
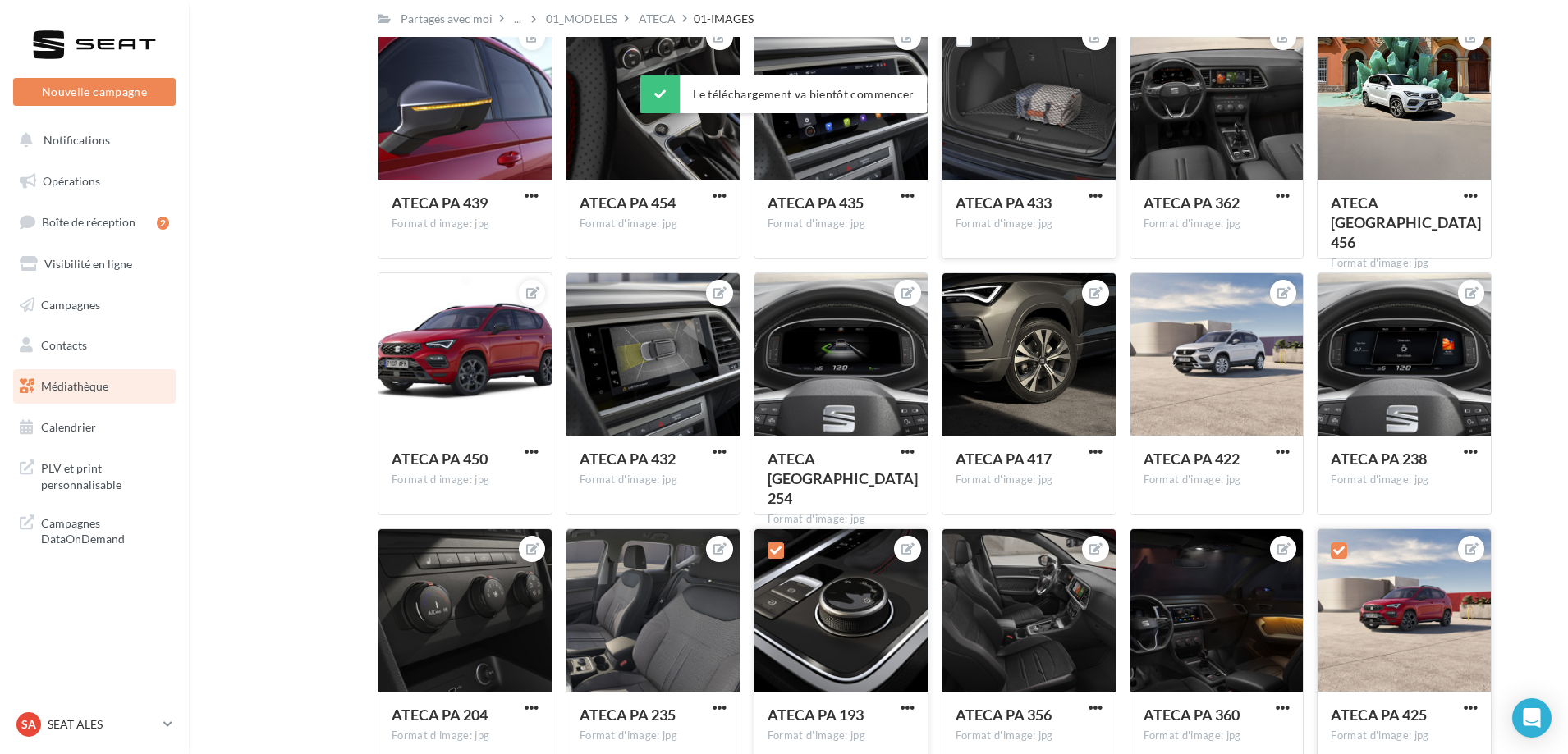
scroll to position [1395, 0]
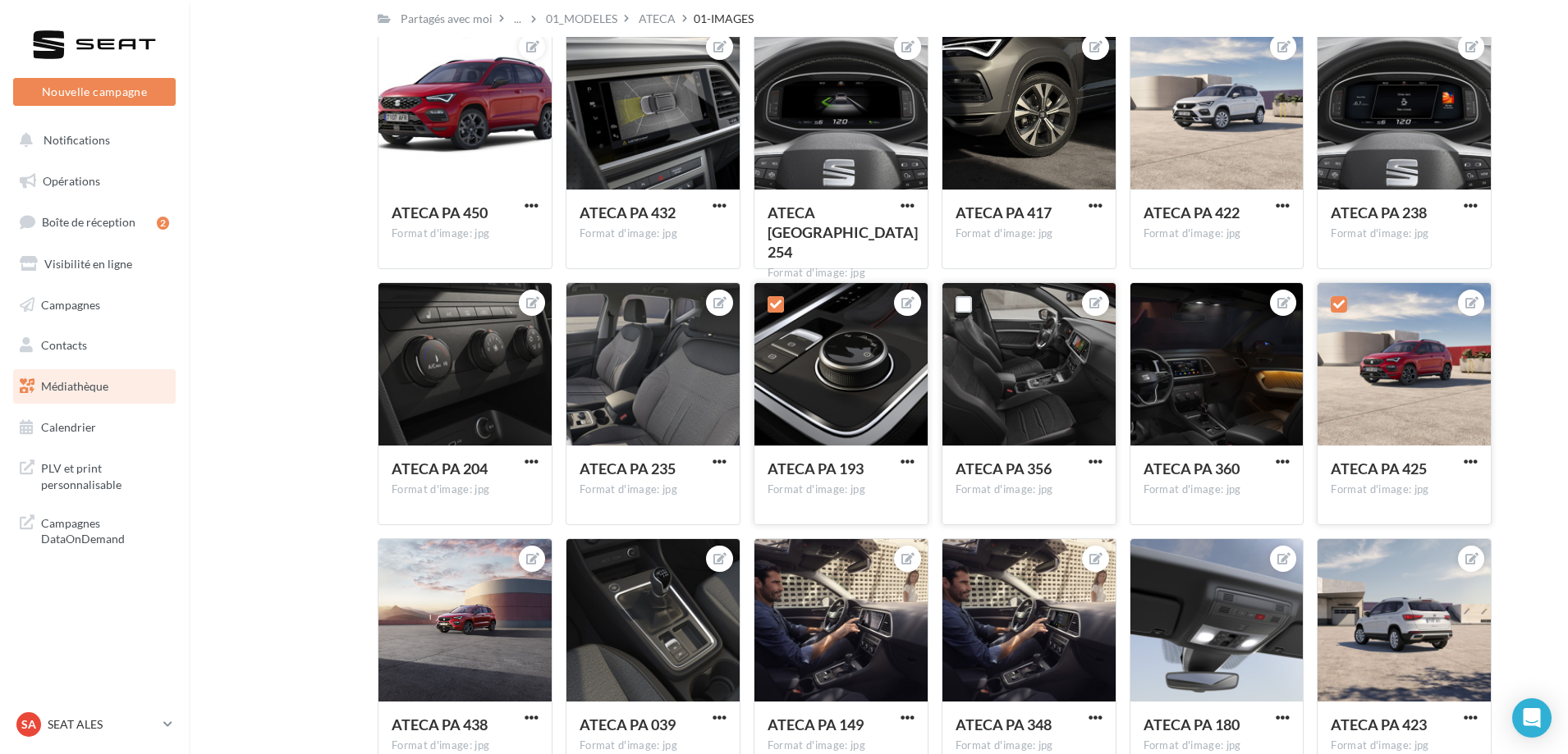
drag, startPoint x: 968, startPoint y: 306, endPoint x: 1078, endPoint y: 386, distance: 136.0
click at [968, 306] on label at bounding box center [963, 304] width 17 height 17
click at [1095, 458] on span "button" at bounding box center [1095, 461] width 14 height 14
click at [1012, 534] on button "Télécharger" at bounding box center [1018, 537] width 173 height 43
